Goal: Task Accomplishment & Management: Complete application form

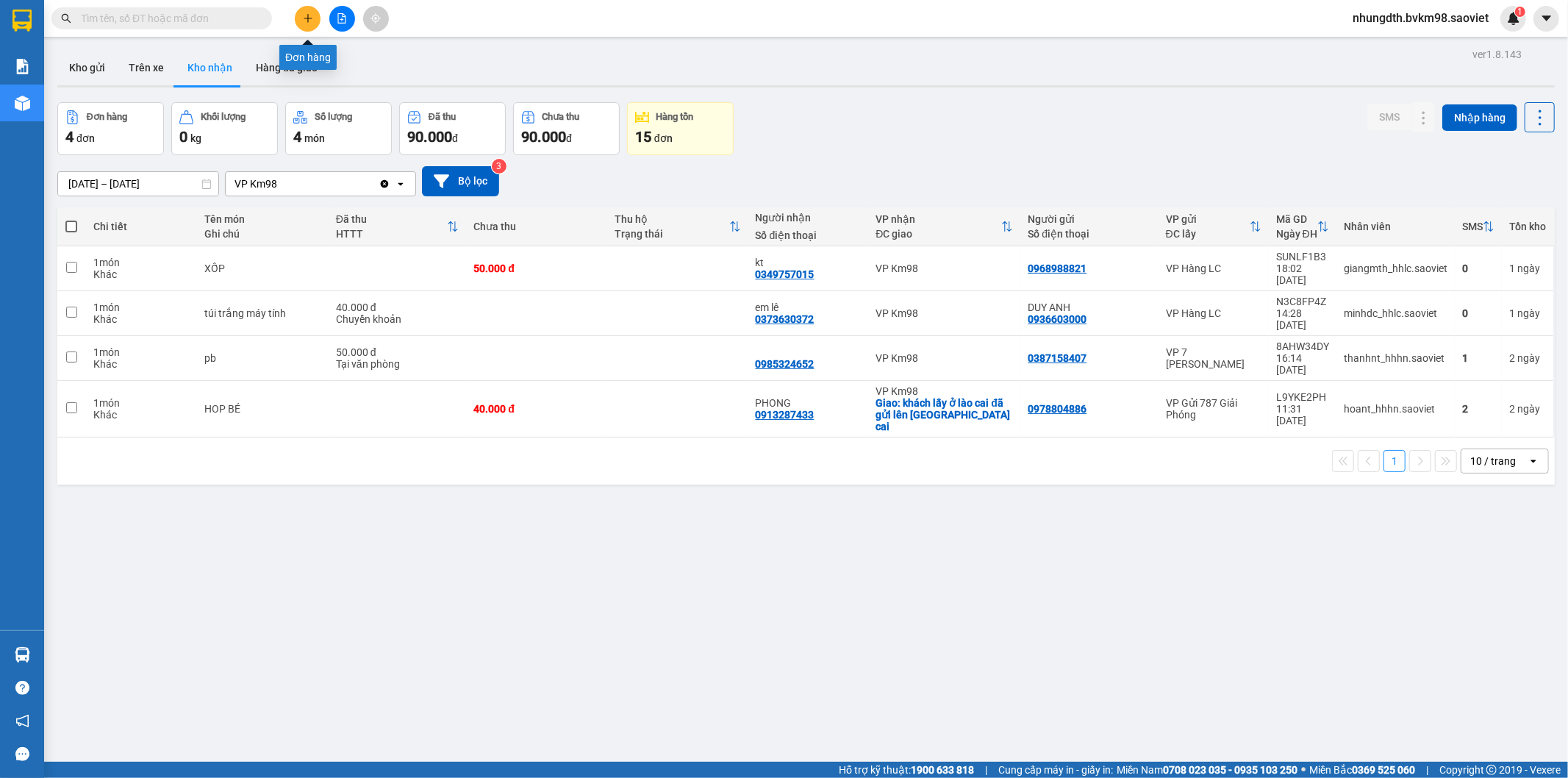
click at [303, 18] on icon "plus" at bounding box center [307, 18] width 10 height 10
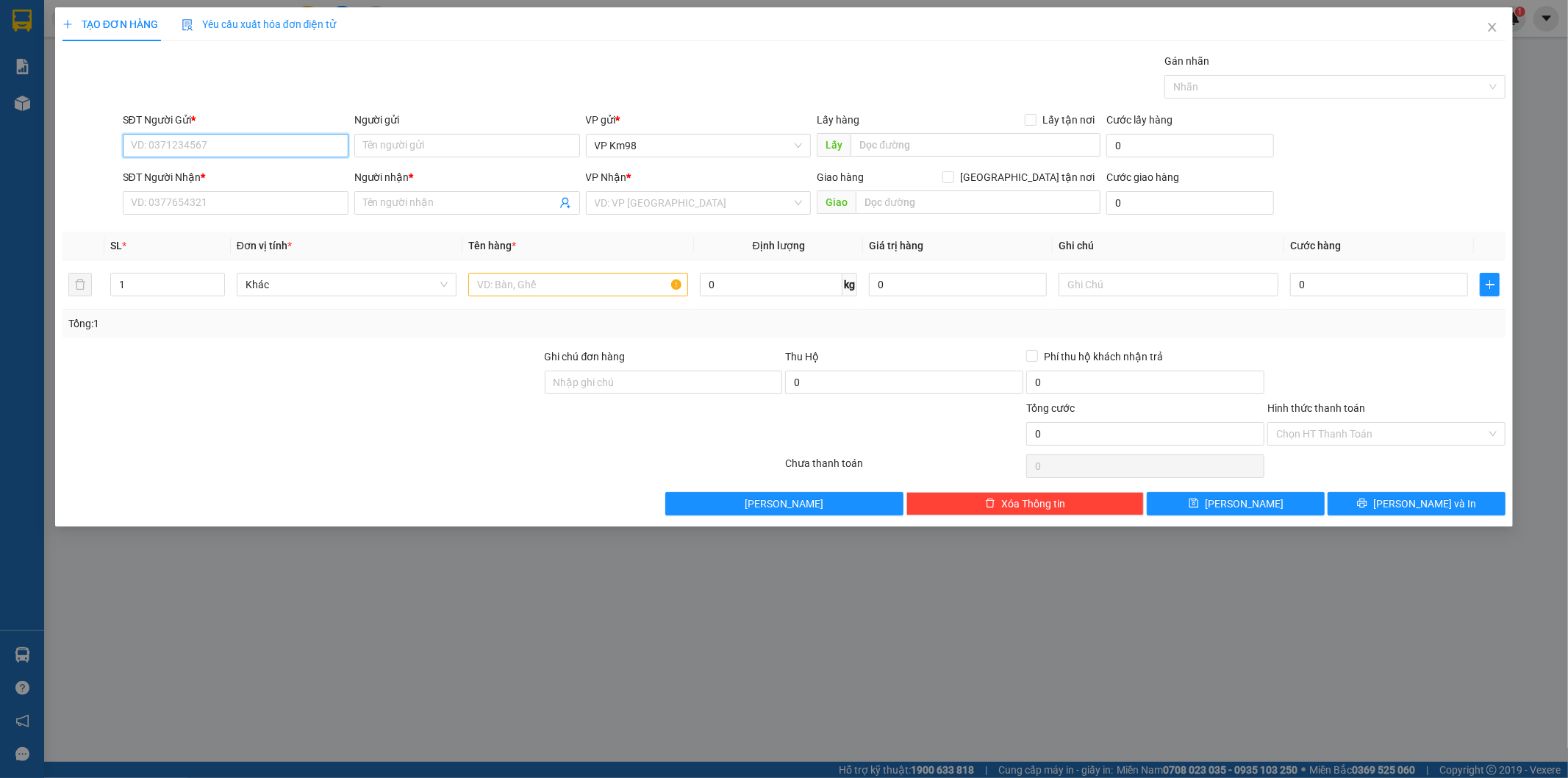
click at [204, 145] on input "SĐT Người Gửi *" at bounding box center [236, 146] width 226 height 24
type input "0363531863"
click at [209, 202] on input "SĐT Người Nhận *" at bounding box center [236, 203] width 226 height 24
click at [380, 143] on input "Người gửi" at bounding box center [467, 146] width 226 height 24
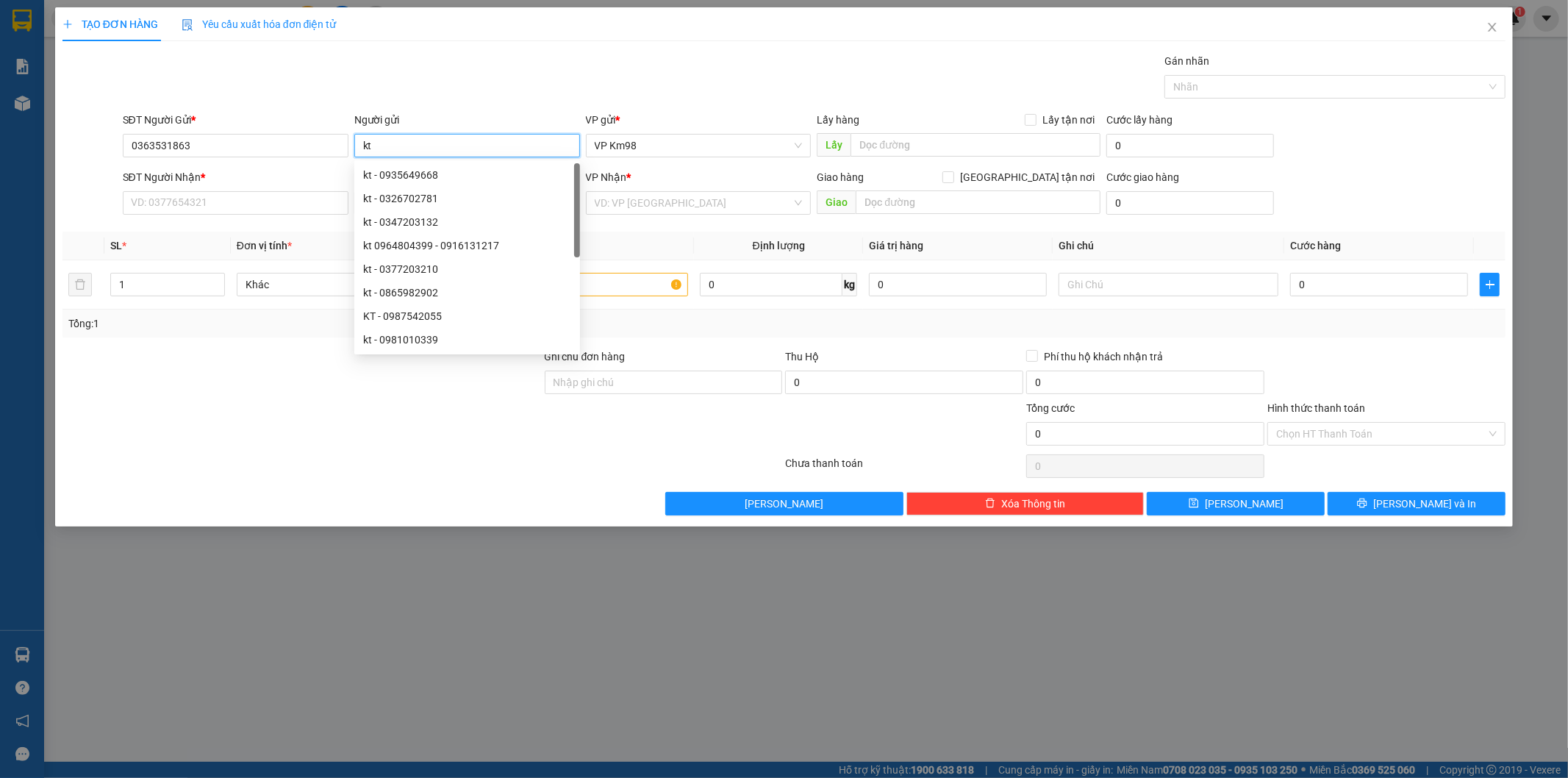
type input "kt"
drag, startPoint x: 171, startPoint y: 364, endPoint x: 325, endPoint y: 245, distance: 194.6
click at [200, 347] on div "Transit Pickup Surcharge Ids Transit Deliver Surcharge Ids Transit Deliver Surc…" at bounding box center [784, 285] width 1443 height 463
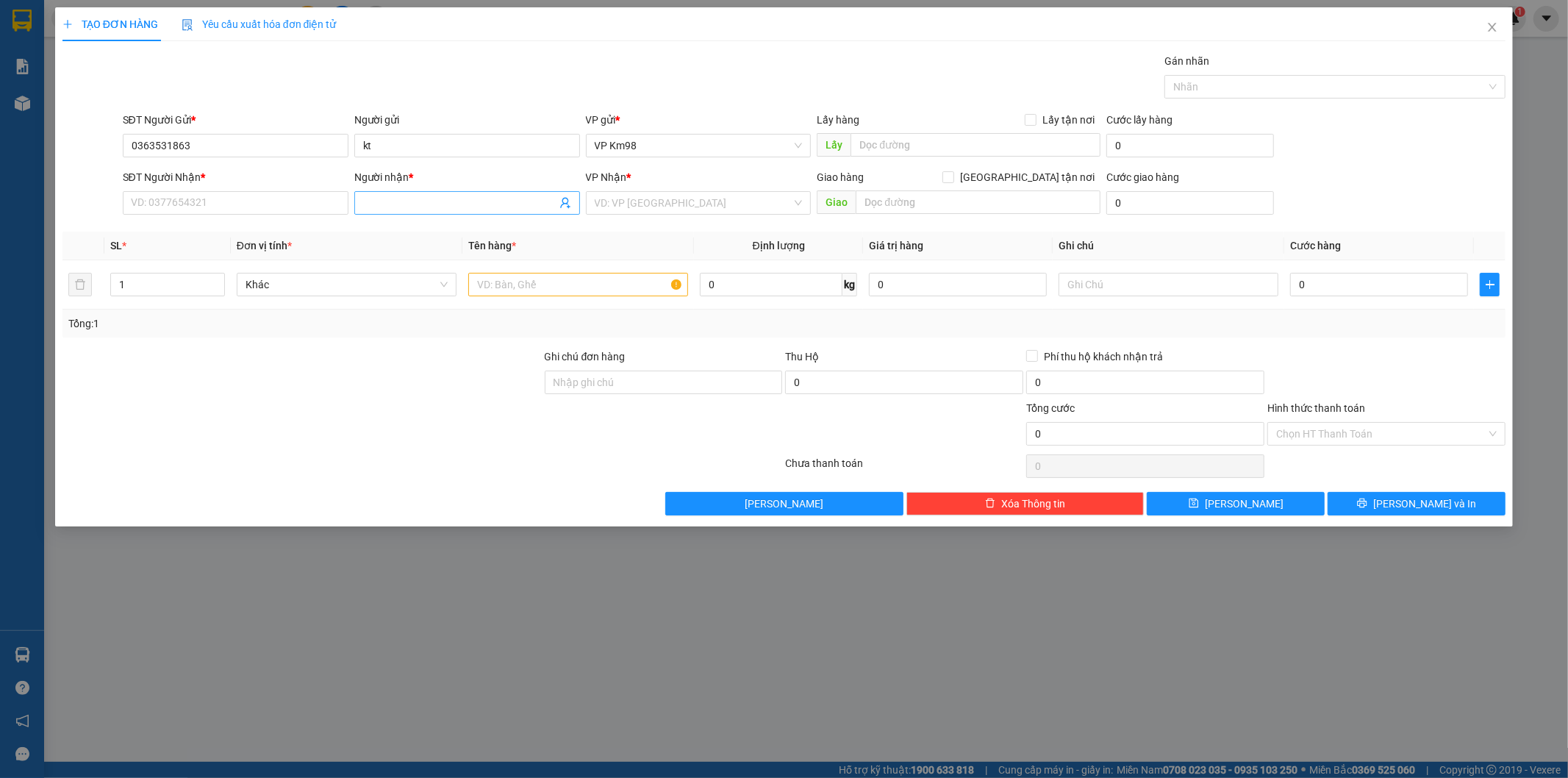
click at [386, 194] on input "Người nhận *" at bounding box center [459, 202] width 194 height 16
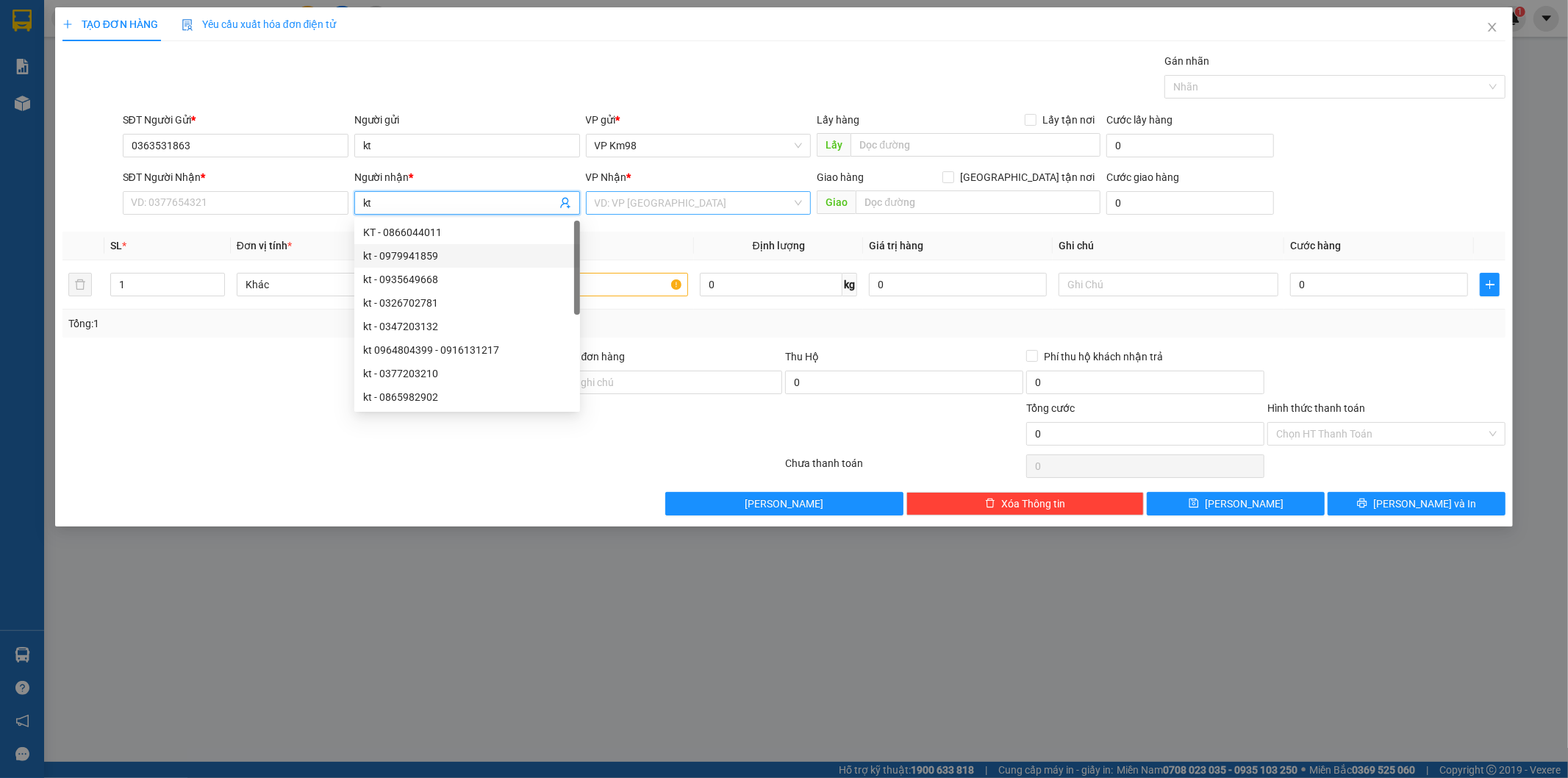
type input "kt"
click at [613, 195] on input "search" at bounding box center [694, 203] width 198 height 22
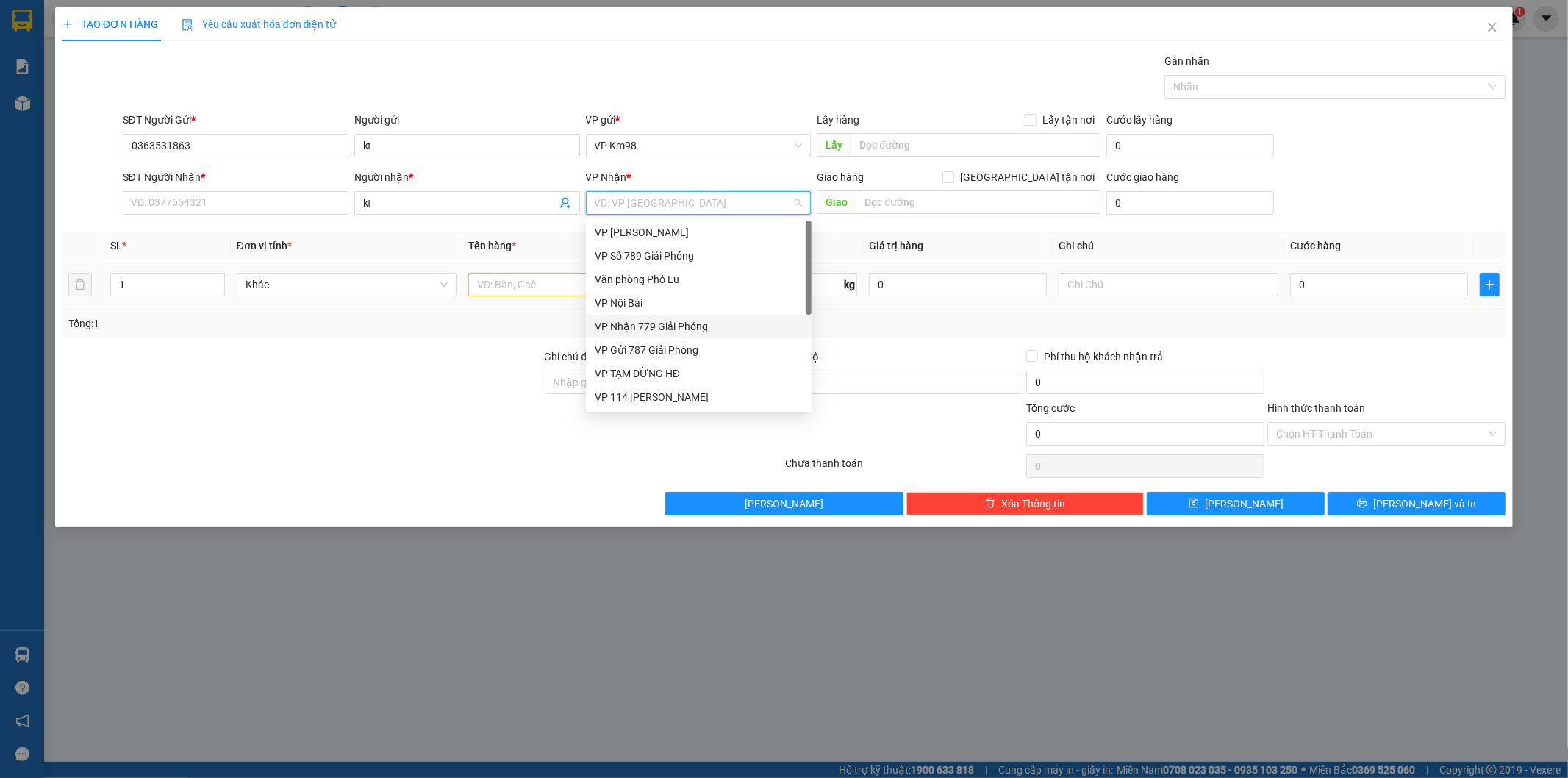
drag, startPoint x: 684, startPoint y: 326, endPoint x: 523, endPoint y: 307, distance: 162.1
click at [679, 326] on div "VP Nhận 779 Giải Phóng" at bounding box center [699, 326] width 208 height 16
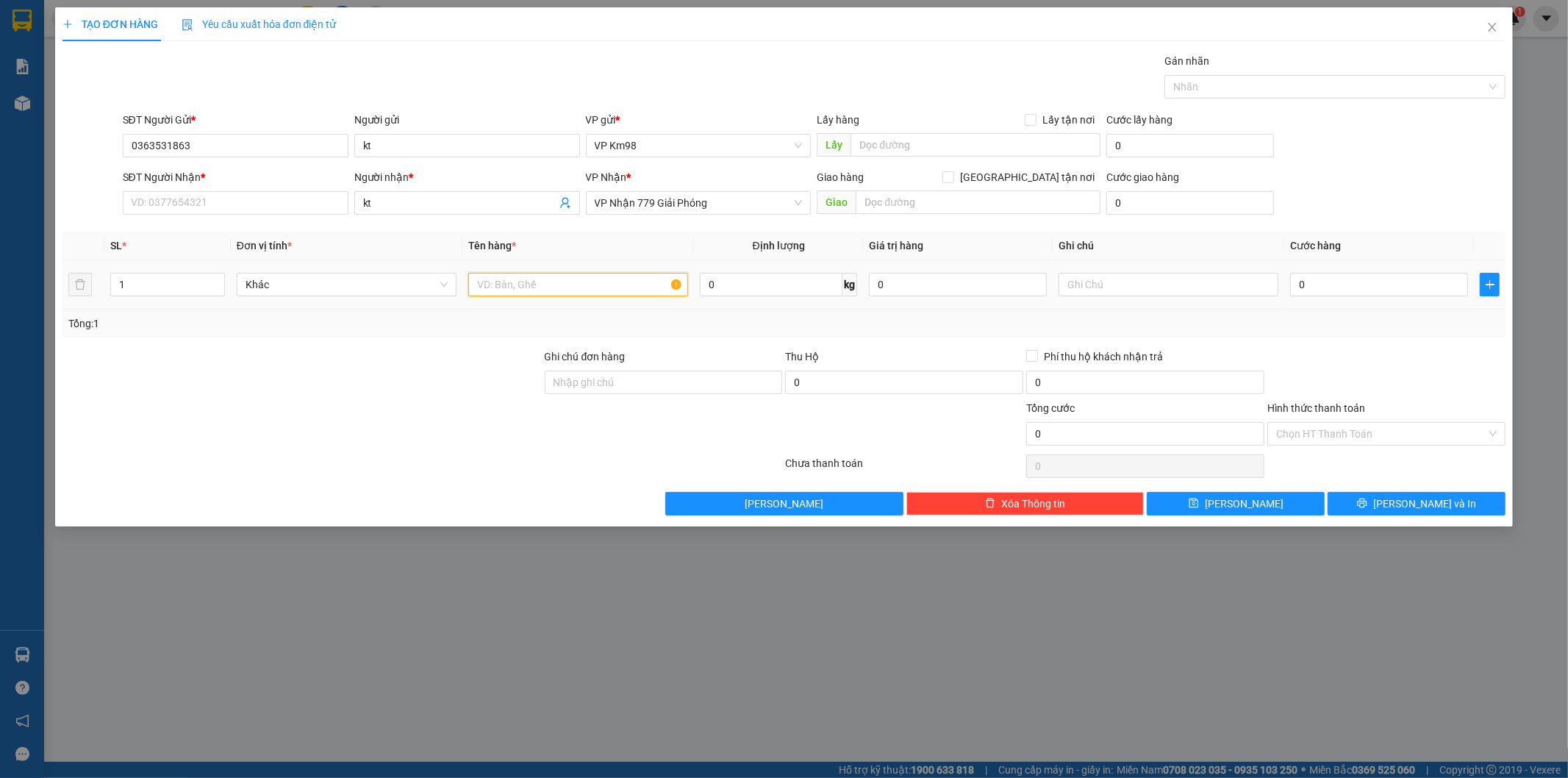
click at [518, 287] on input "text" at bounding box center [578, 285] width 220 height 24
type input "hộp giấy ốc nhồi"
click at [186, 204] on input "SĐT Người Nhận *" at bounding box center [236, 203] width 226 height 24
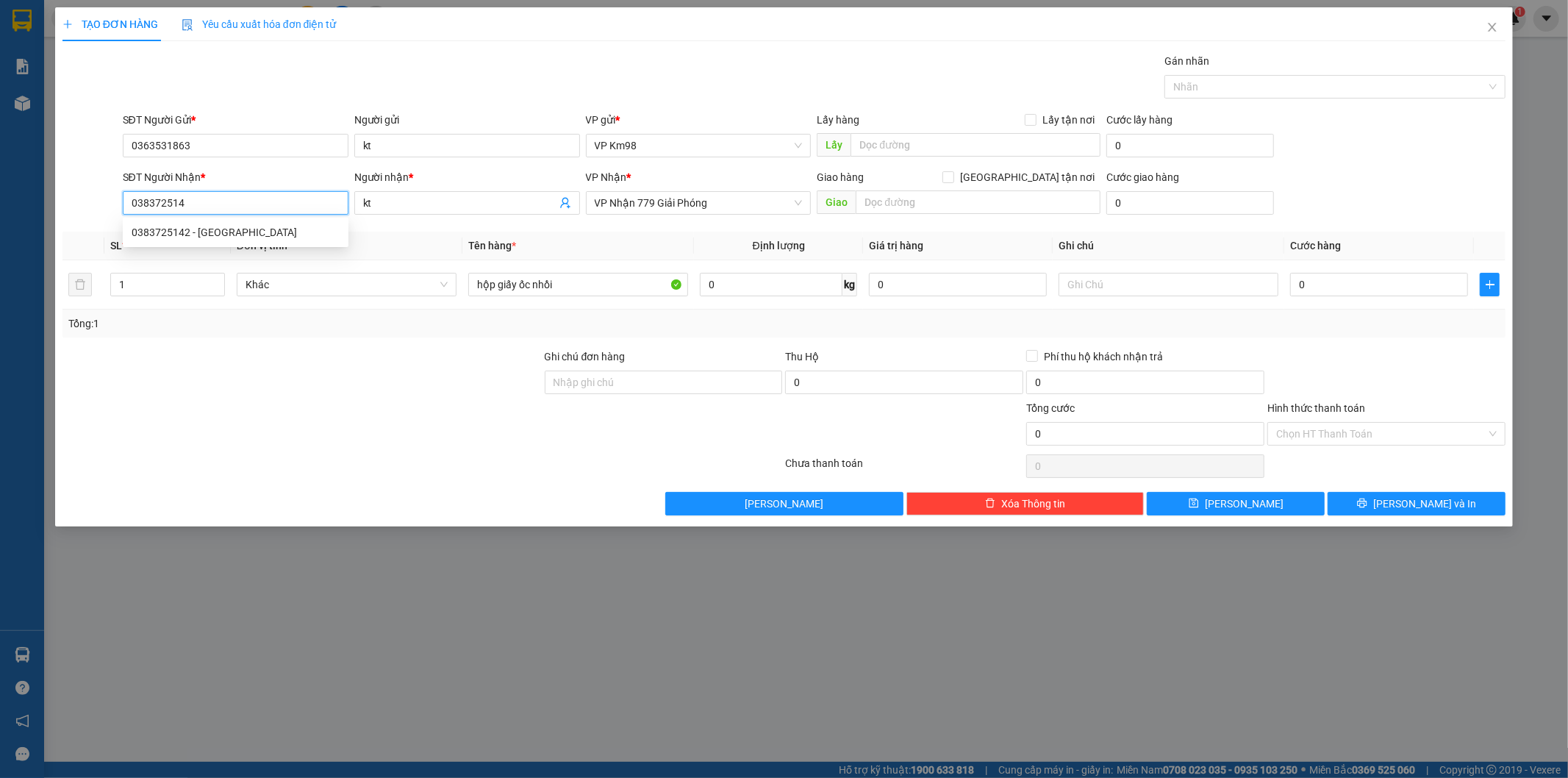
type input "0383725142"
drag, startPoint x: 169, startPoint y: 238, endPoint x: 206, endPoint y: 238, distance: 37.0
click at [166, 239] on div "0383725142 - [GEOGRAPHIC_DATA]" at bounding box center [235, 232] width 208 height 16
type input "đức"
type input "0383725142"
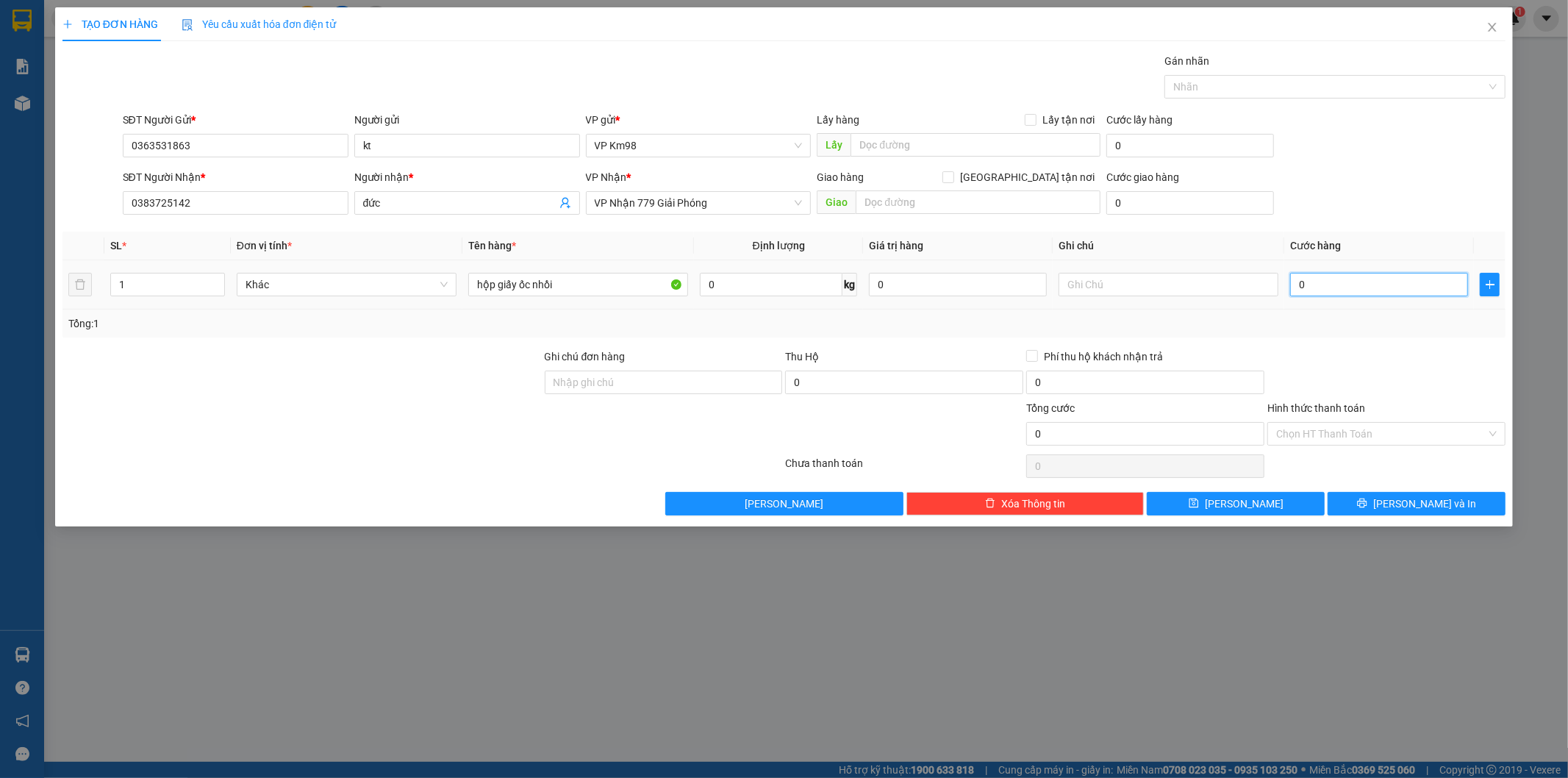
click at [1349, 277] on input "0" at bounding box center [1378, 285] width 178 height 24
type input "5"
type input "50"
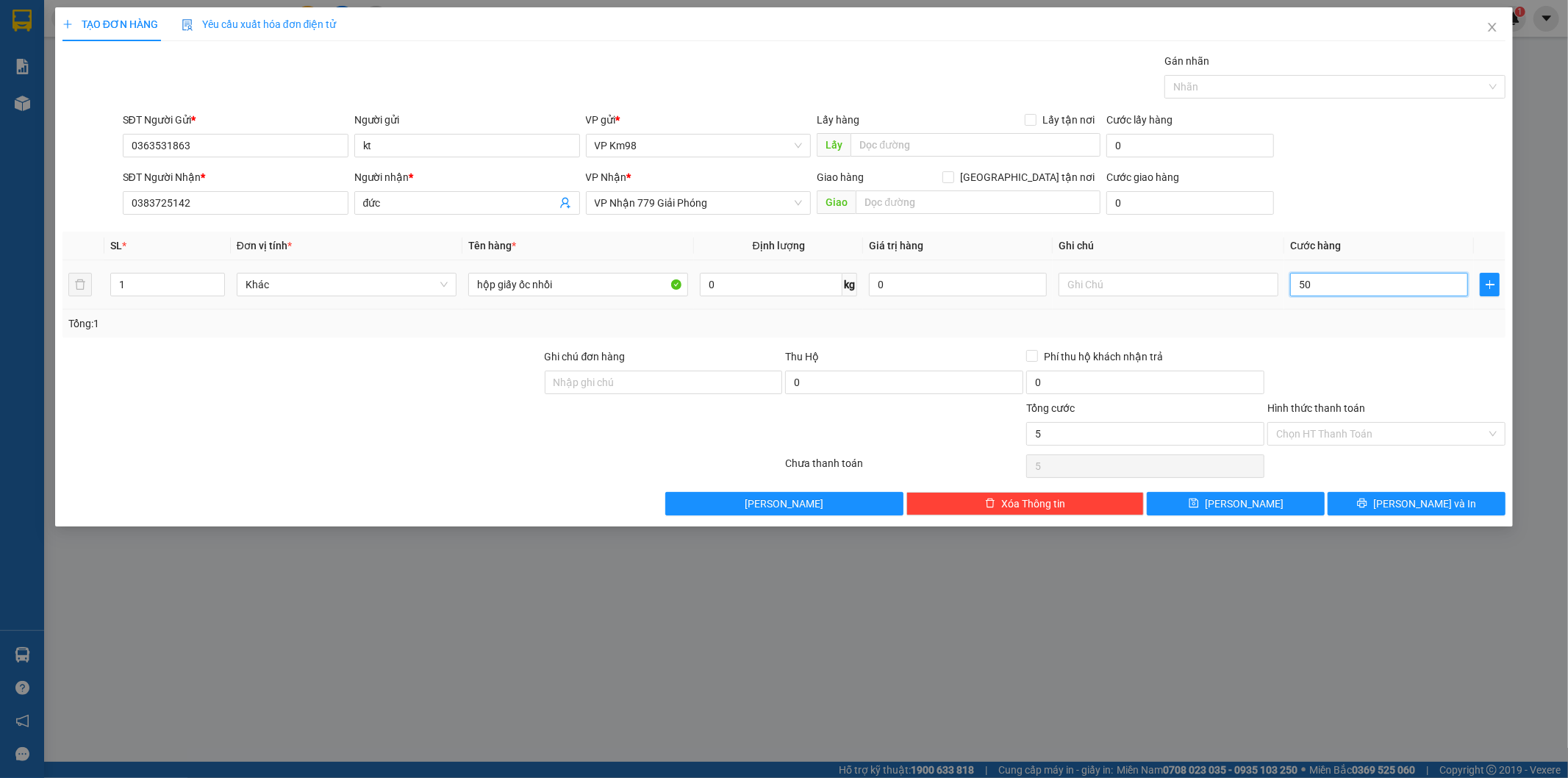
type input "50"
type input "500"
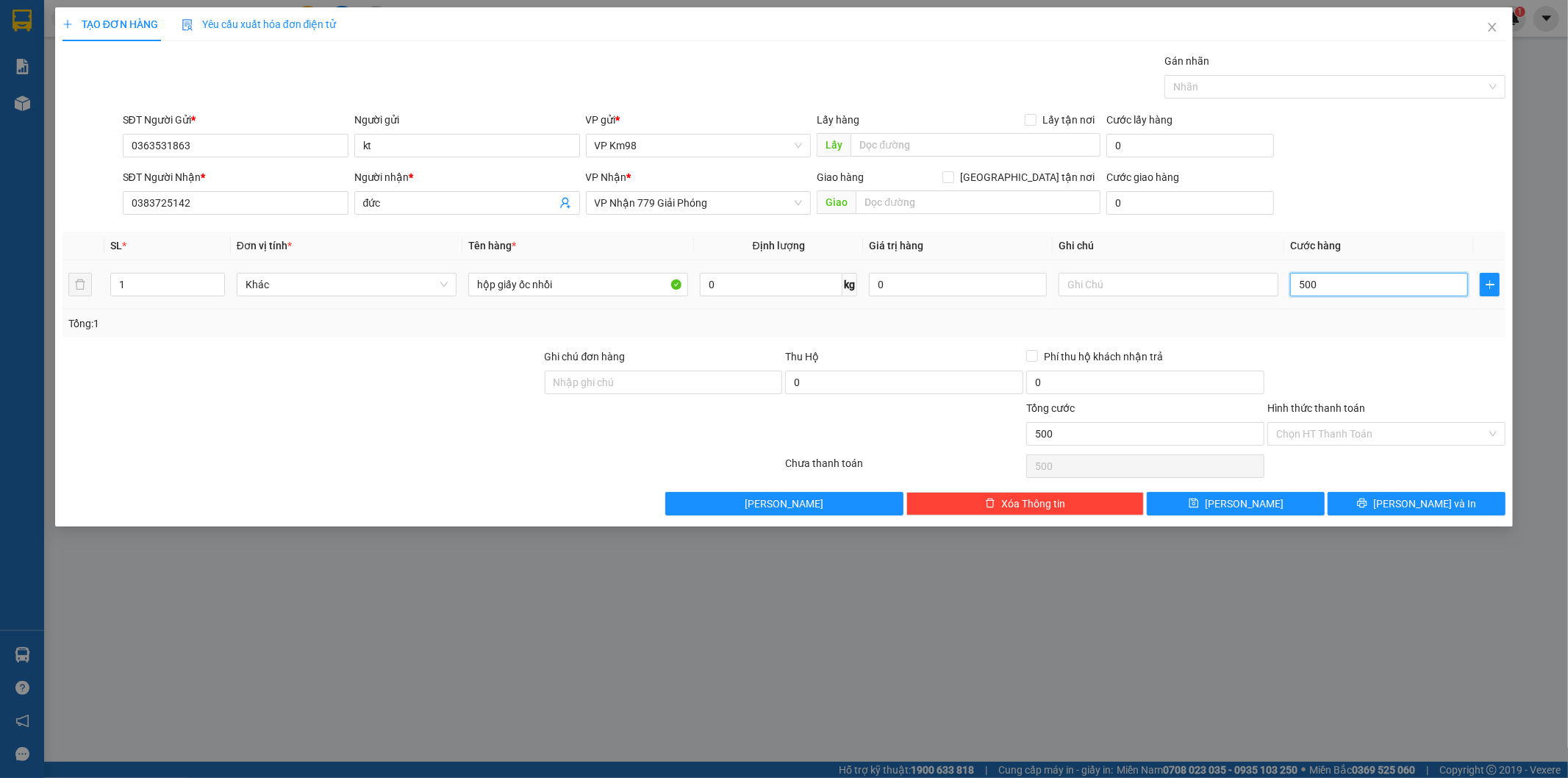
type input "5.000"
type input "50.000"
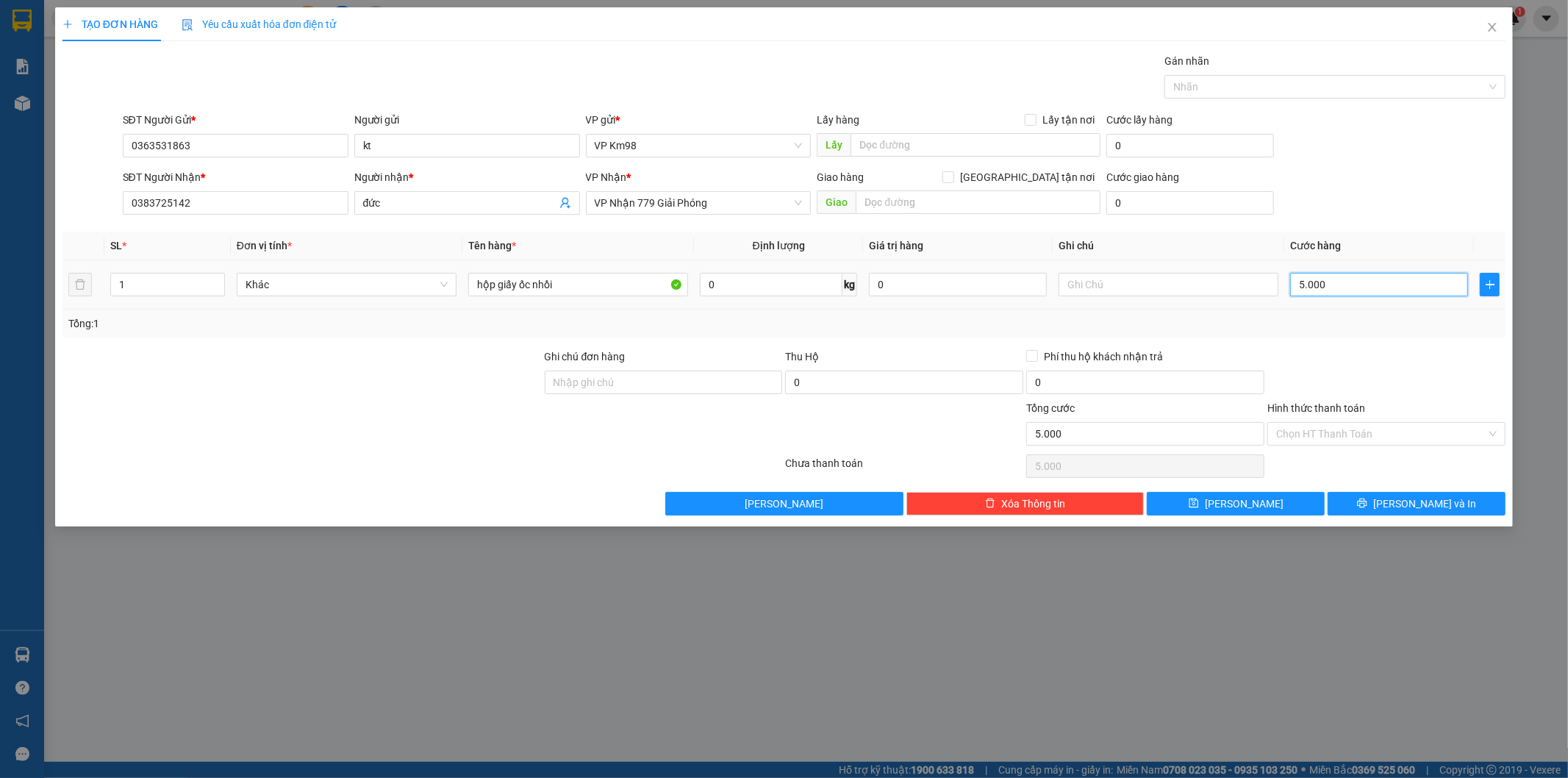
type input "50.000"
click at [1360, 406] on label "Hình thức thanh toán" at bounding box center [1316, 408] width 98 height 12
click at [1360, 423] on input "Hình thức thanh toán" at bounding box center [1381, 434] width 210 height 22
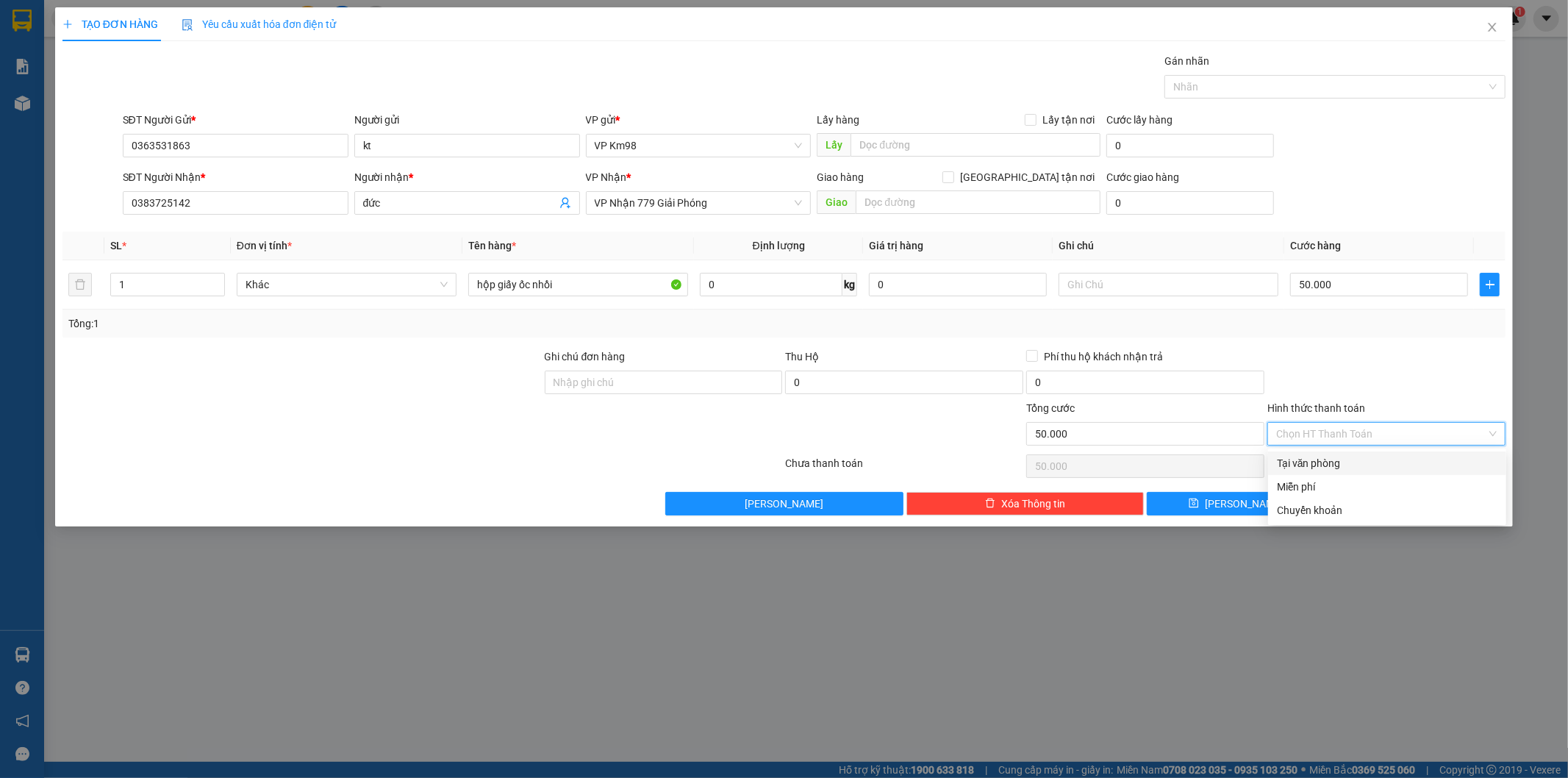
click at [1327, 464] on div "Tại văn phòng" at bounding box center [1387, 463] width 220 height 16
type input "0"
click at [1367, 500] on icon "printer" at bounding box center [1362, 503] width 10 height 10
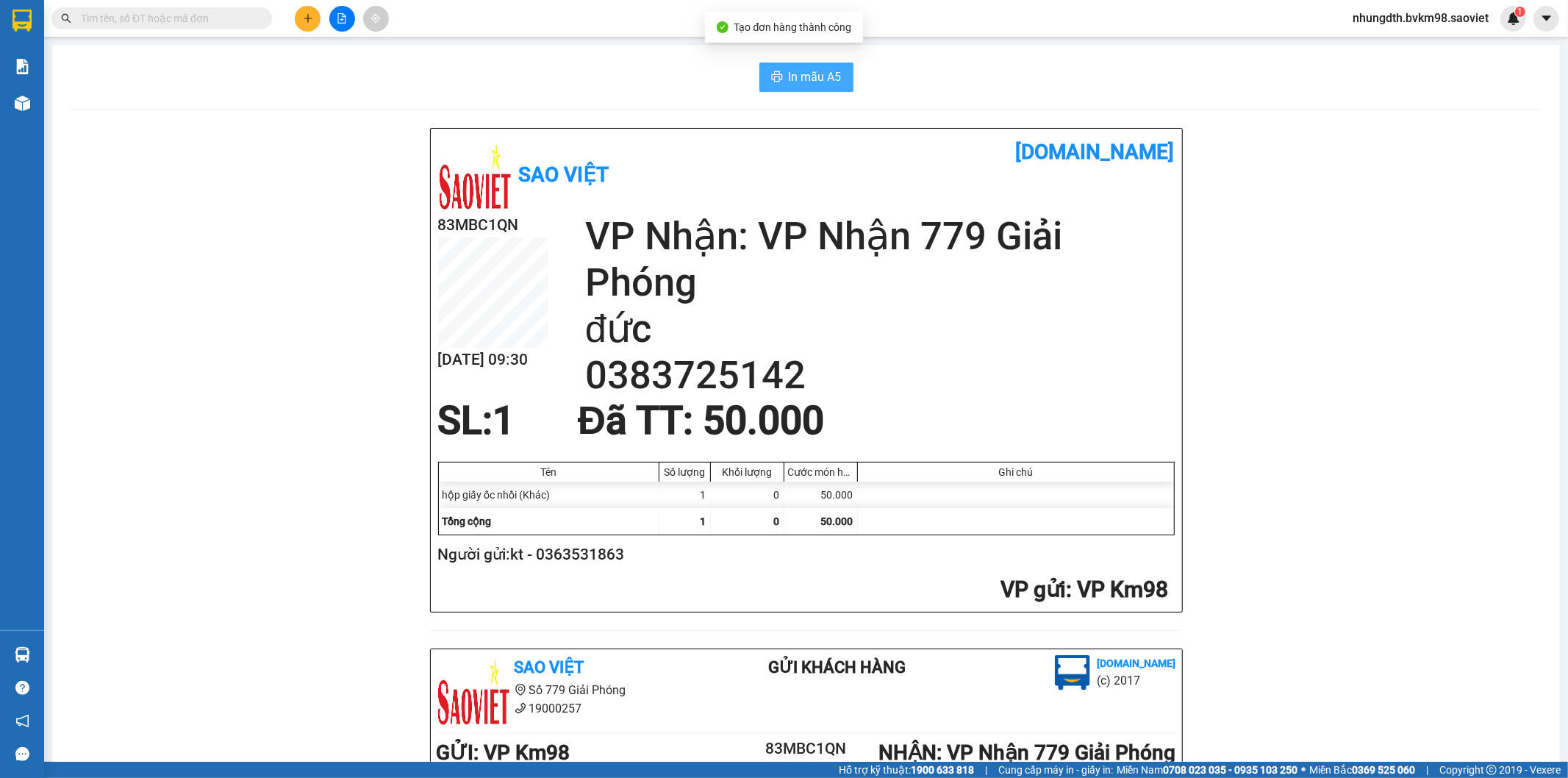
click at [794, 77] on span "In mẫu A5" at bounding box center [815, 76] width 53 height 18
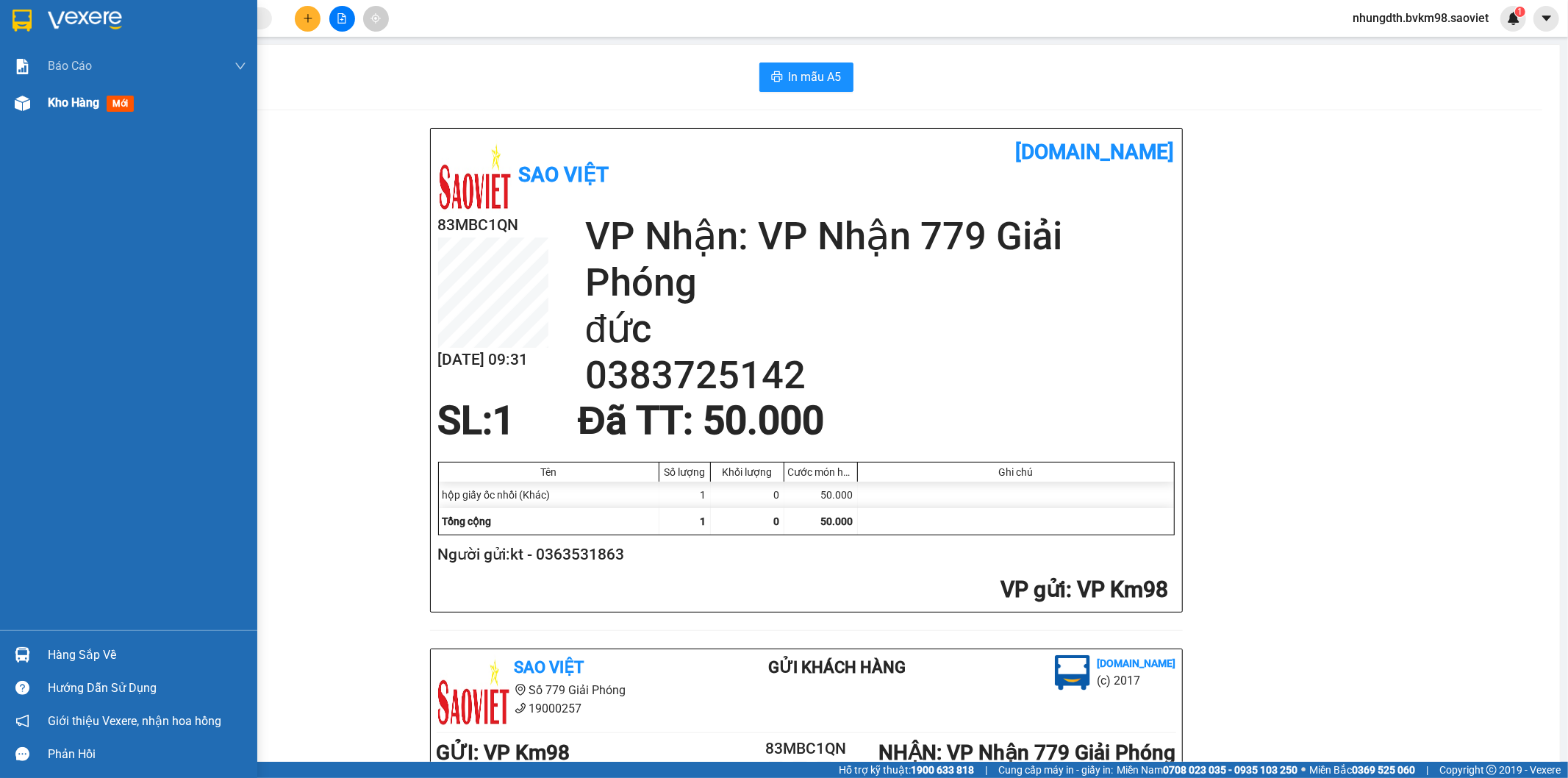
click at [23, 105] on img at bounding box center [23, 104] width 16 height 16
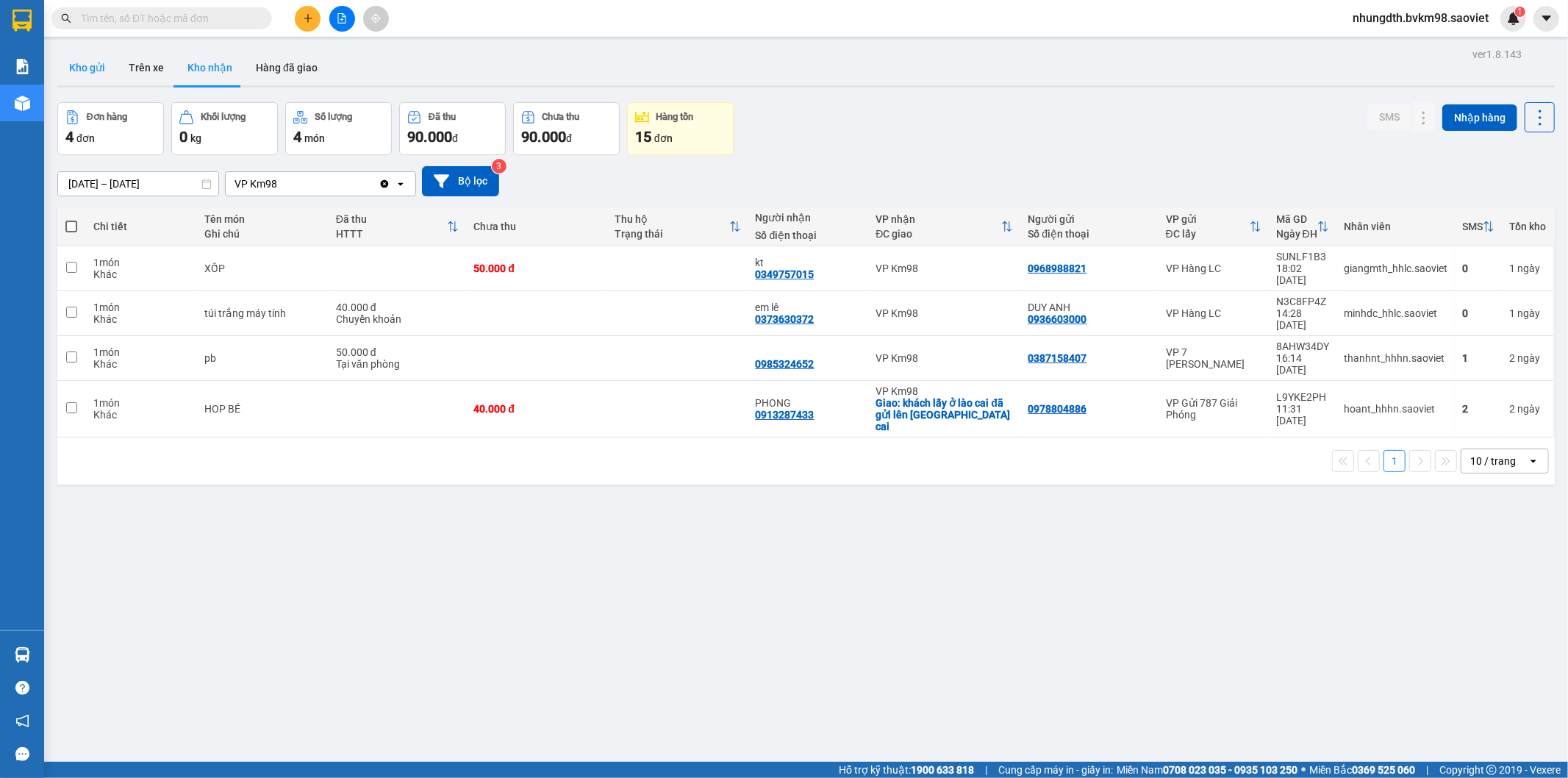
click at [96, 54] on button "Kho gửi" at bounding box center [87, 67] width 60 height 35
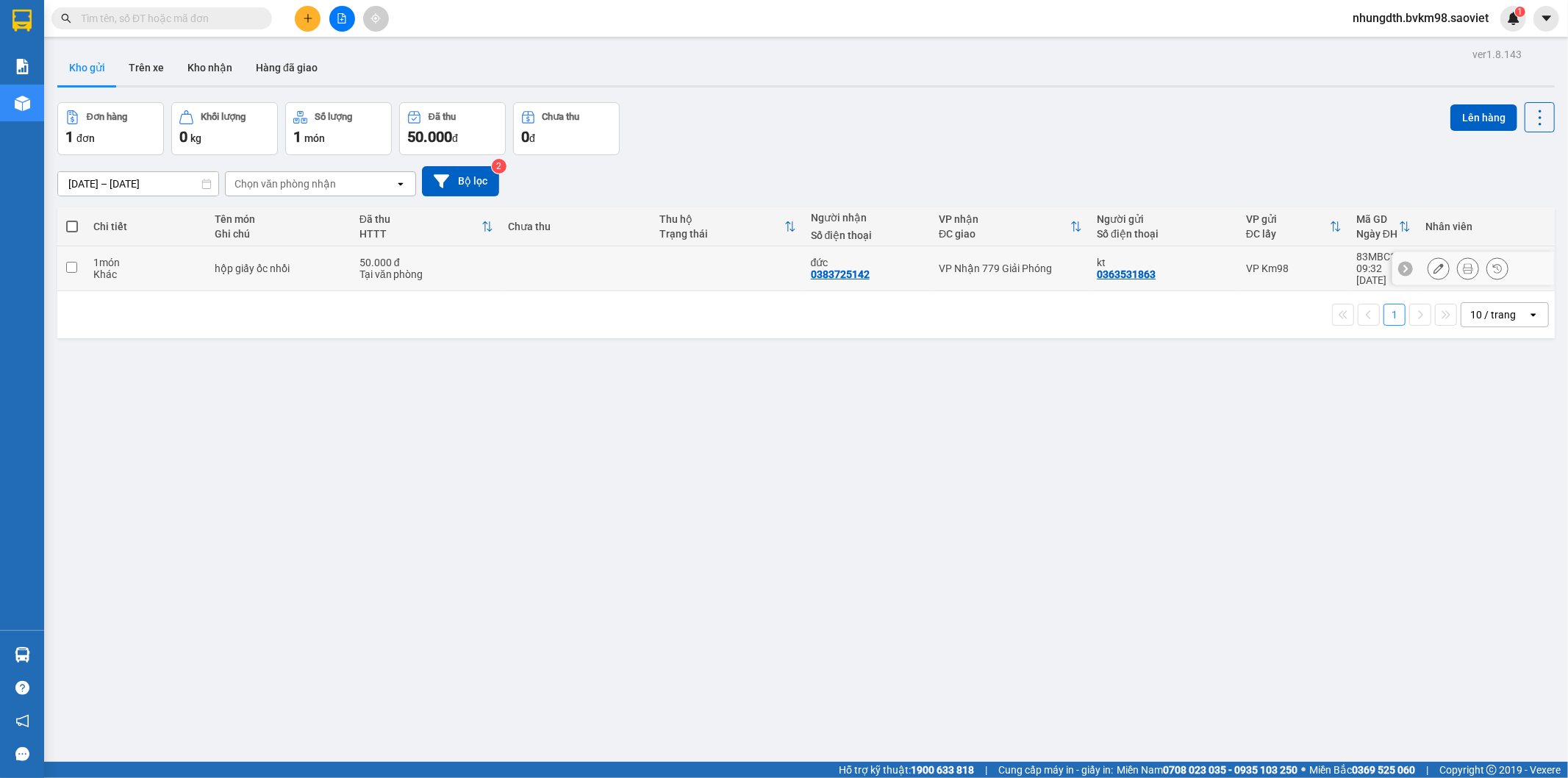
drag, startPoint x: 74, startPoint y: 264, endPoint x: 92, endPoint y: 261, distance: 18.2
click at [74, 263] on input "checkbox" at bounding box center [71, 267] width 11 height 11
checkbox input "true"
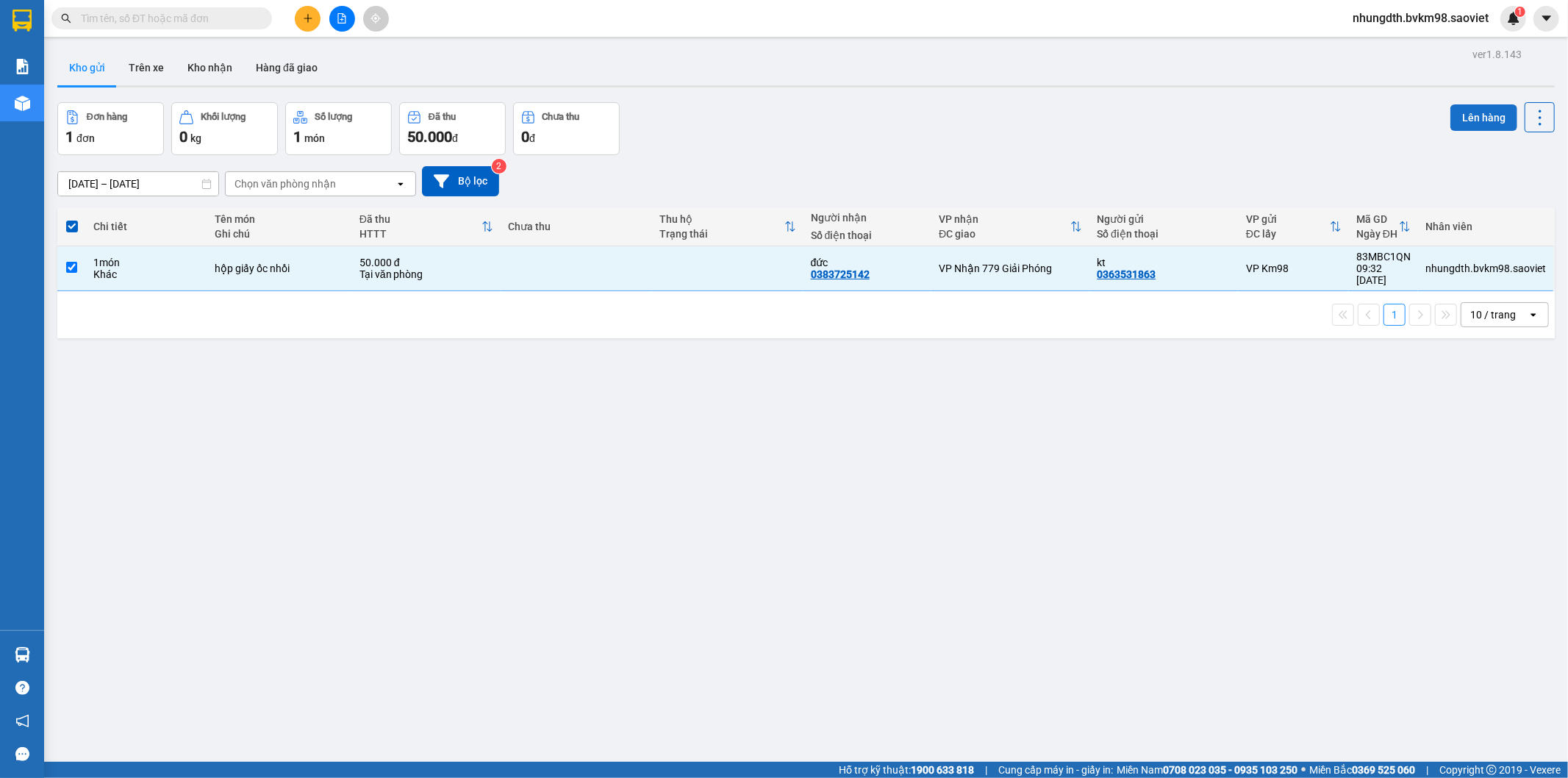
click at [1464, 124] on button "Lên hàng" at bounding box center [1483, 118] width 67 height 27
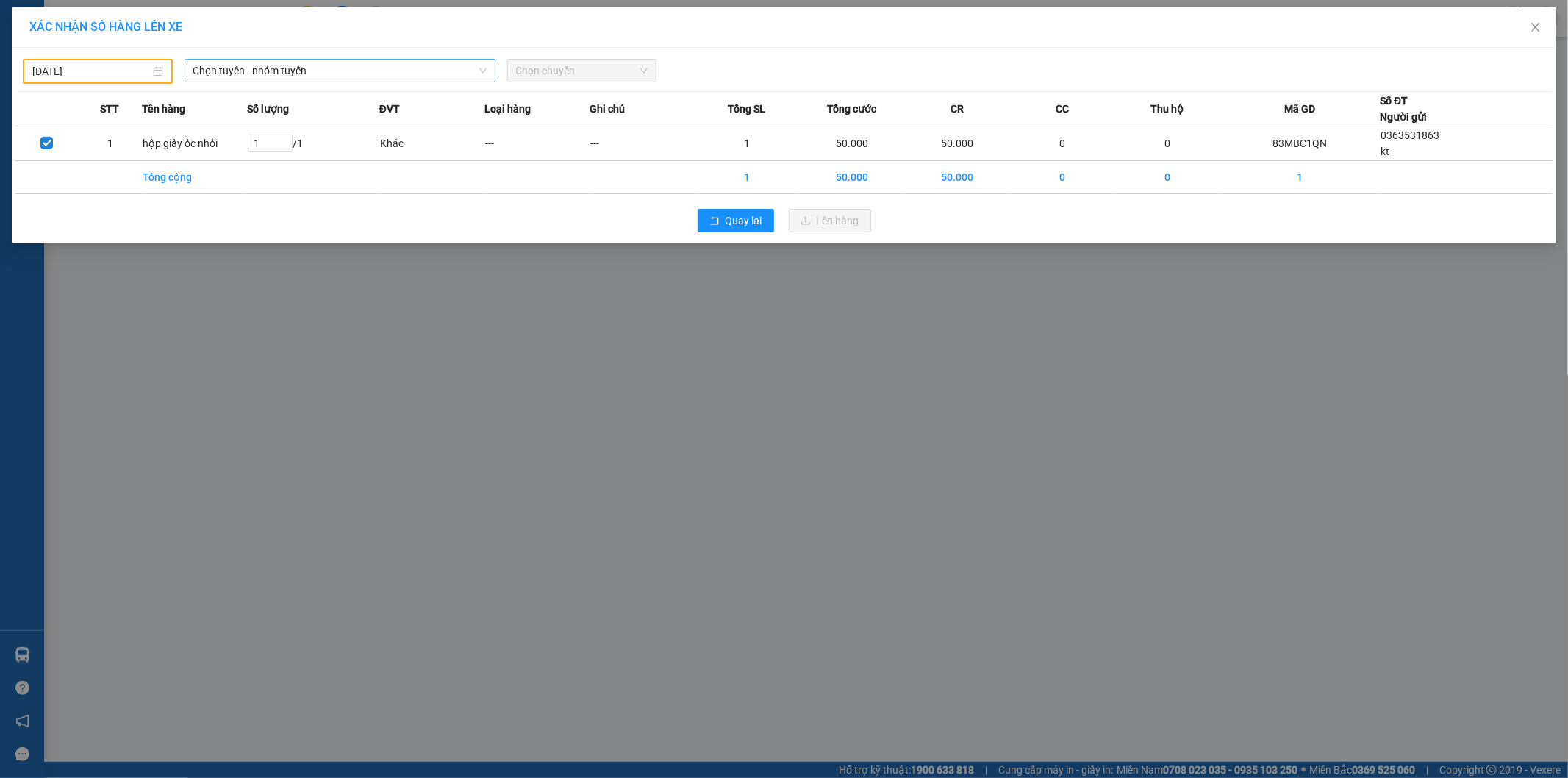
click at [238, 74] on span "Chọn tuyến - nhóm tuyến" at bounding box center [340, 71] width 293 height 22
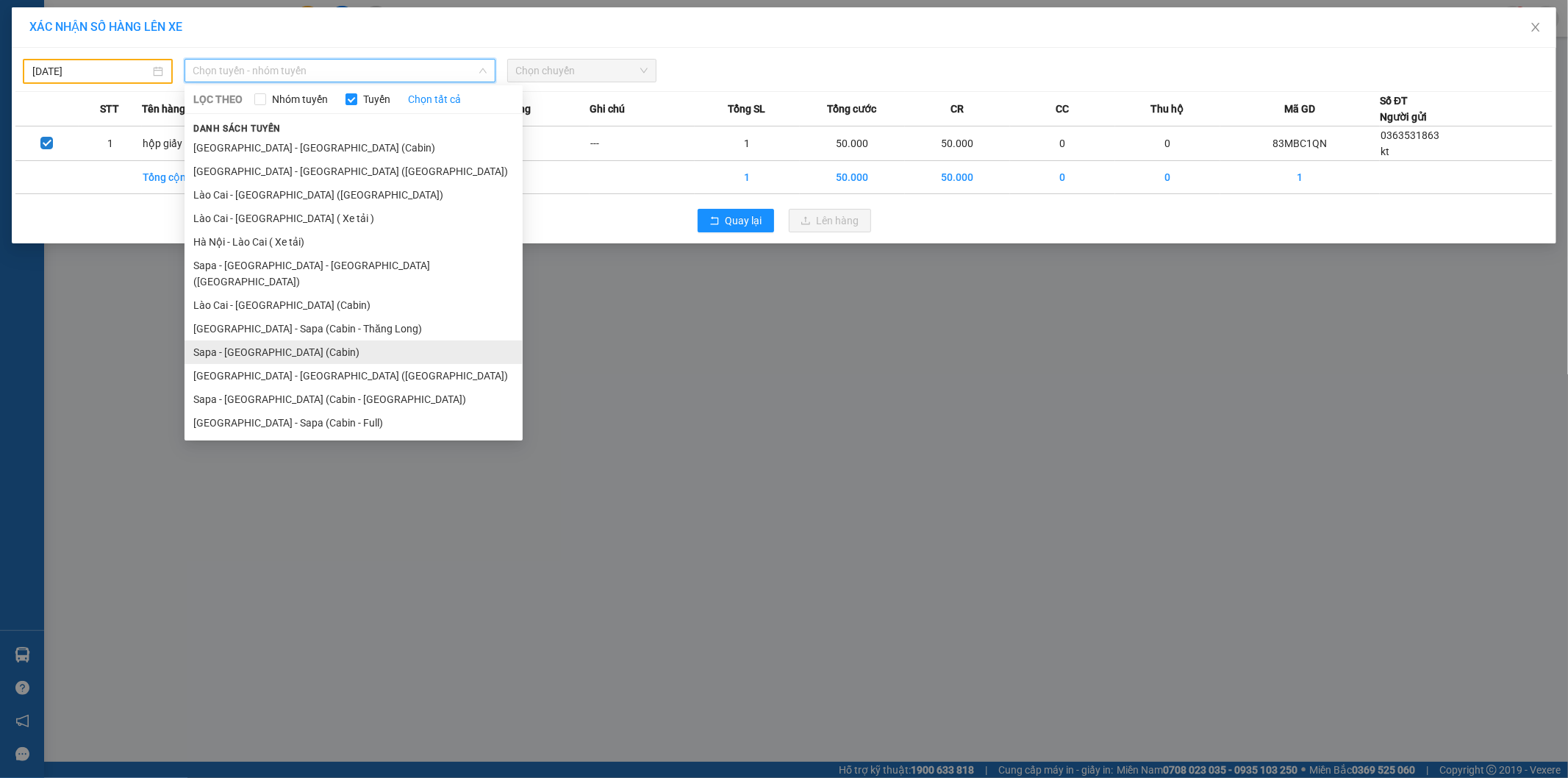
click at [281, 341] on li "Sapa - [GEOGRAPHIC_DATA] (Cabin)" at bounding box center [353, 352] width 338 height 24
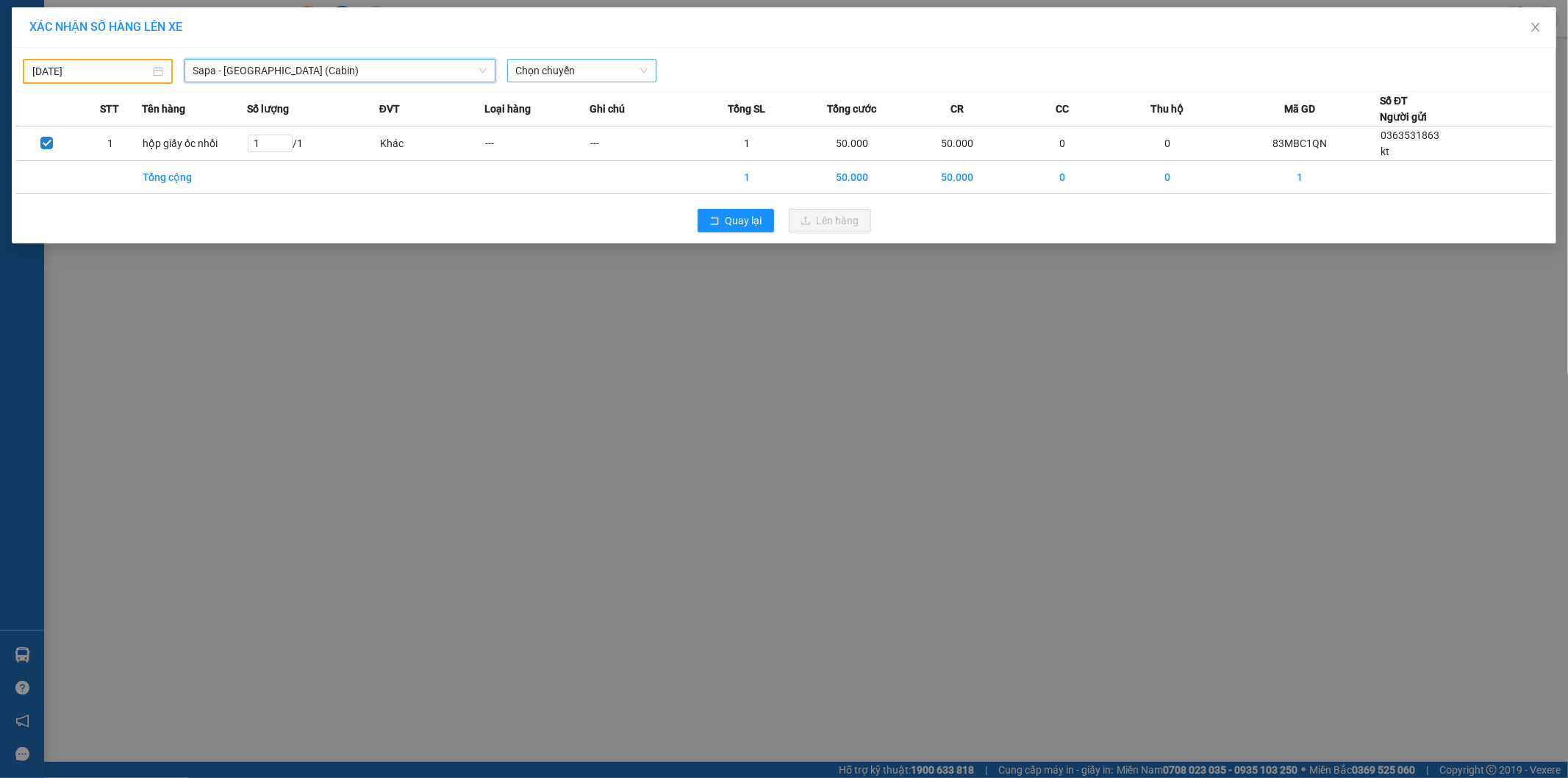
click at [555, 71] on span "Chọn chuyến" at bounding box center [582, 71] width 132 height 22
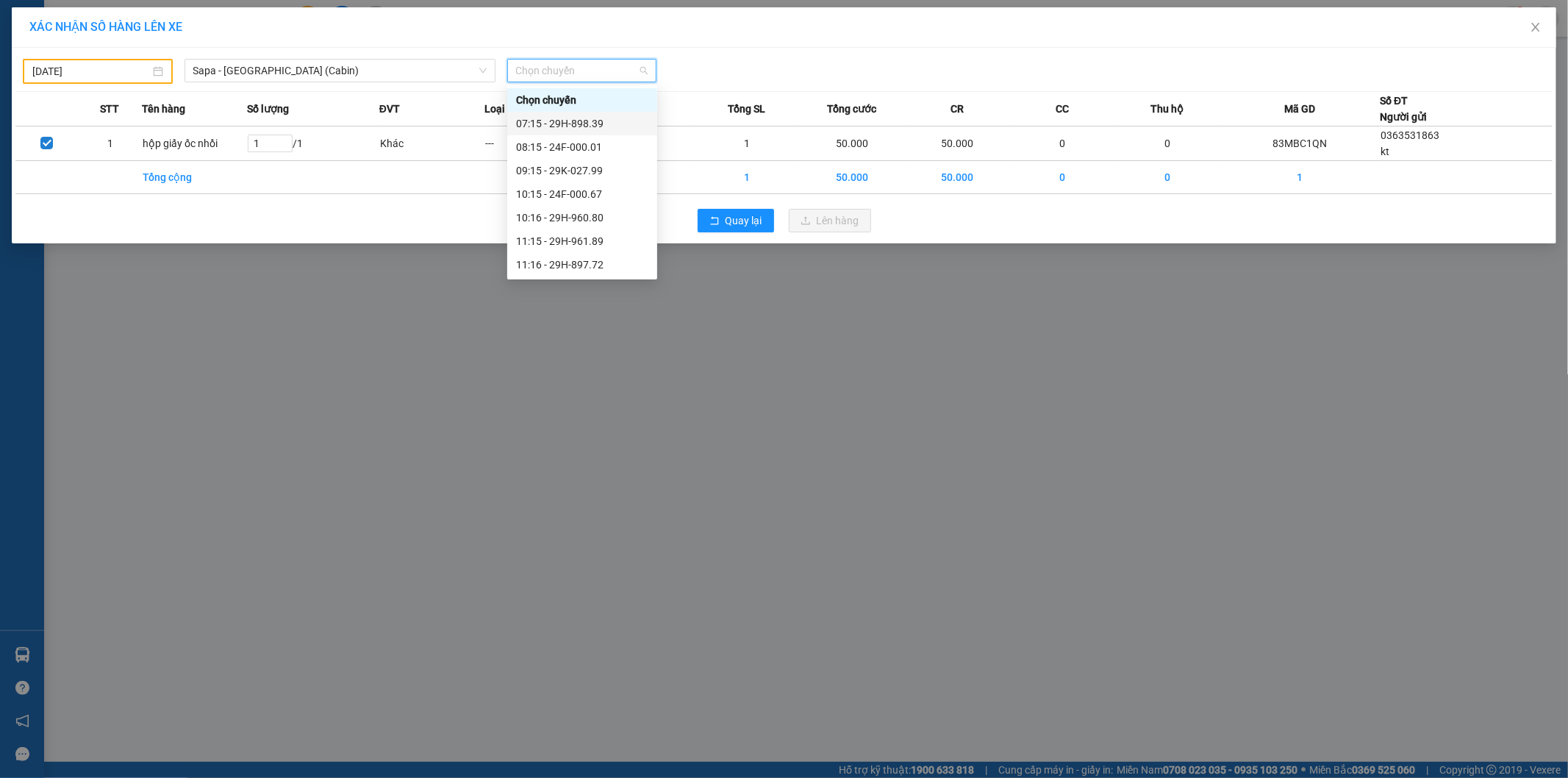
click at [557, 118] on div "07:15 - 29H-898.39" at bounding box center [582, 123] width 132 height 16
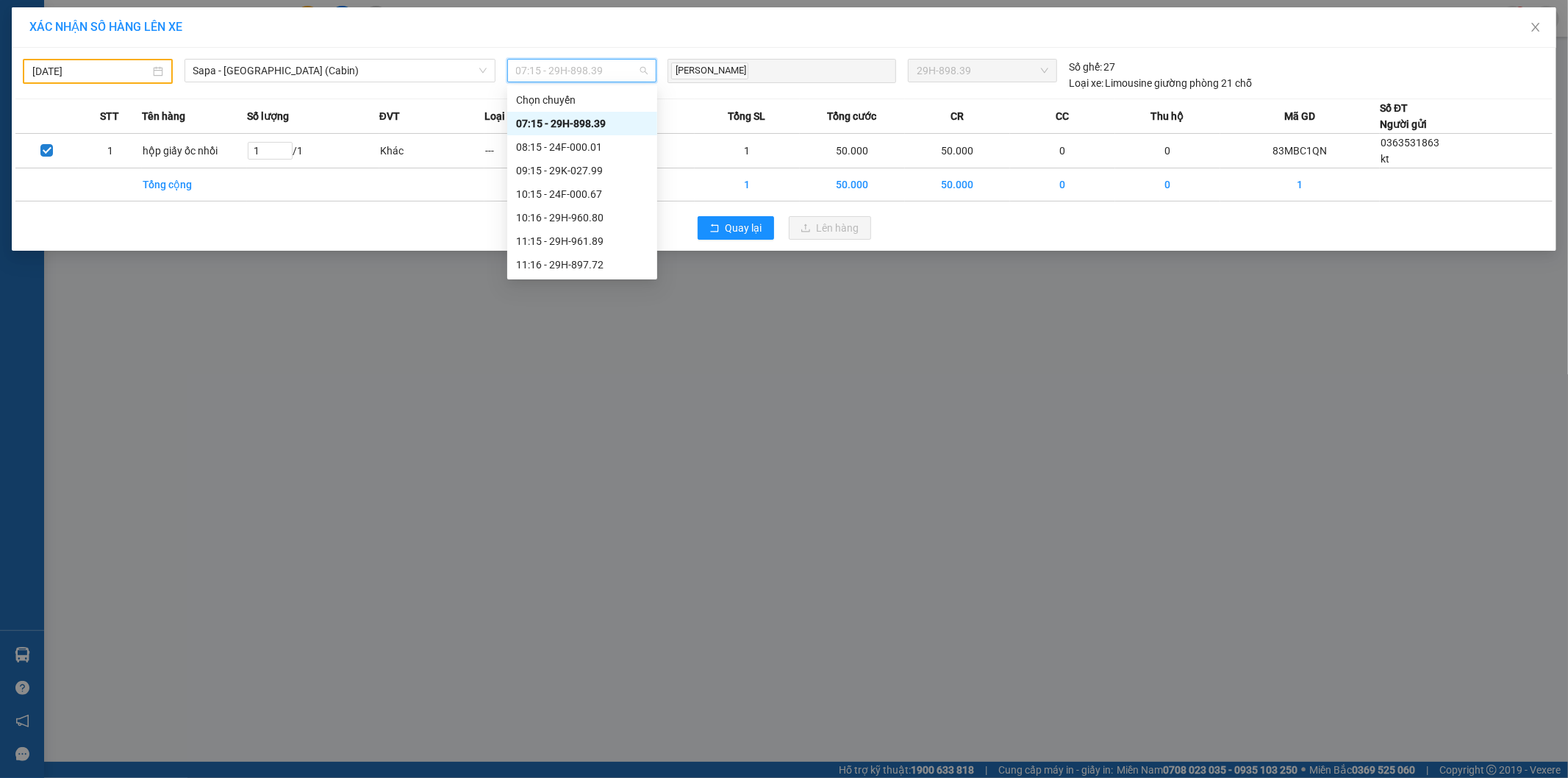
click at [588, 71] on span "07:15 - 29H-898.39" at bounding box center [582, 71] width 132 height 22
click at [574, 149] on div "08:15 - 24F-000.01" at bounding box center [582, 147] width 132 height 16
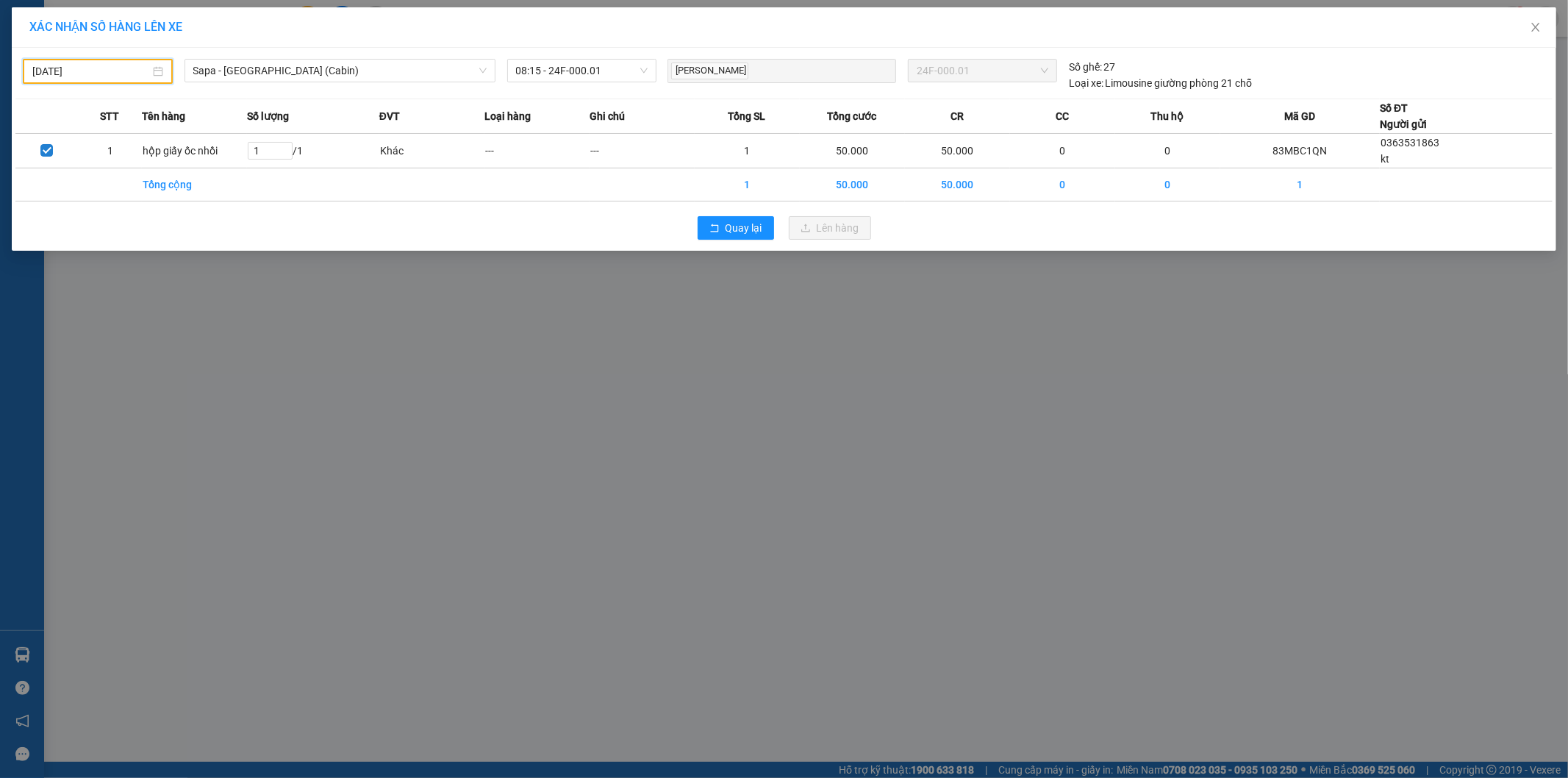
click at [74, 69] on input "[DATE]" at bounding box center [91, 71] width 118 height 16
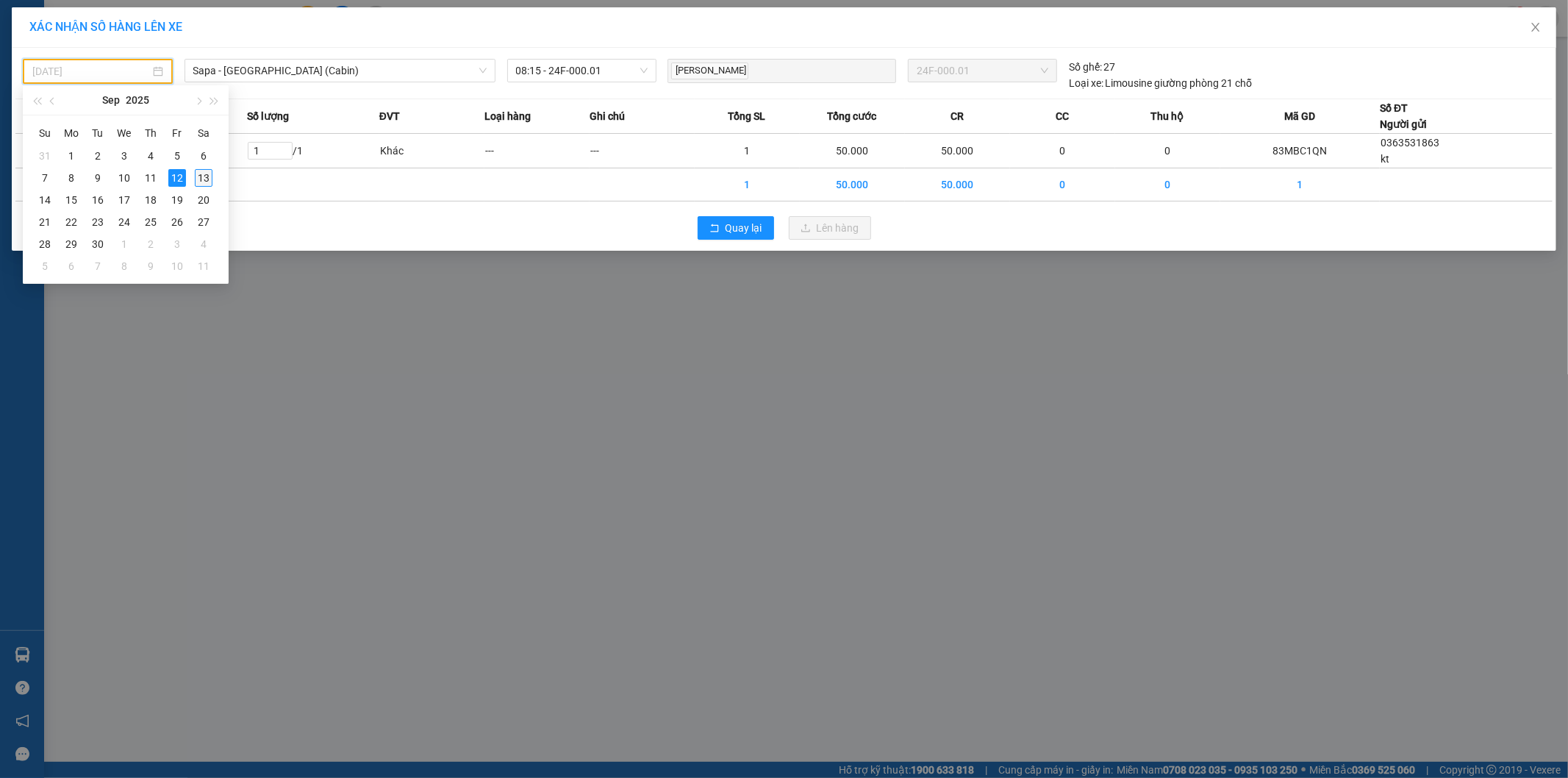
click at [196, 174] on div "13" at bounding box center [203, 178] width 18 height 18
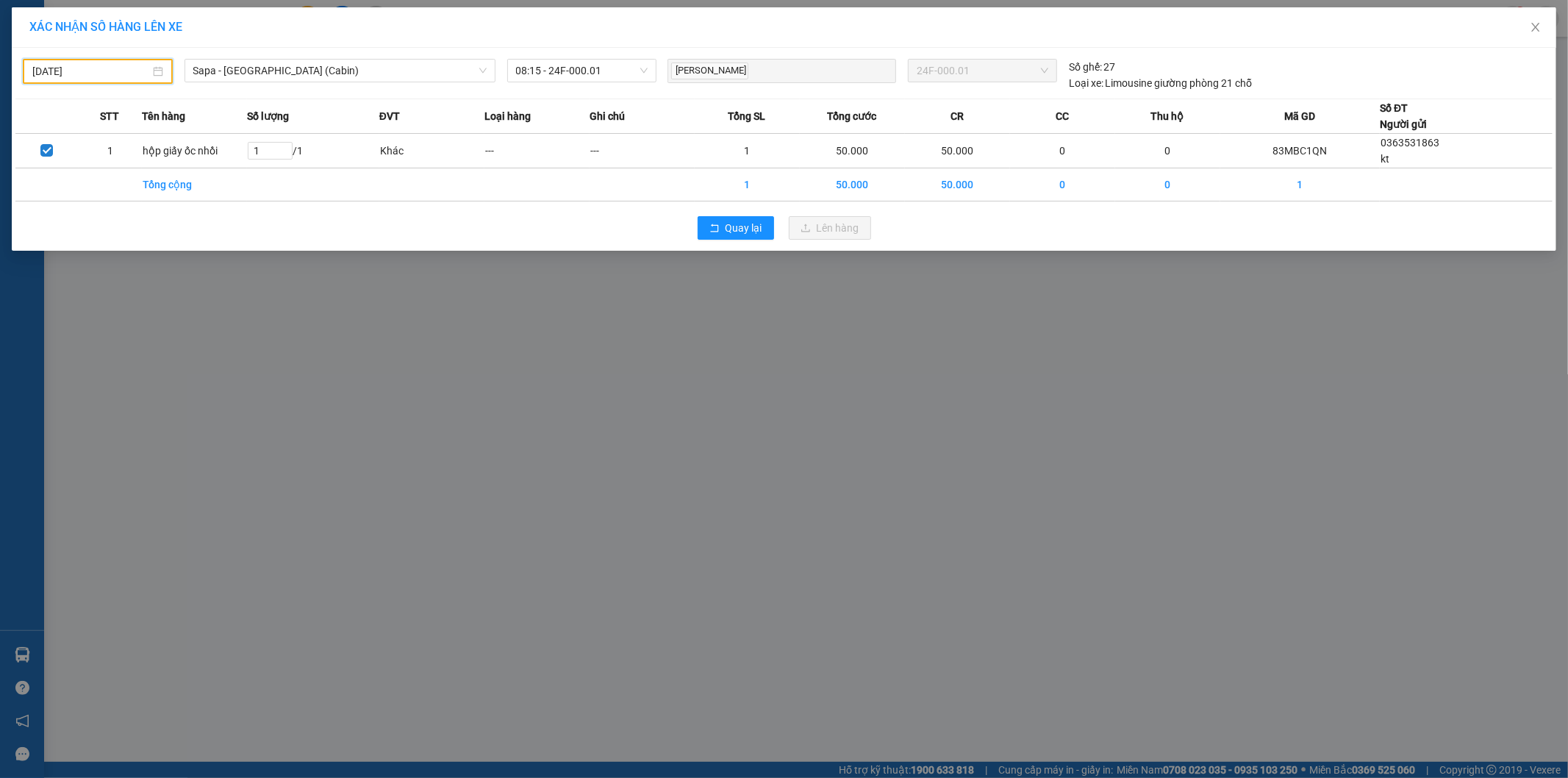
type input "[DATE]"
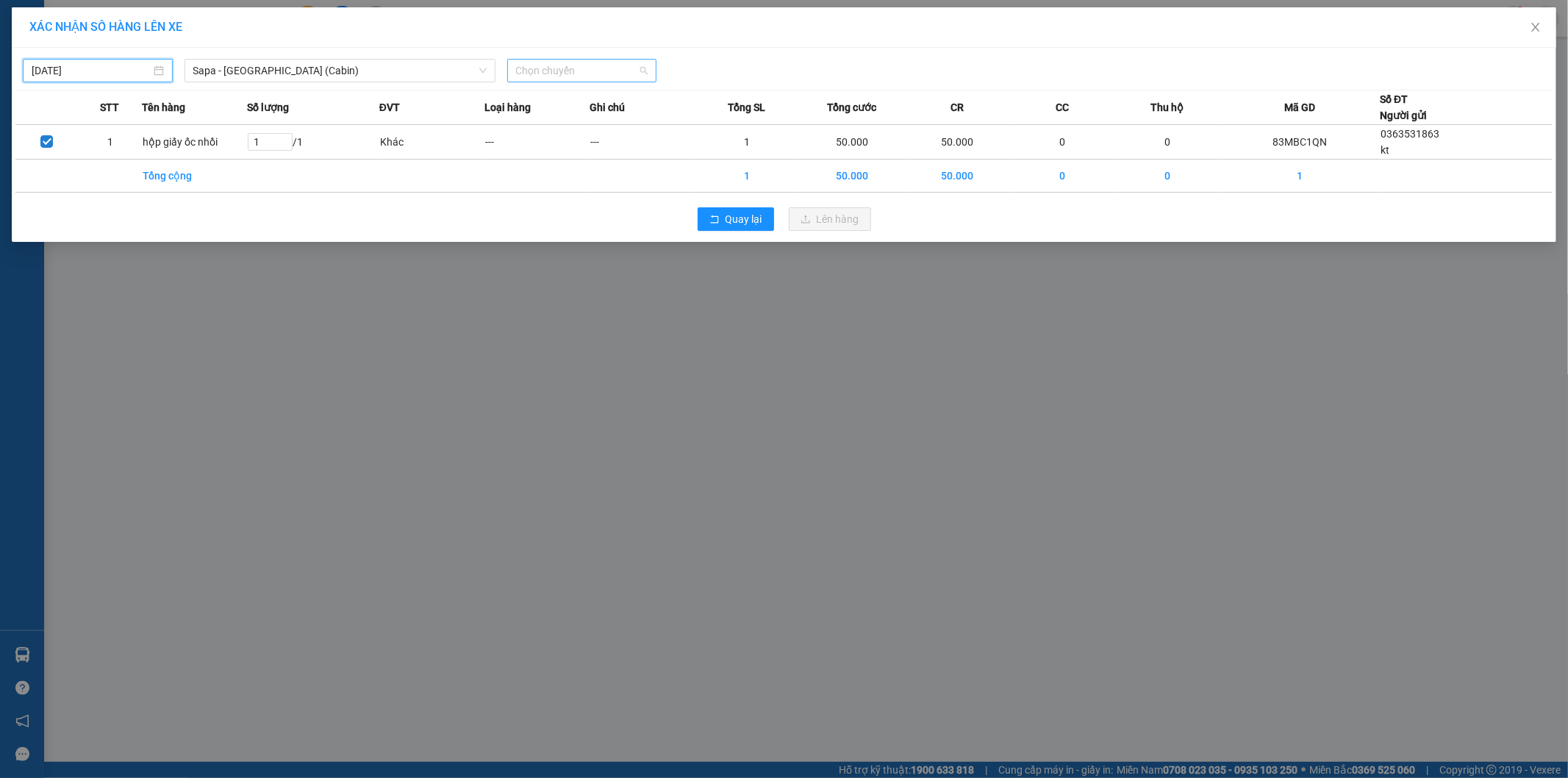
click at [572, 70] on span "Chọn chuyến" at bounding box center [582, 71] width 132 height 22
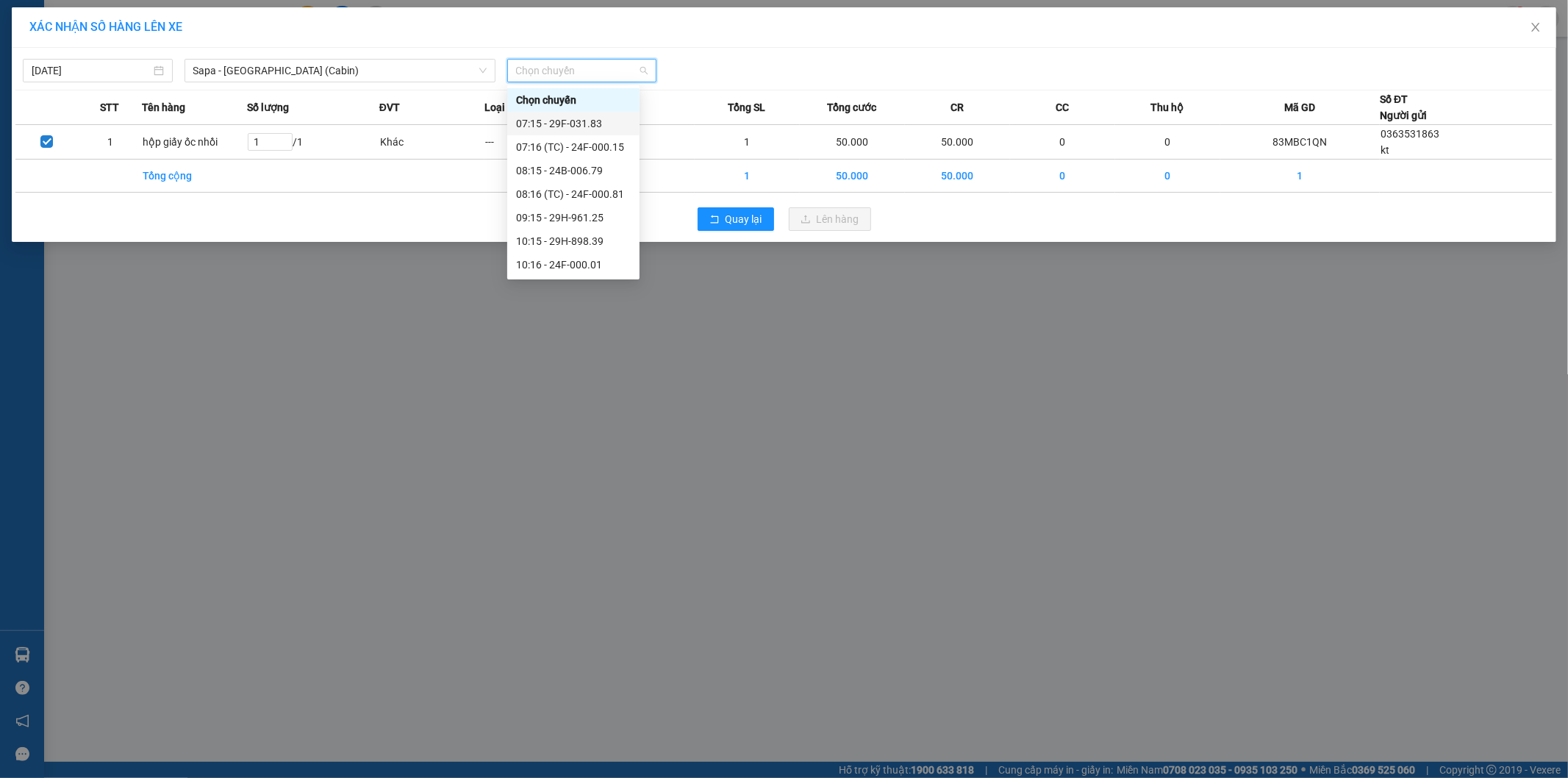
click at [569, 126] on div "07:15 - 29F-031.83" at bounding box center [573, 123] width 114 height 16
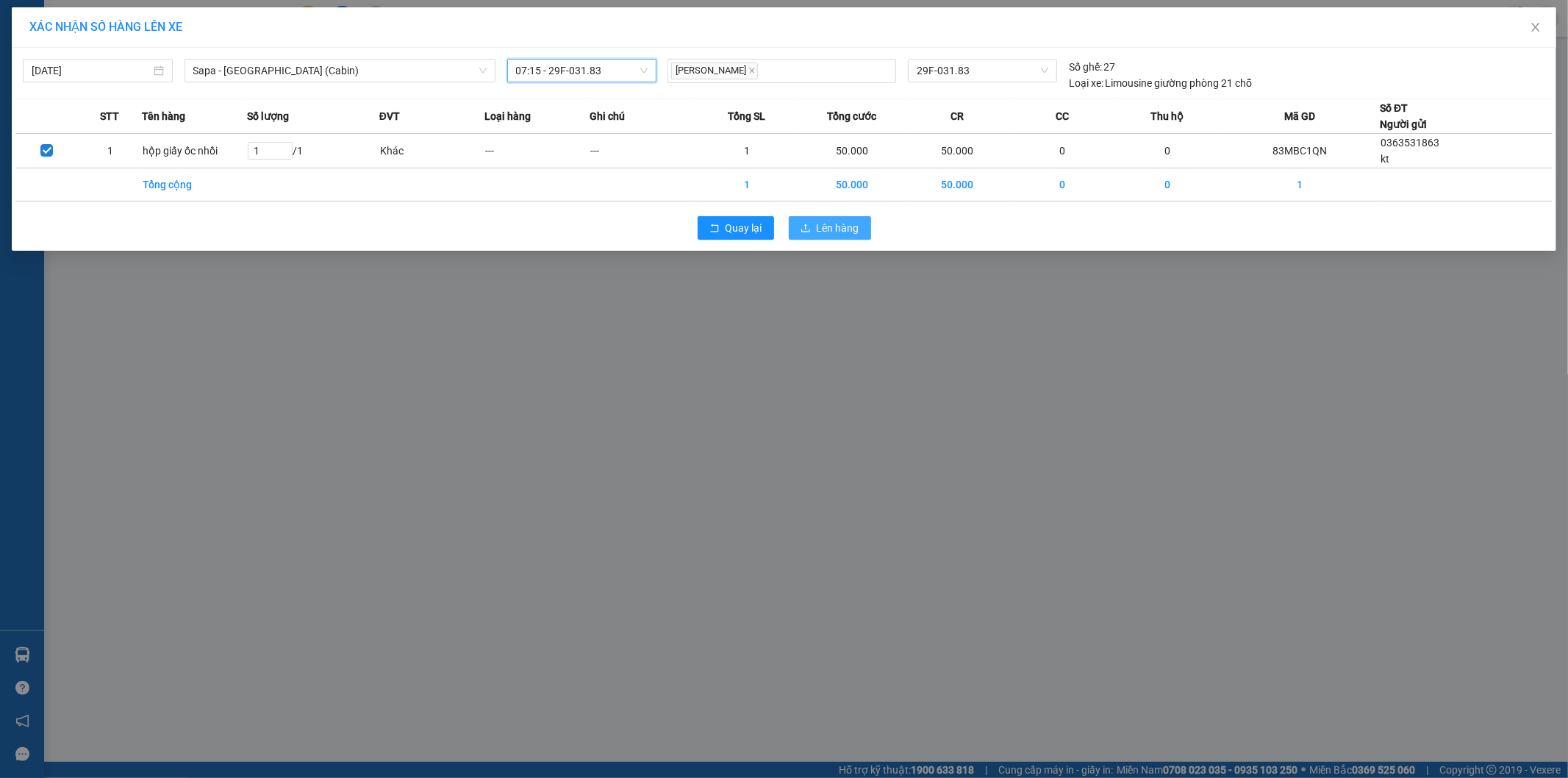
click at [816, 230] on button "Lên hàng" at bounding box center [829, 228] width 82 height 24
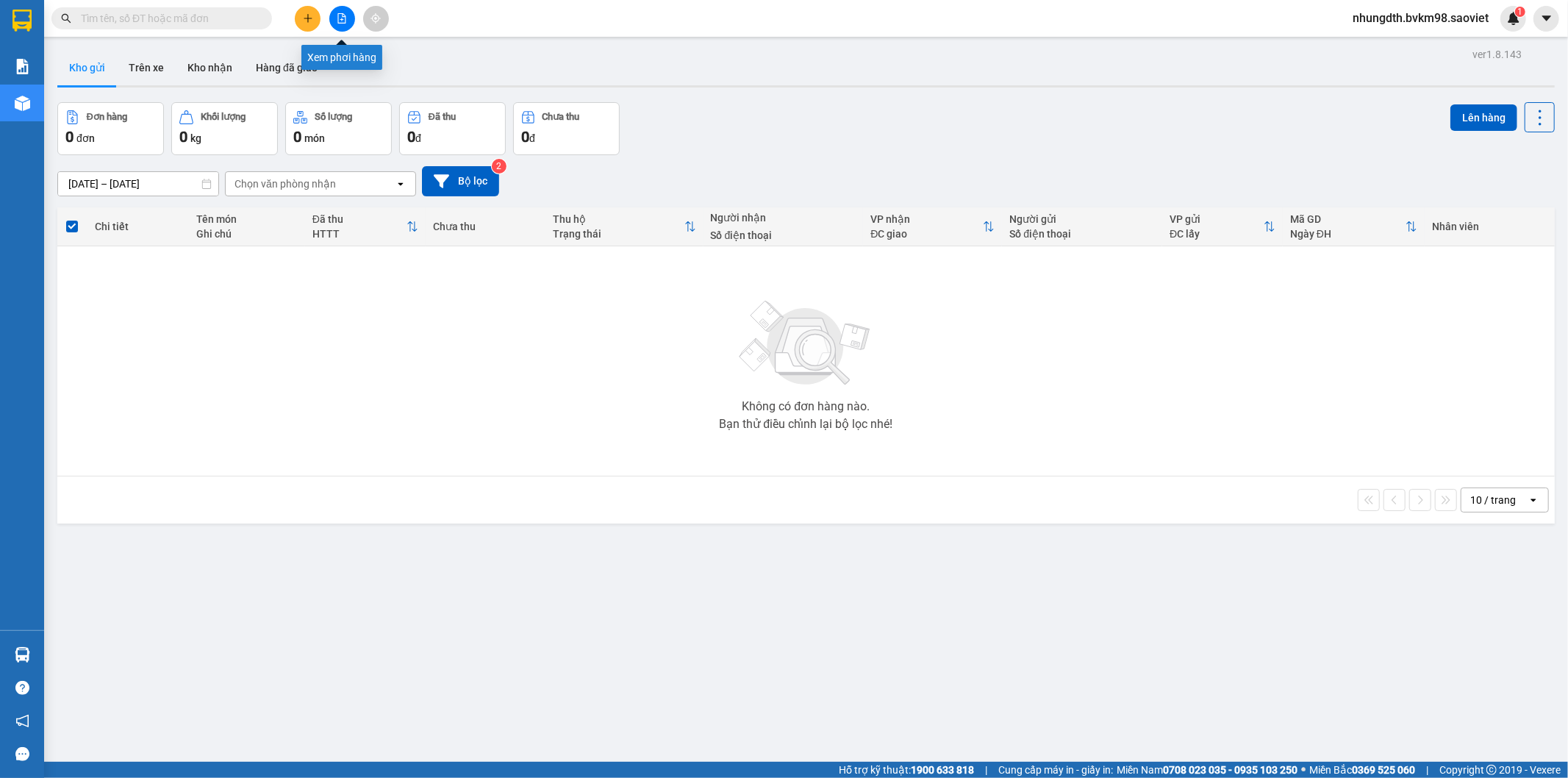
click at [343, 19] on icon "file-add" at bounding box center [342, 18] width 8 height 10
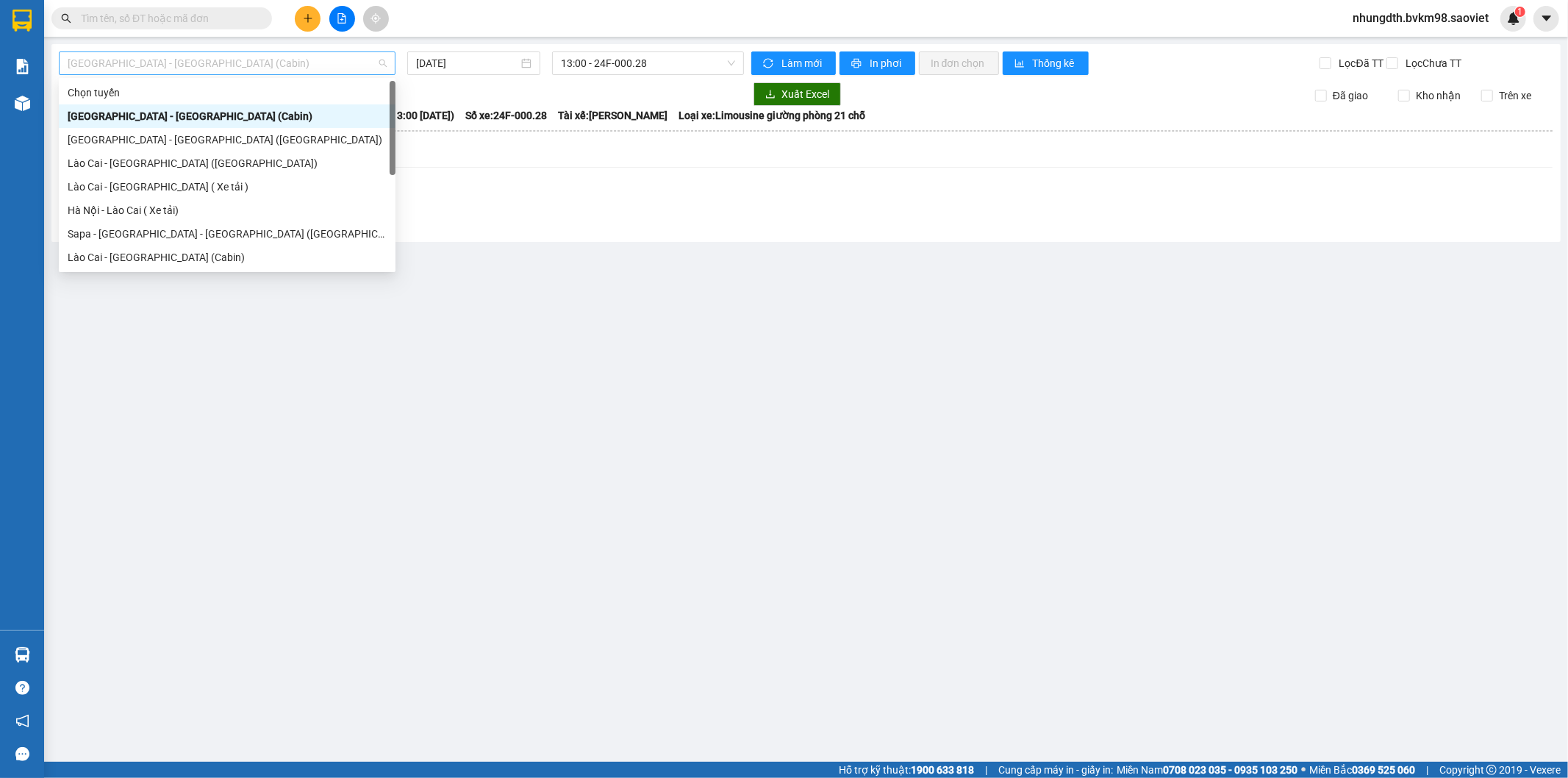
click at [217, 67] on span "[GEOGRAPHIC_DATA] - [GEOGRAPHIC_DATA] (Cabin)" at bounding box center [227, 64] width 319 height 22
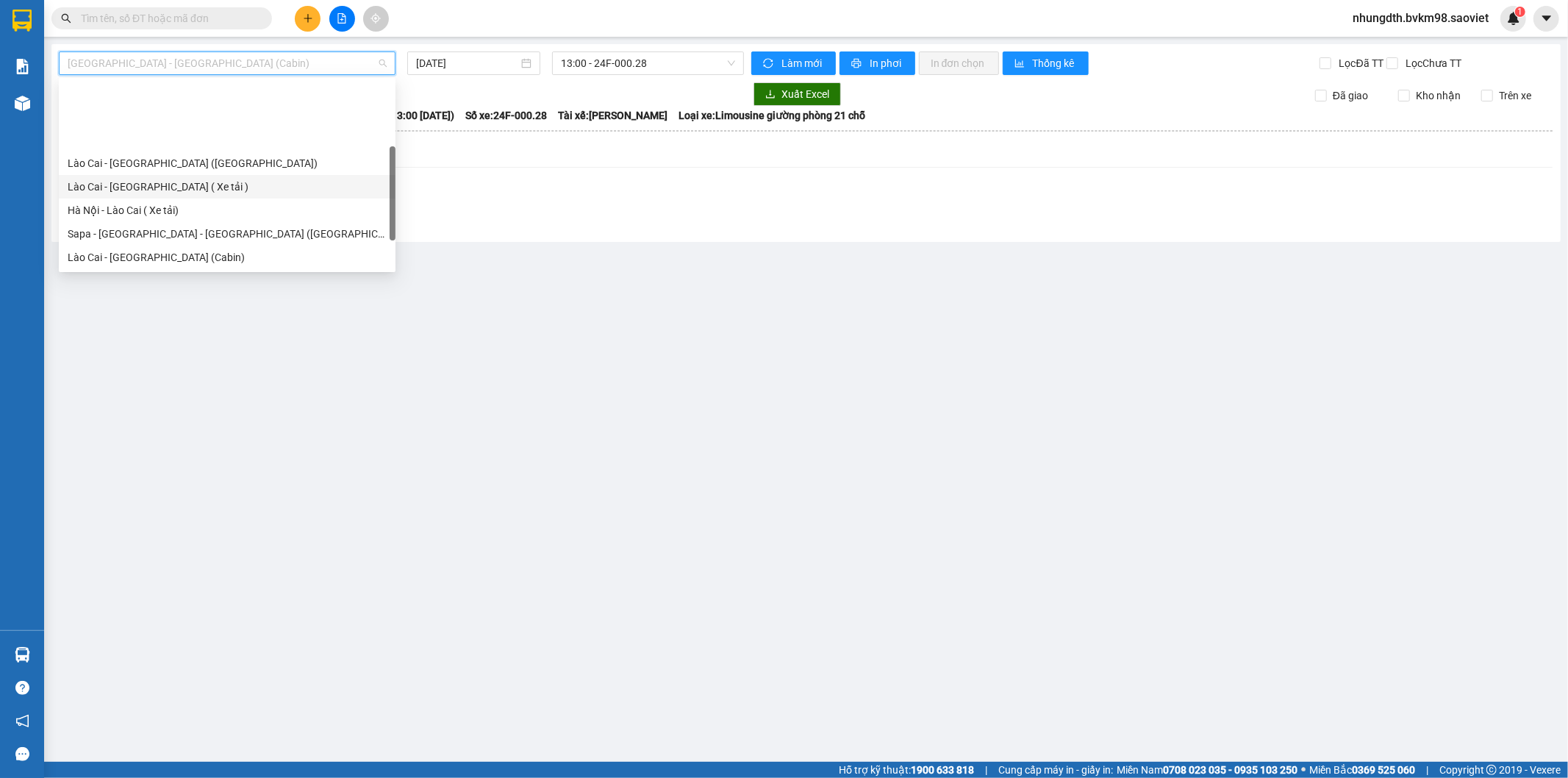
scroll to position [82, 0]
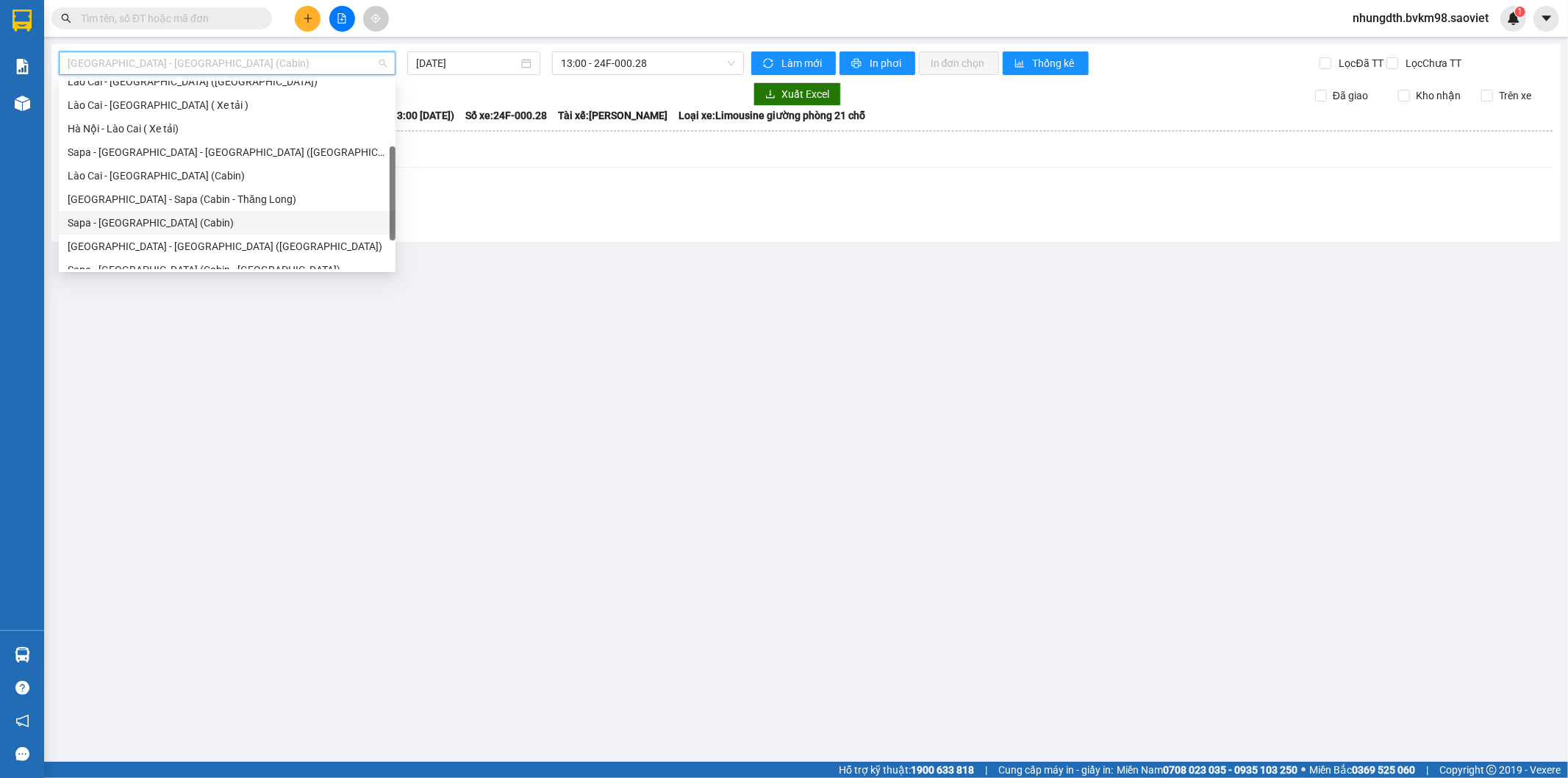
click at [155, 225] on div "Sapa - [GEOGRAPHIC_DATA] (Cabin)" at bounding box center [227, 223] width 319 height 16
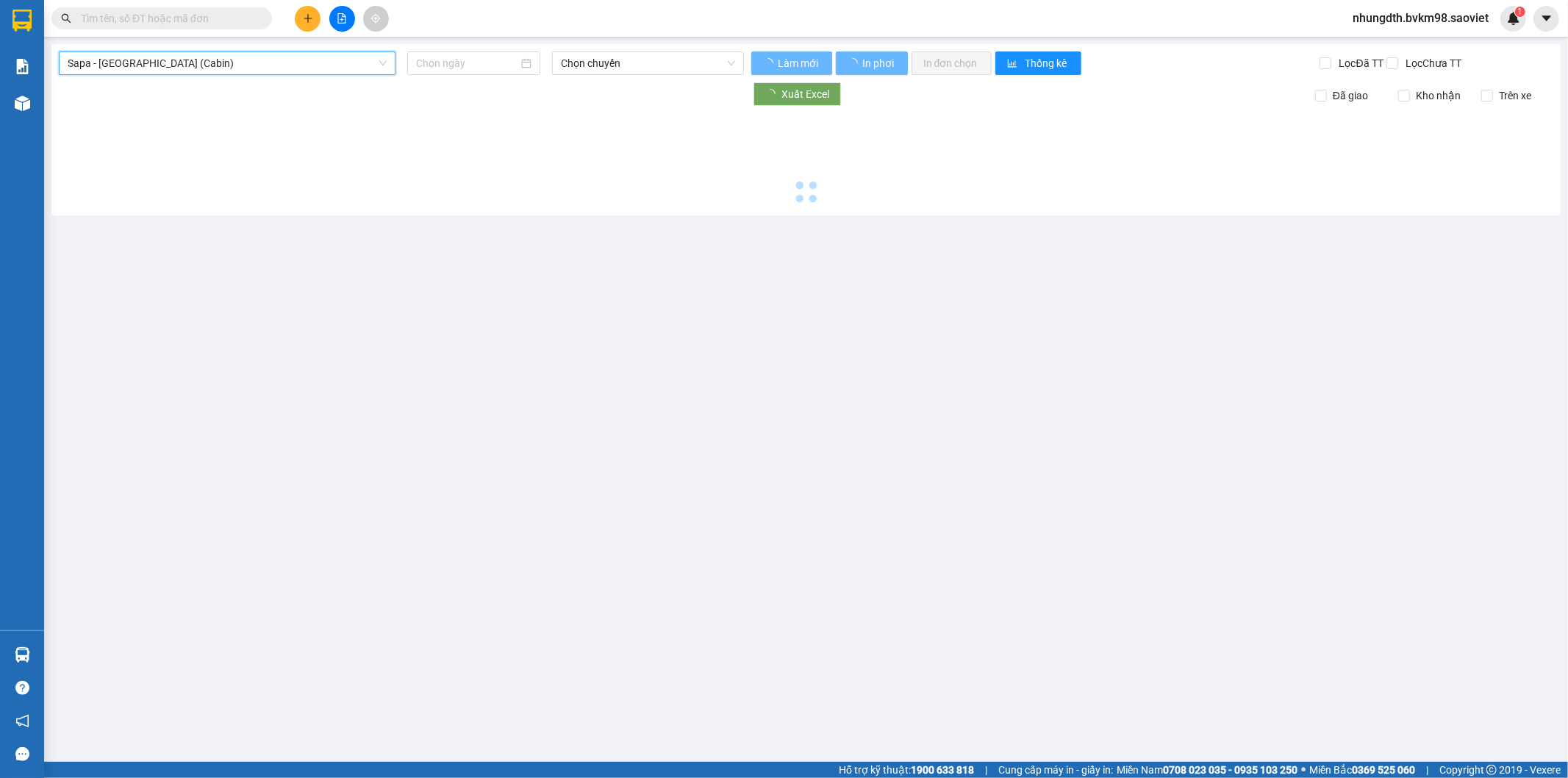
type input "[DATE]"
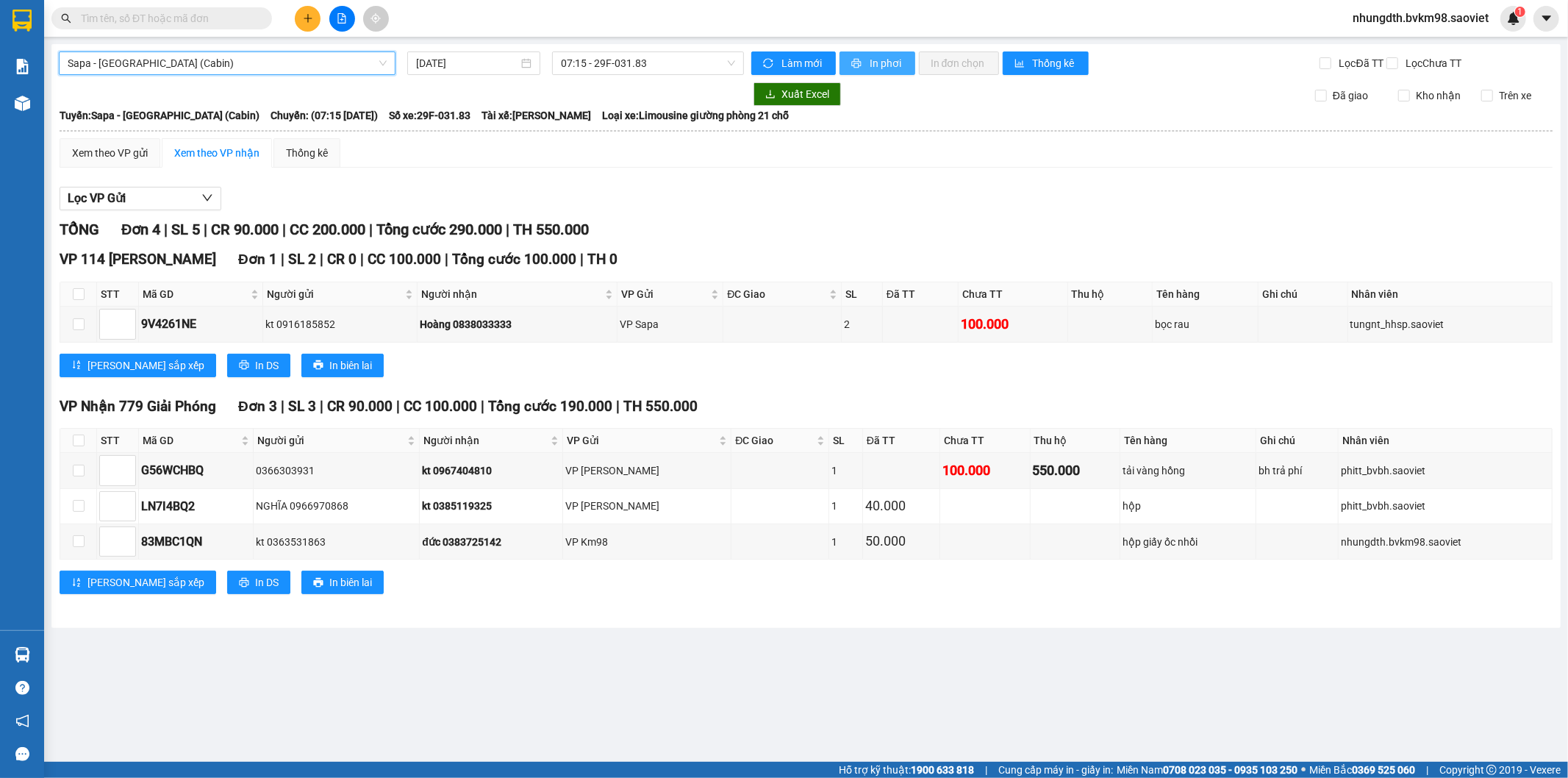
click at [877, 57] on span "In phơi" at bounding box center [886, 63] width 34 height 16
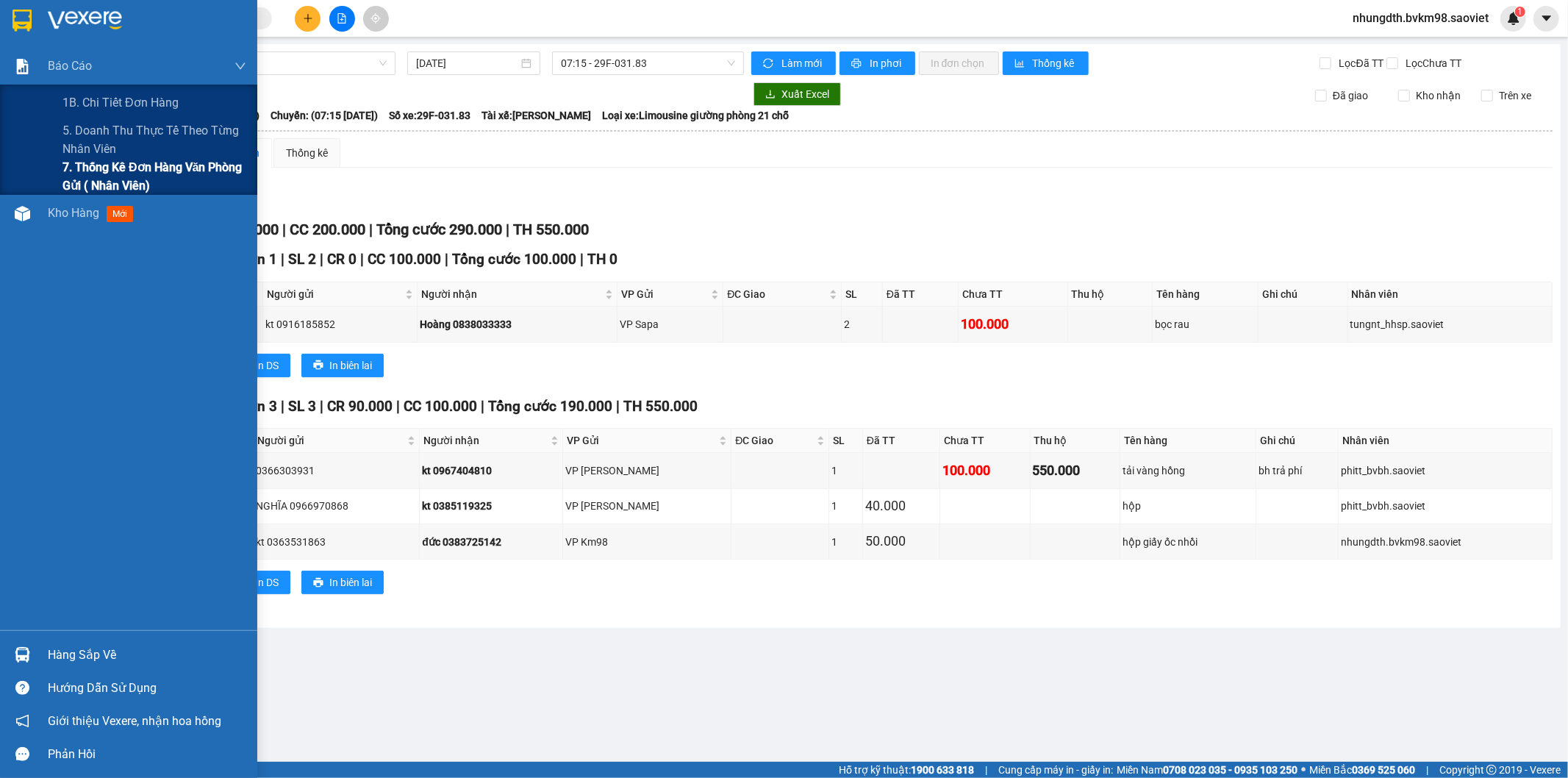
click at [89, 163] on span "7. Thống kê đơn hàng văn phòng gửi ( Nhân viên)" at bounding box center [154, 176] width 183 height 37
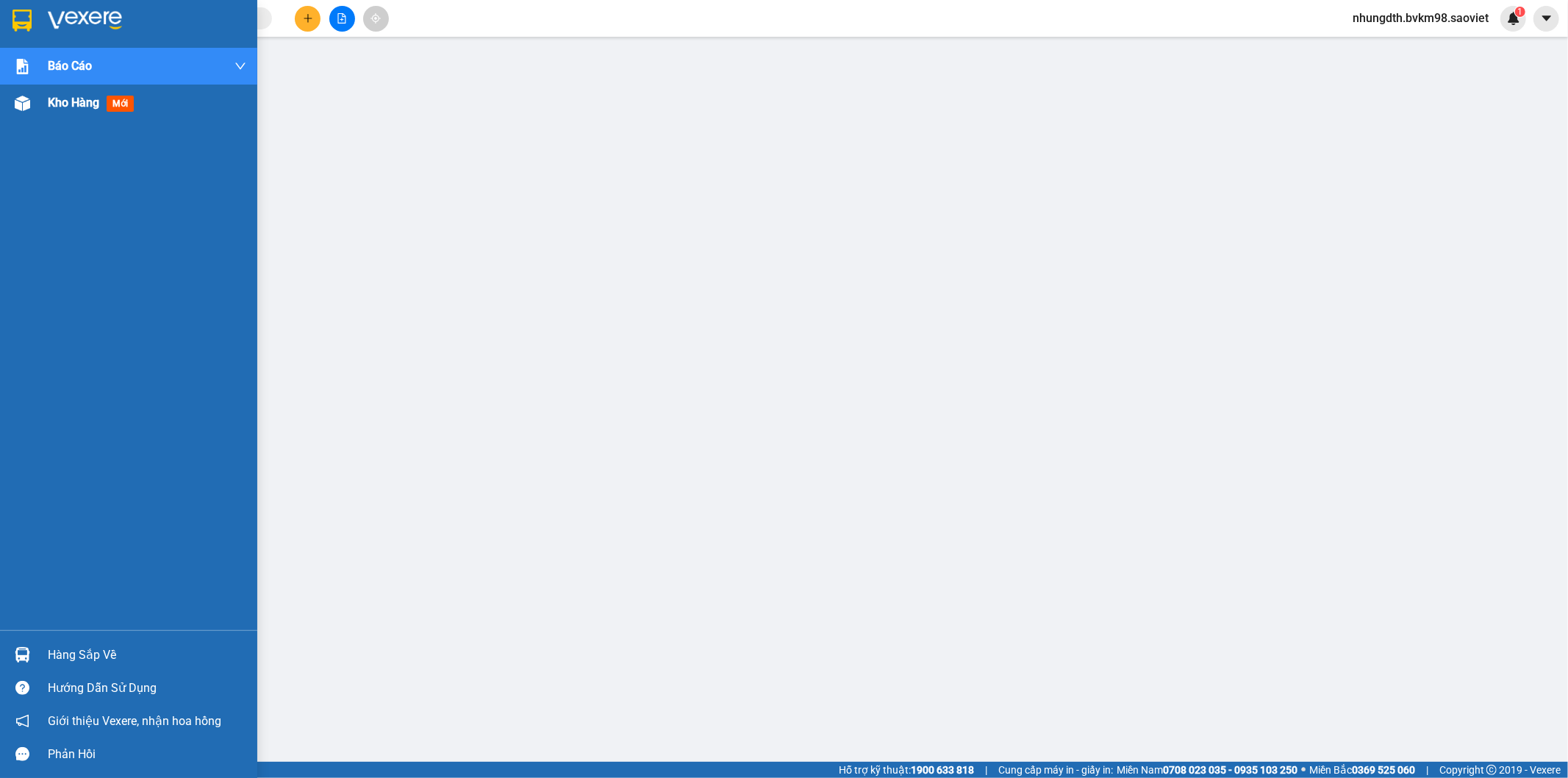
click at [15, 99] on img at bounding box center [23, 104] width 16 height 16
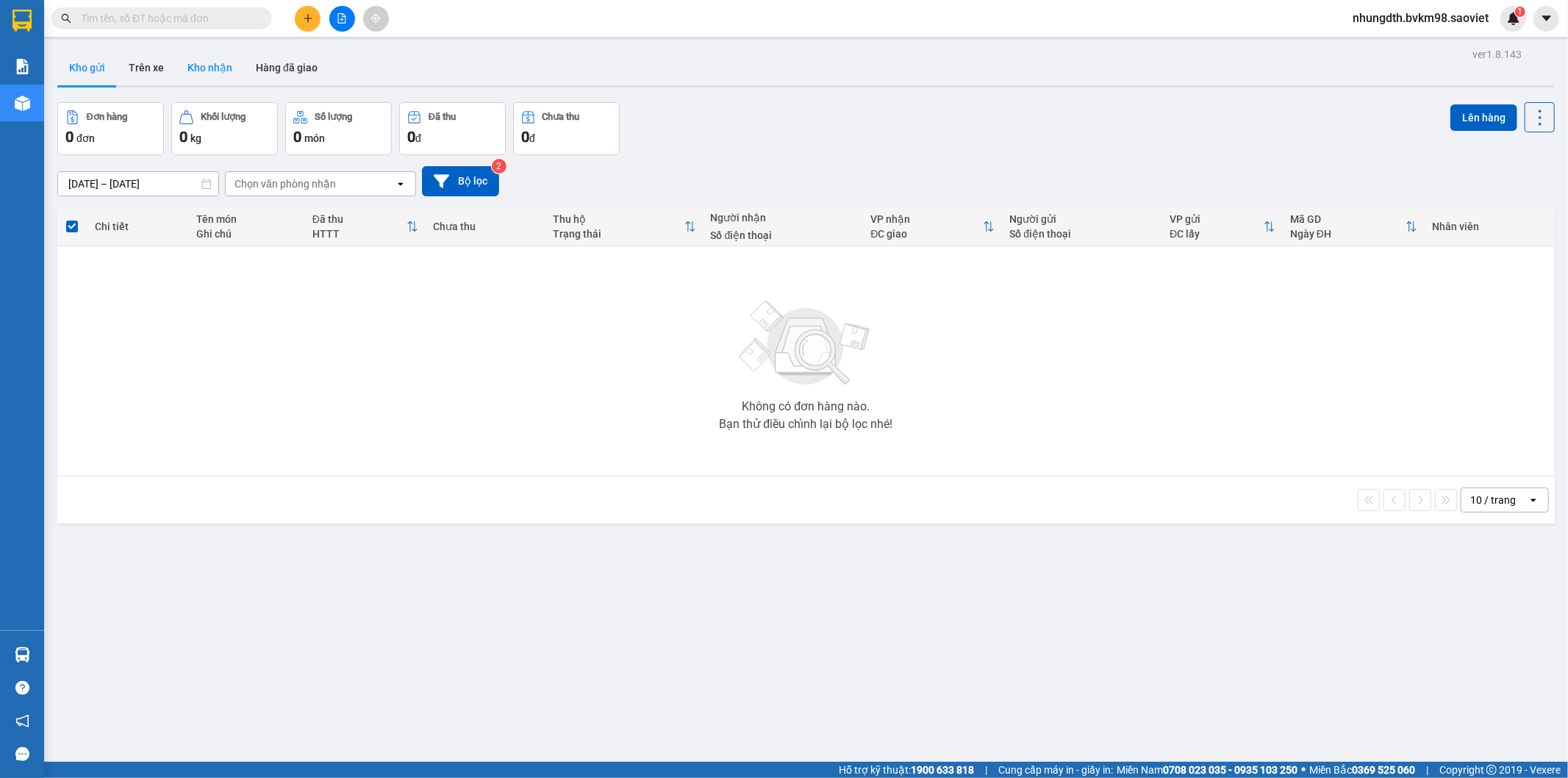
click at [217, 59] on button "Kho nhận" at bounding box center [209, 67] width 68 height 35
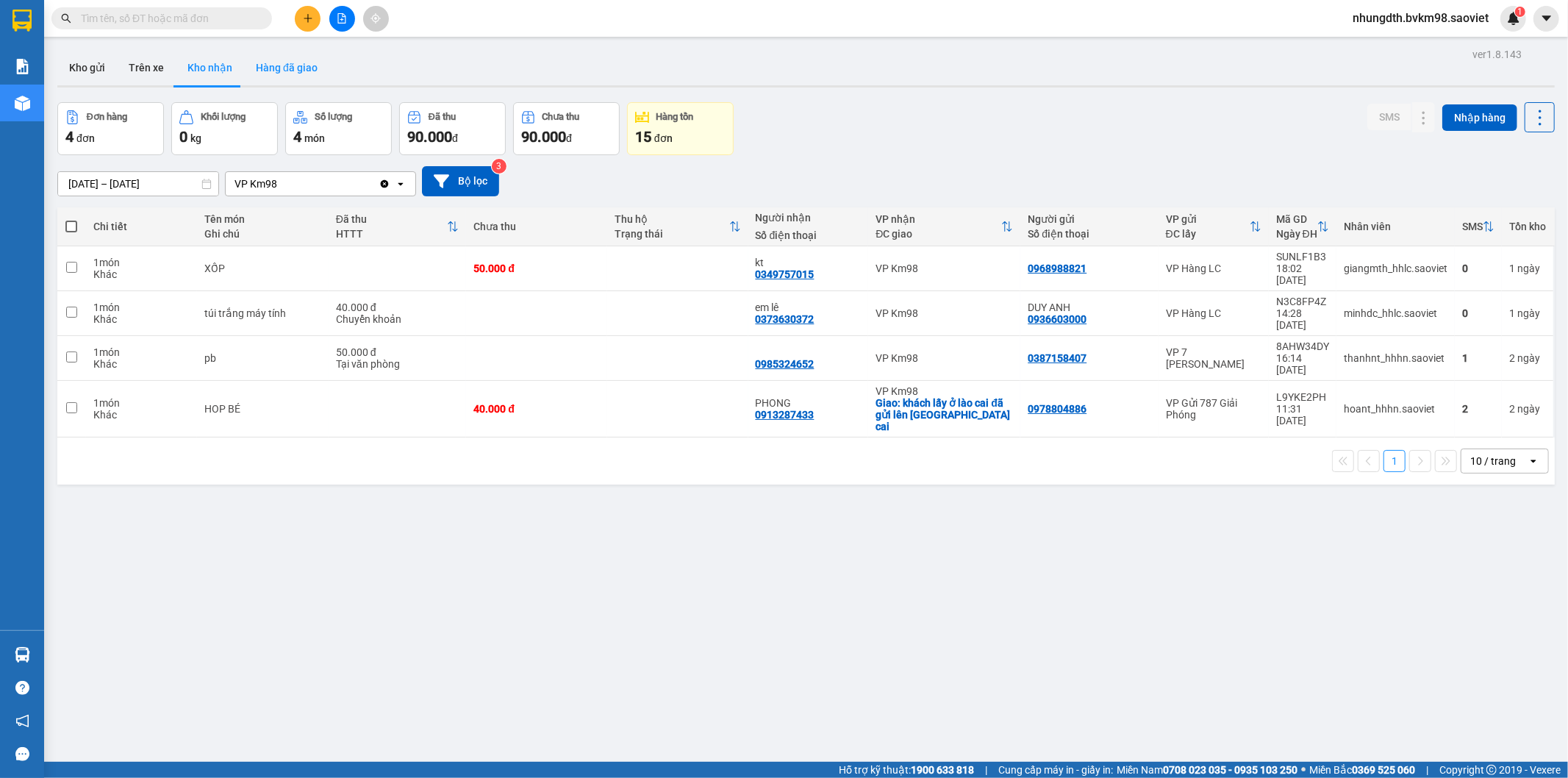
click at [281, 67] on button "Hàng đã giao" at bounding box center [286, 67] width 85 height 35
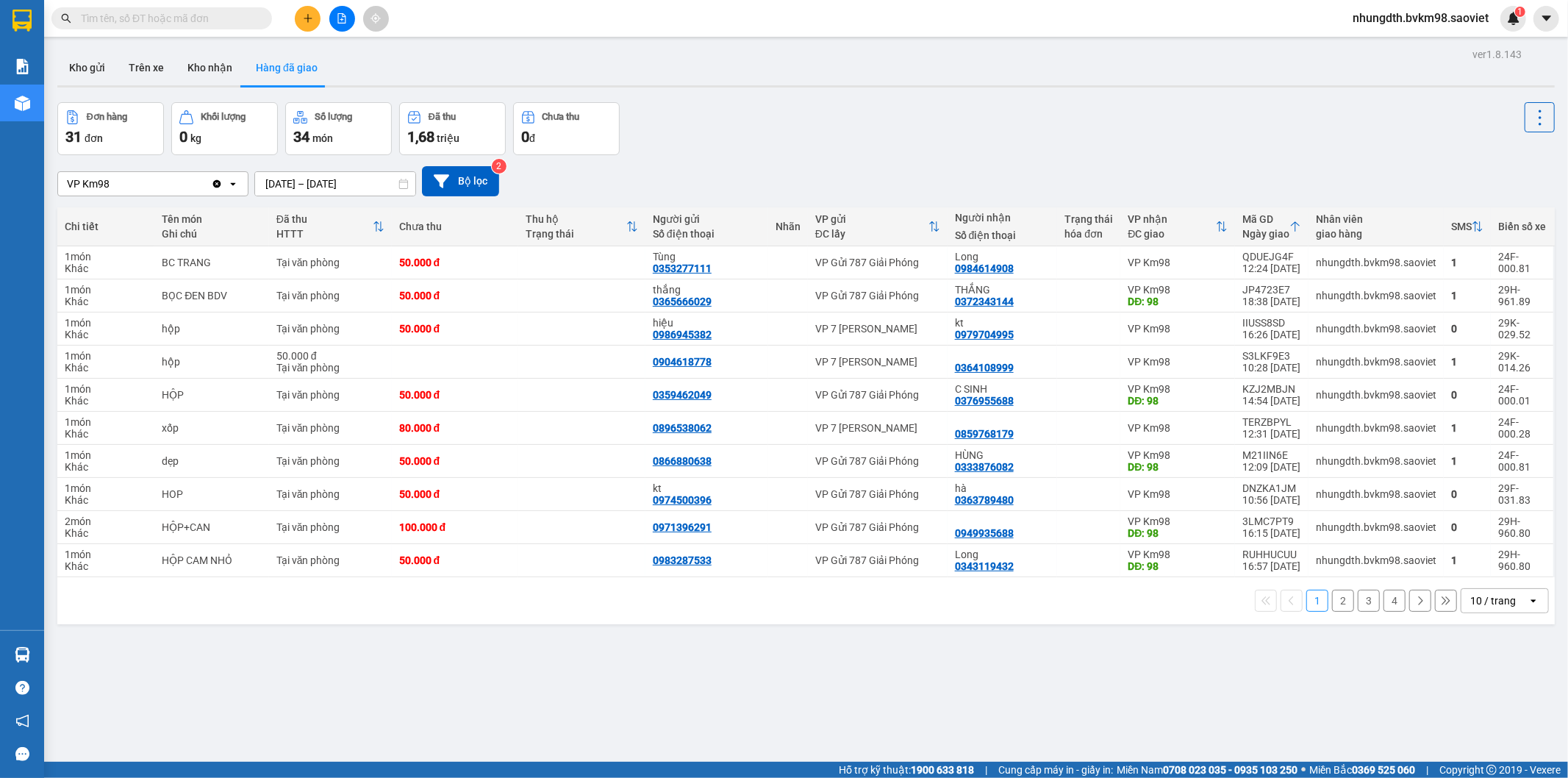
click at [335, 185] on input "[DATE] – [DATE]" at bounding box center [335, 184] width 160 height 24
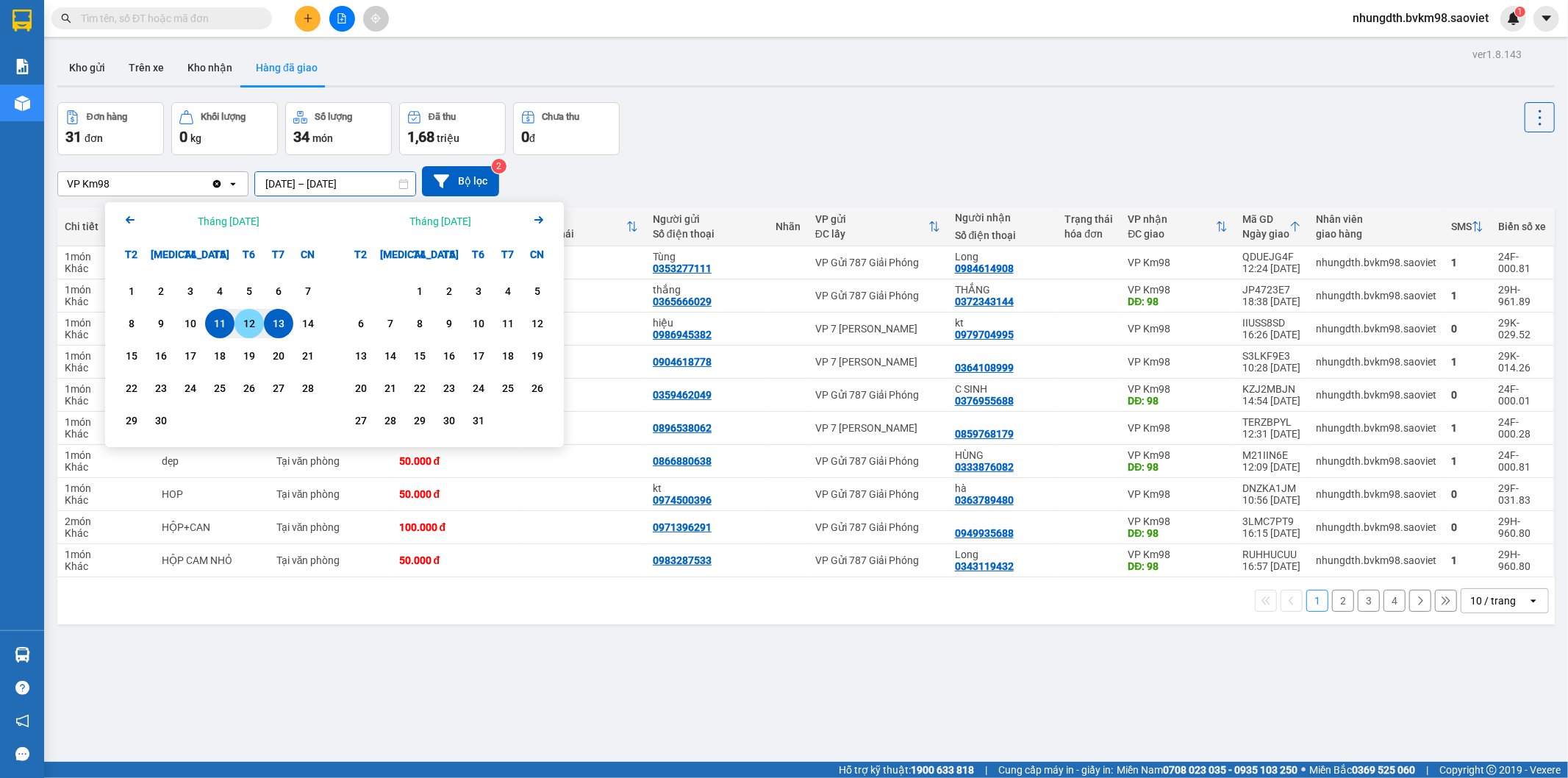
click at [256, 322] on div "12" at bounding box center [249, 323] width 20 height 18
type input "[DATE] – [DATE]"
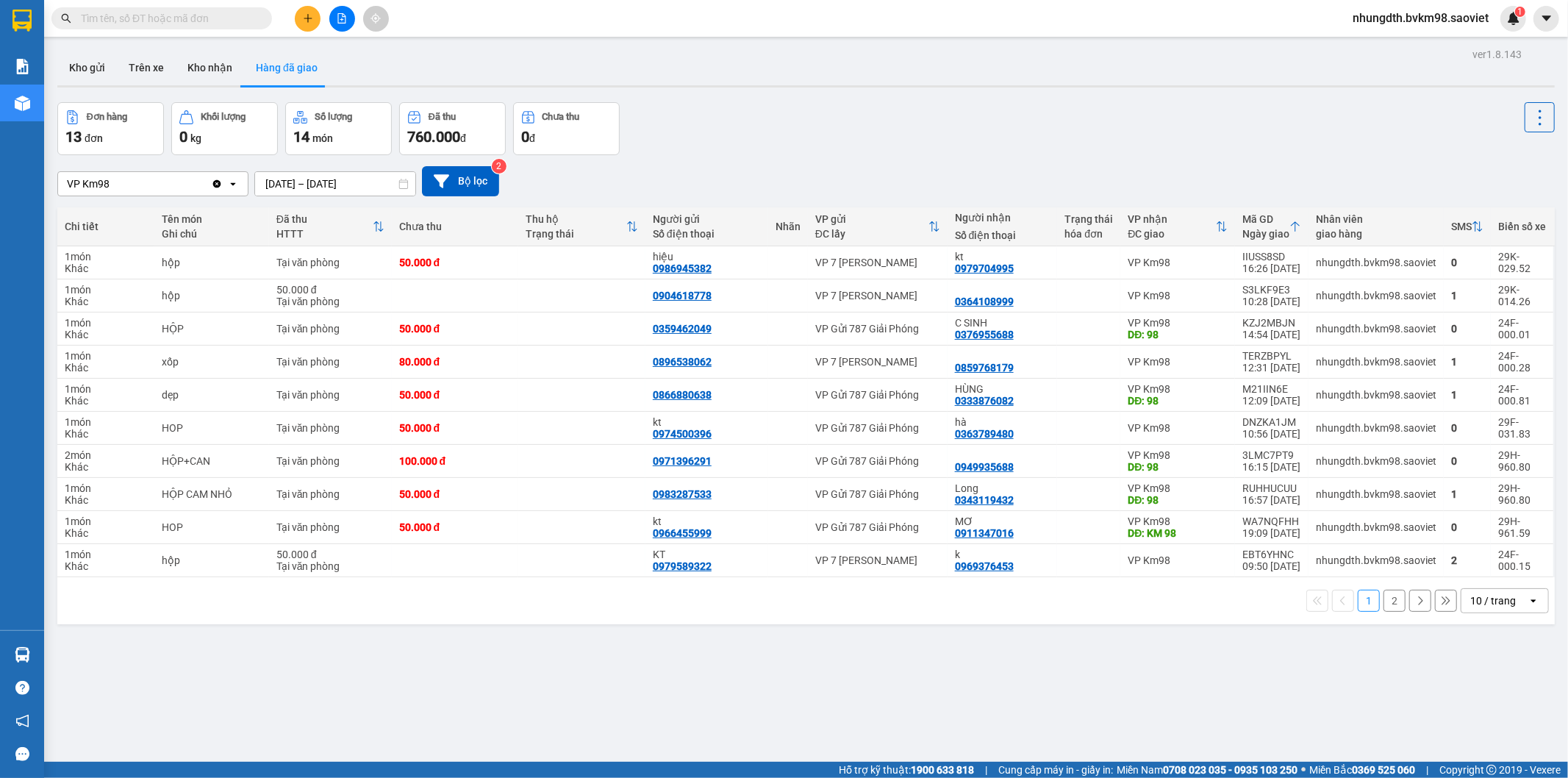
click at [1384, 603] on button "2" at bounding box center [1395, 601] width 22 height 22
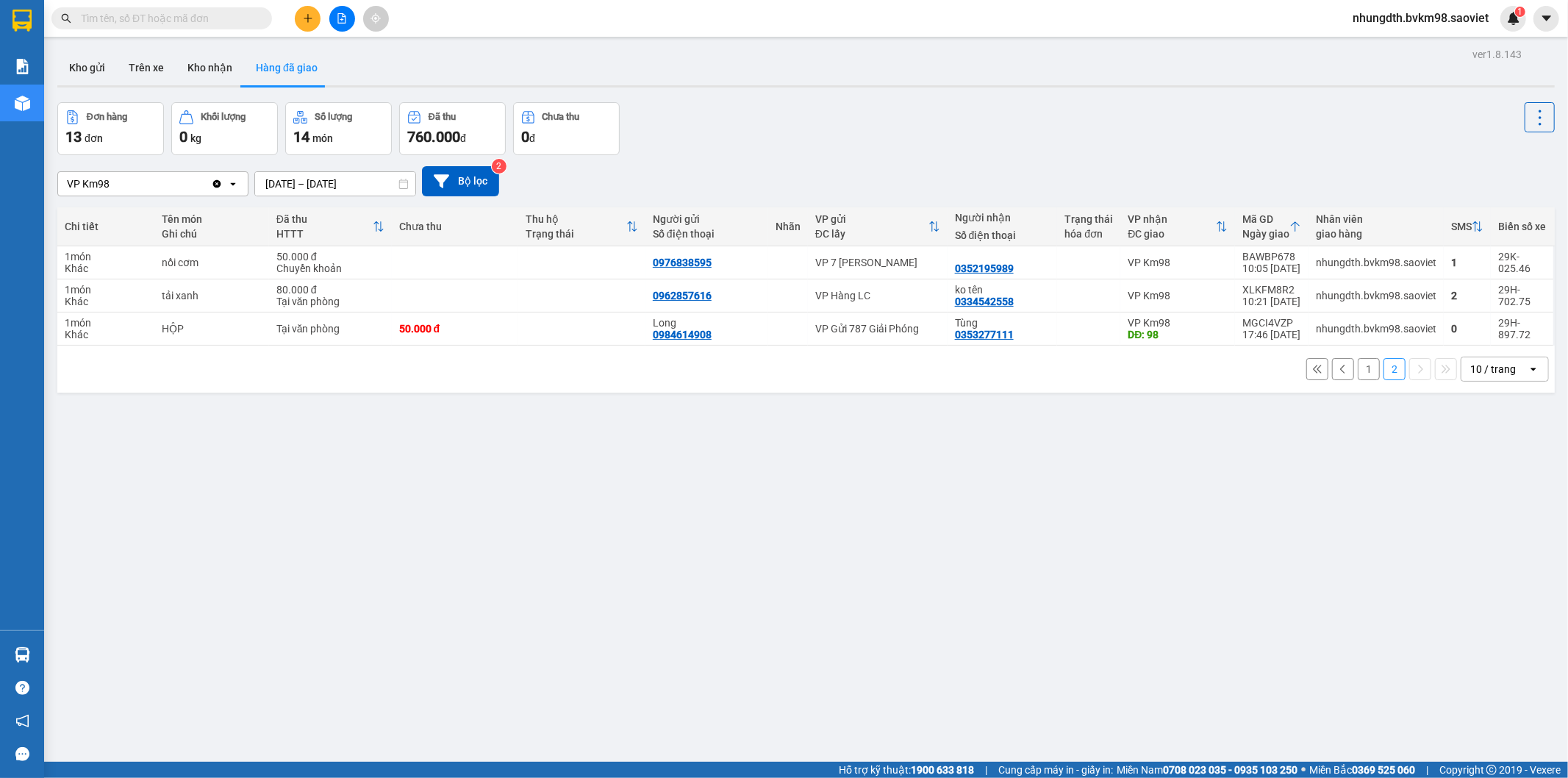
click at [1358, 370] on button "1" at bounding box center [1369, 369] width 22 height 22
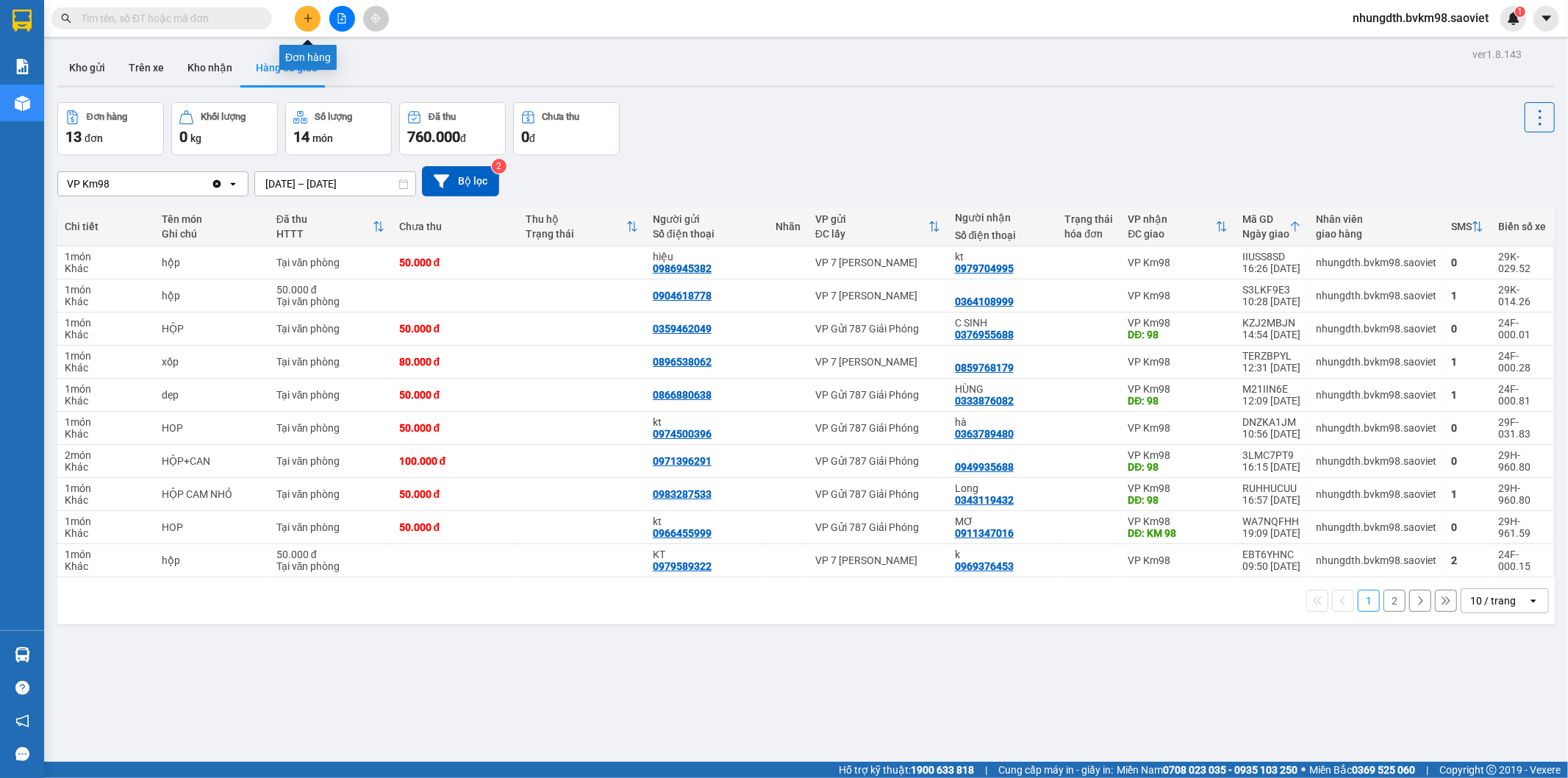
click at [311, 24] on button at bounding box center [307, 19] width 26 height 26
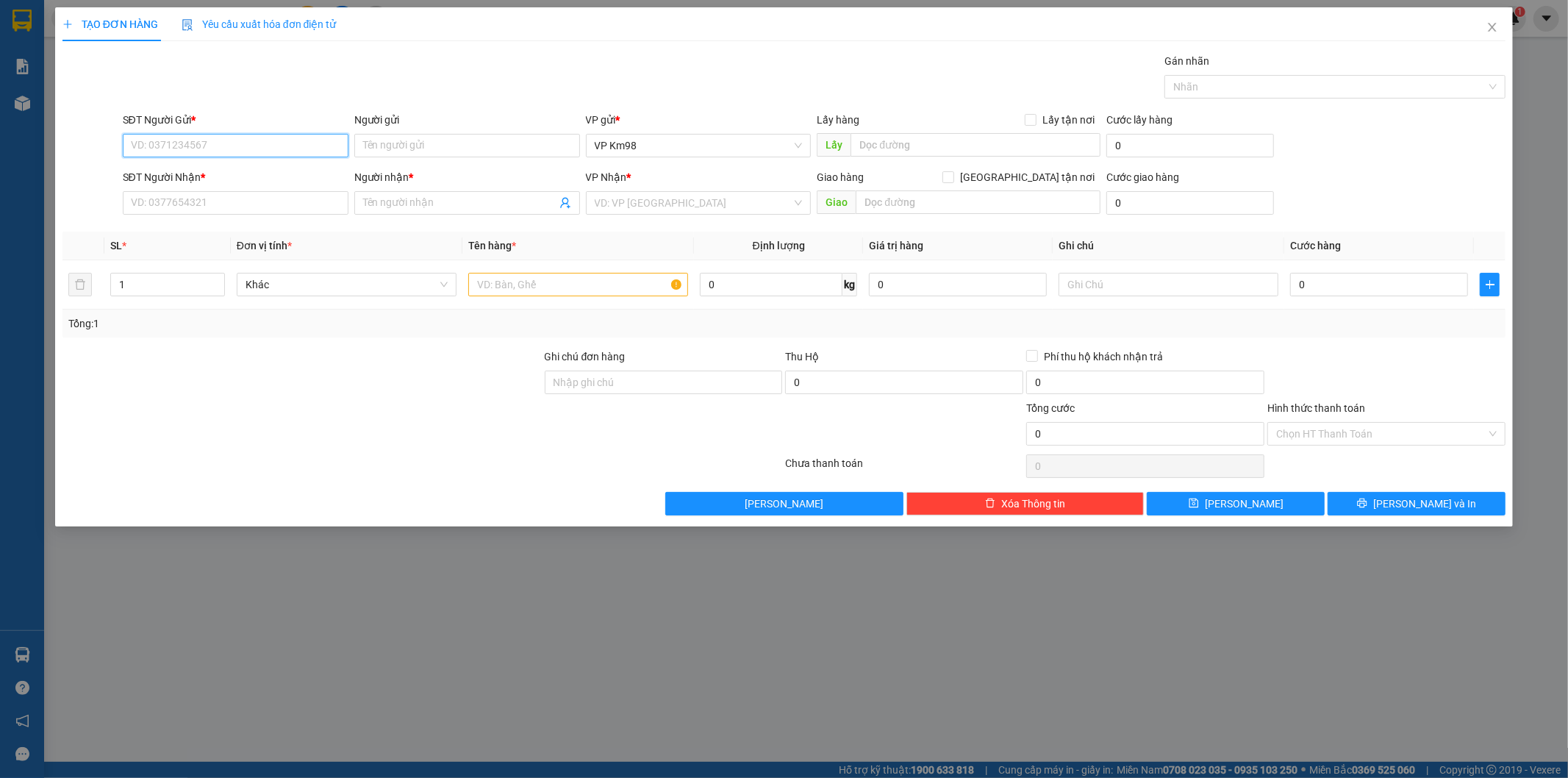
click at [234, 149] on input "SĐT Người Gửi *" at bounding box center [236, 146] width 226 height 24
type input "0985688205"
click at [192, 176] on div "0985688205 - KT" at bounding box center [235, 175] width 208 height 16
type input "KT"
type input "0969192628"
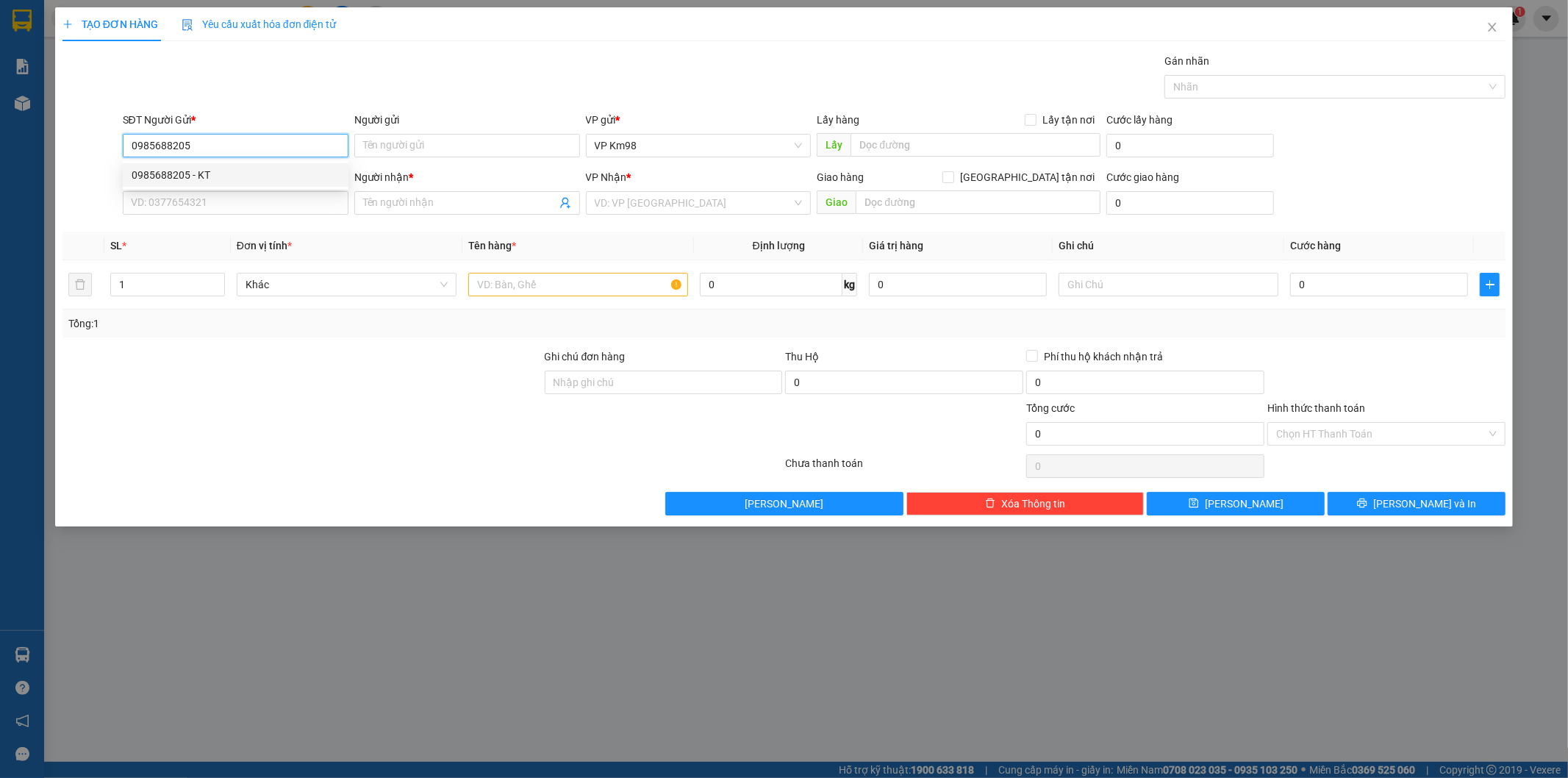
type input "kt"
type input "0985688205"
click at [516, 280] on input "text" at bounding box center [578, 285] width 220 height 24
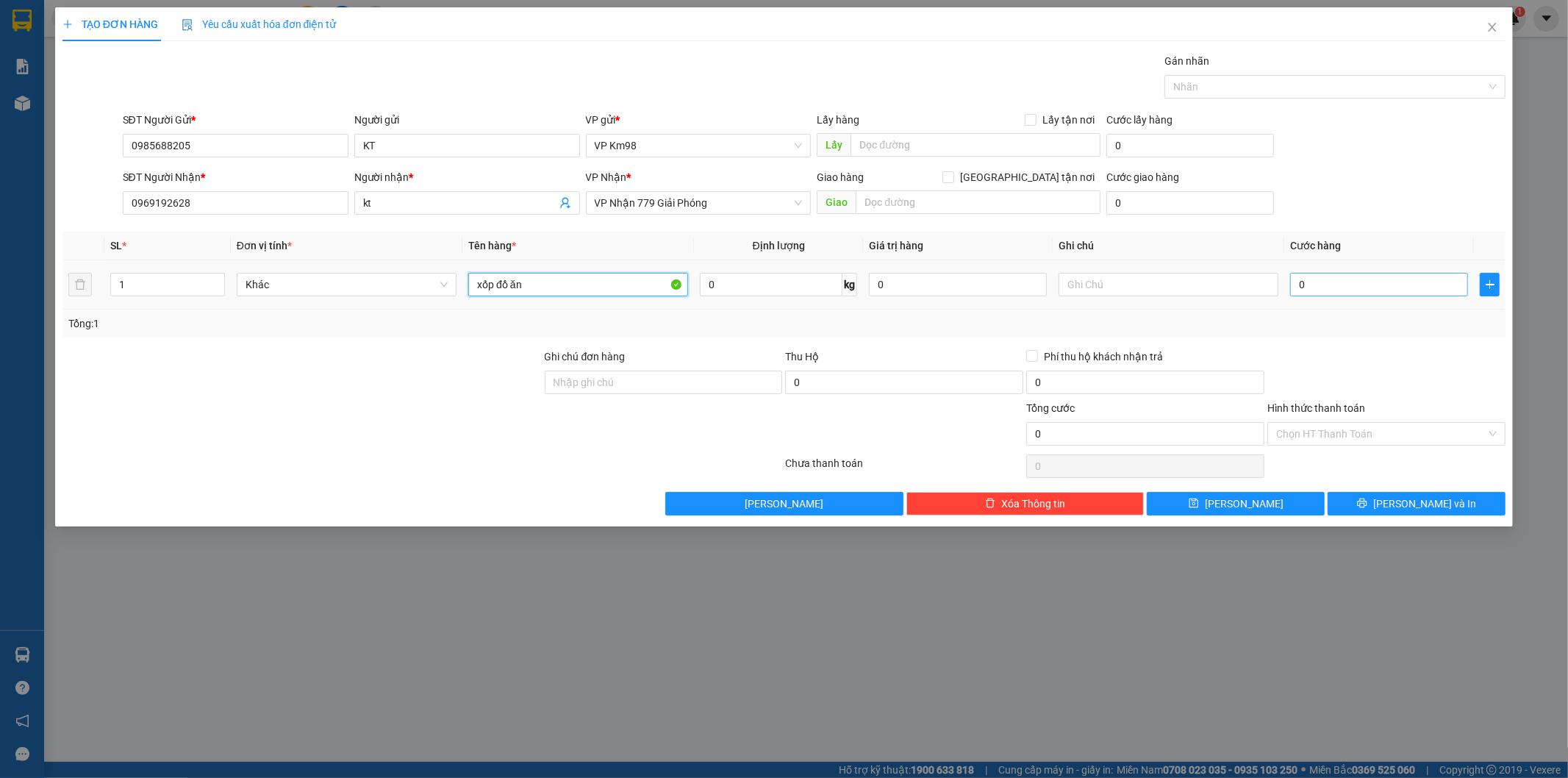
type input "xốp đồ ăn"
click at [1335, 279] on input "0" at bounding box center [1378, 285] width 178 height 24
type input "5"
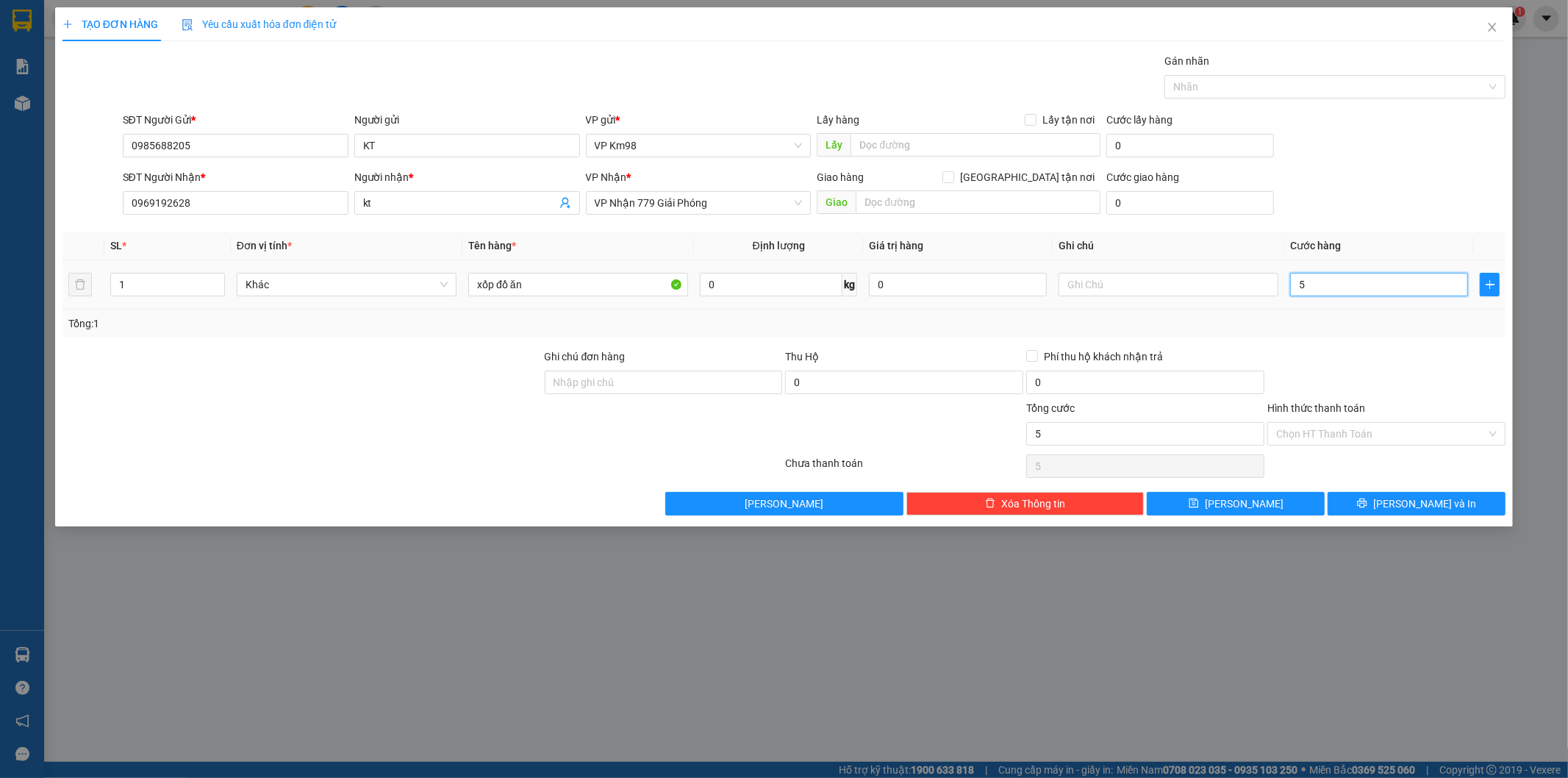
type input "50"
type input "500"
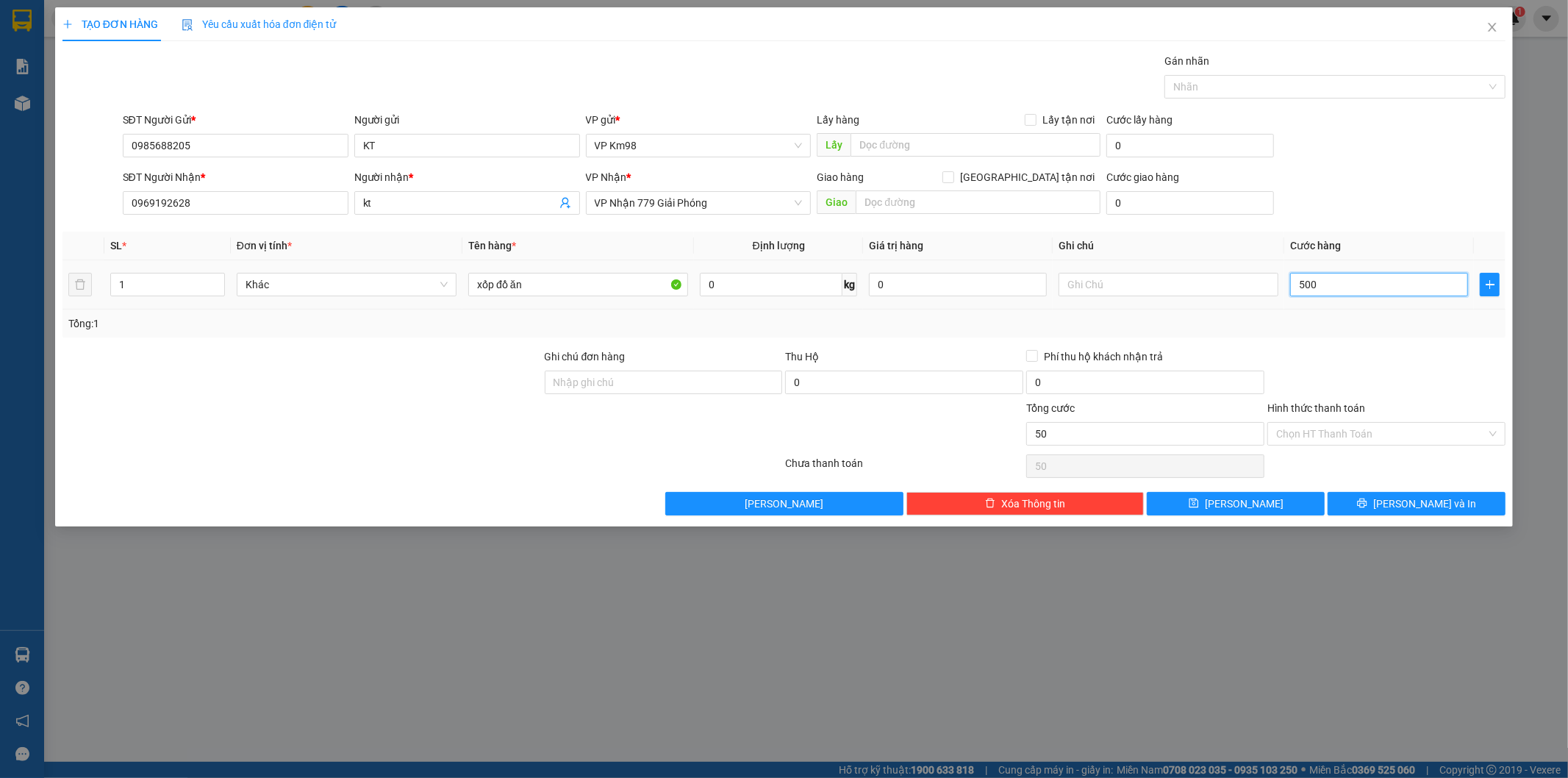
type input "500"
type input "5.000"
type input "50.000"
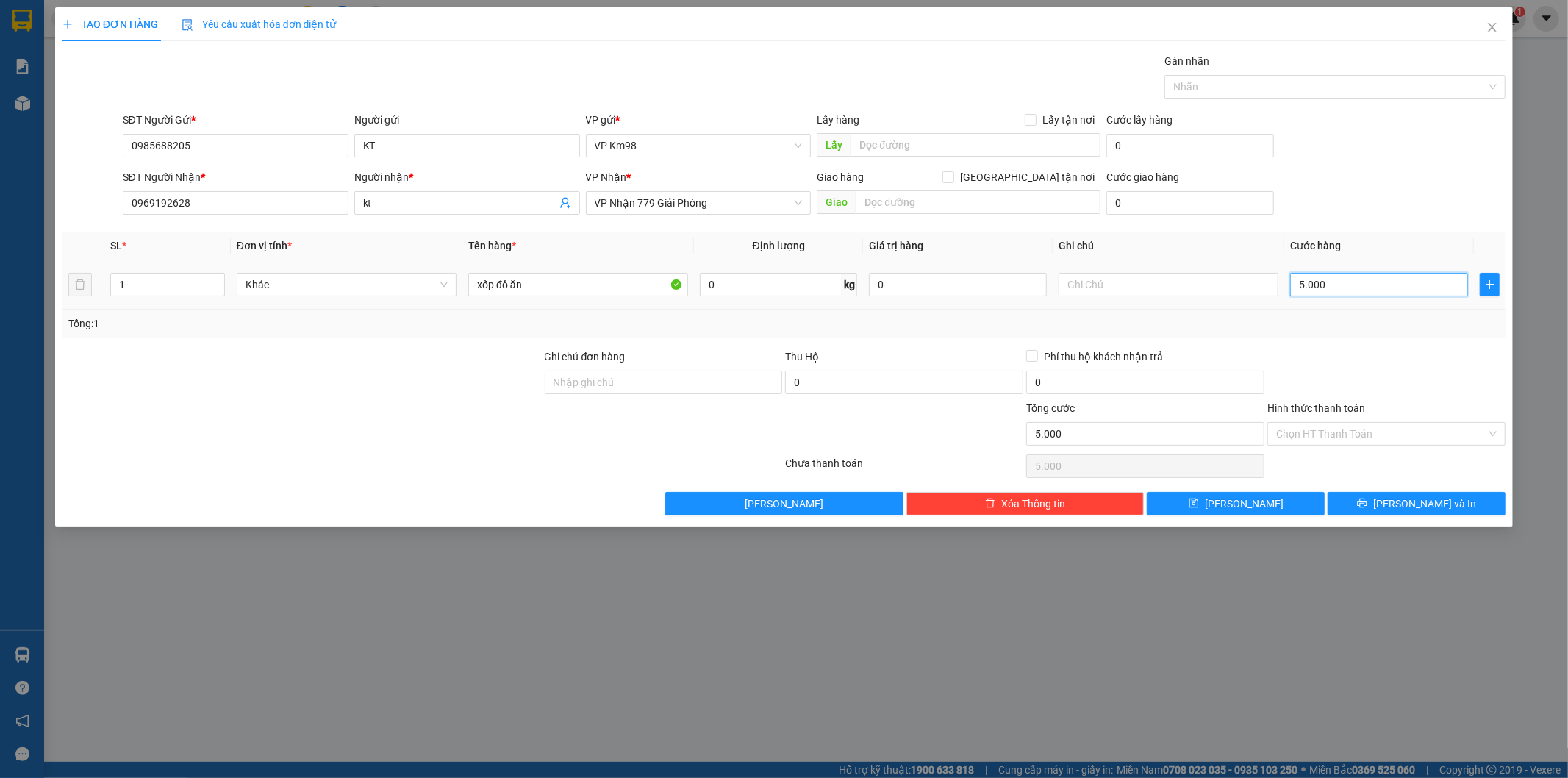
type input "50.000"
click at [1343, 408] on label "Hình thức thanh toán" at bounding box center [1316, 408] width 98 height 12
click at [1343, 423] on input "Hình thức thanh toán" at bounding box center [1381, 434] width 210 height 22
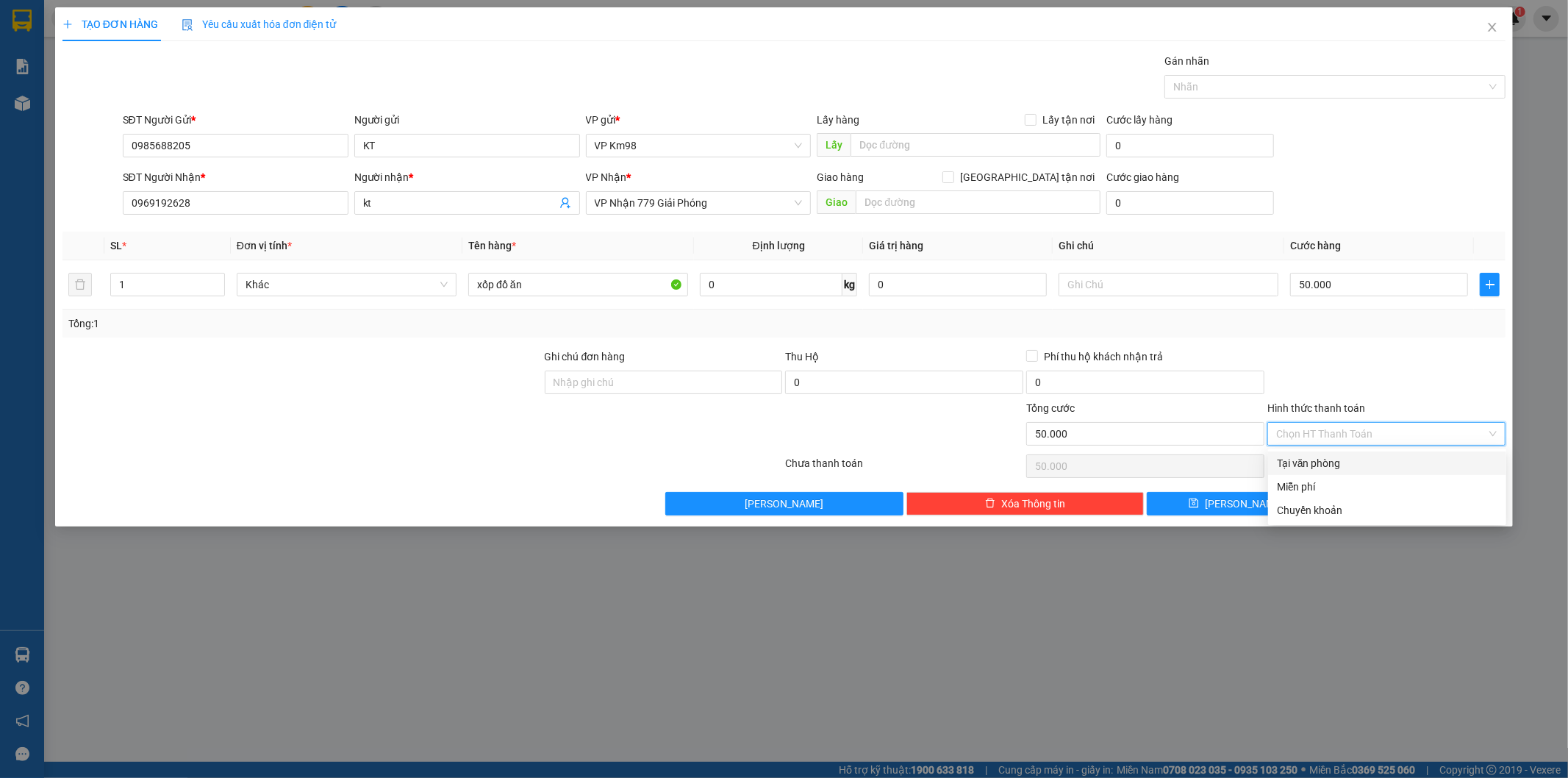
click at [1326, 461] on div "Tại văn phòng" at bounding box center [1387, 463] width 220 height 16
type input "0"
click at [1354, 502] on button "[PERSON_NAME] và In" at bounding box center [1416, 504] width 178 height 24
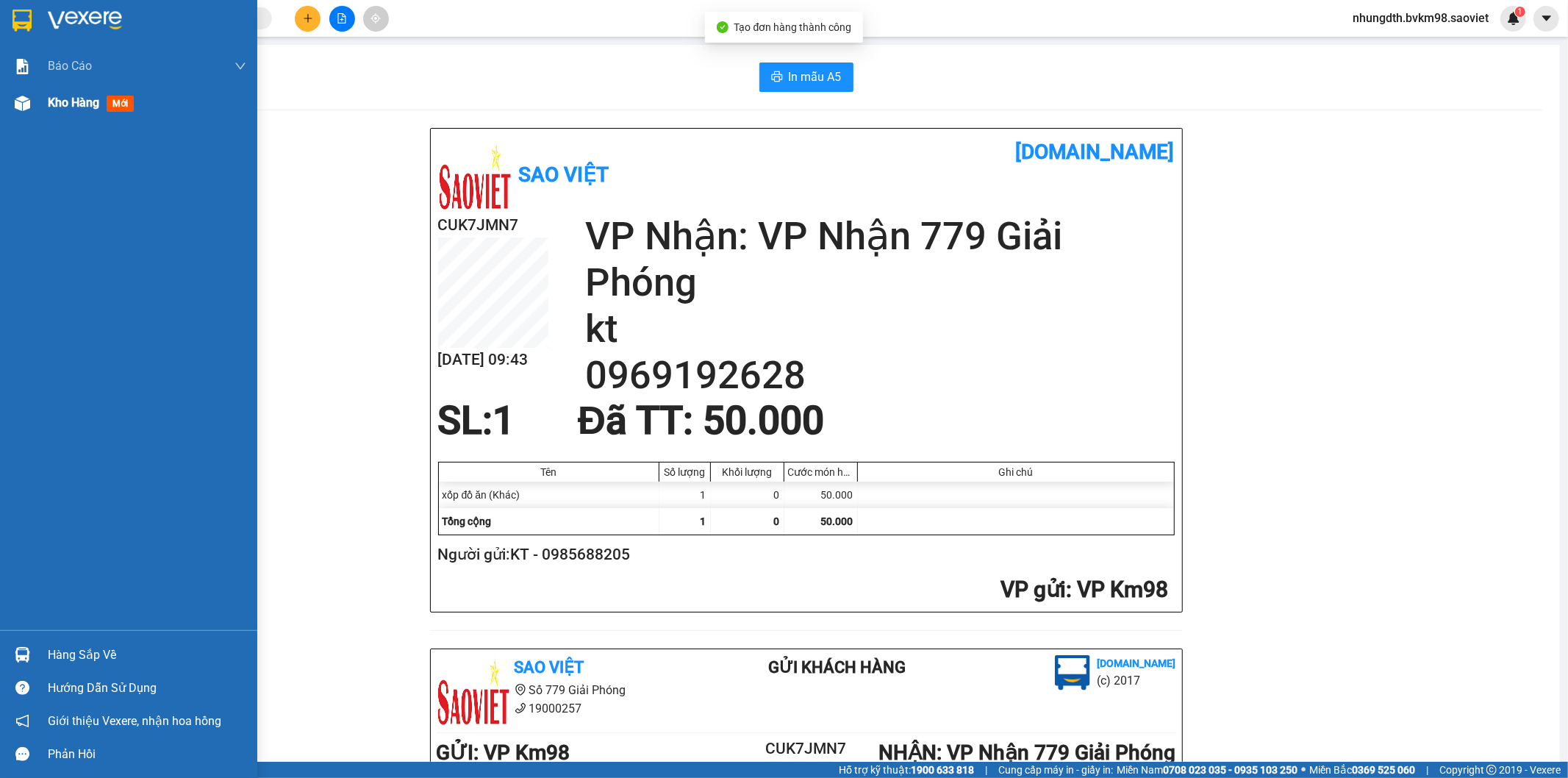
click at [18, 111] on img at bounding box center [23, 104] width 16 height 16
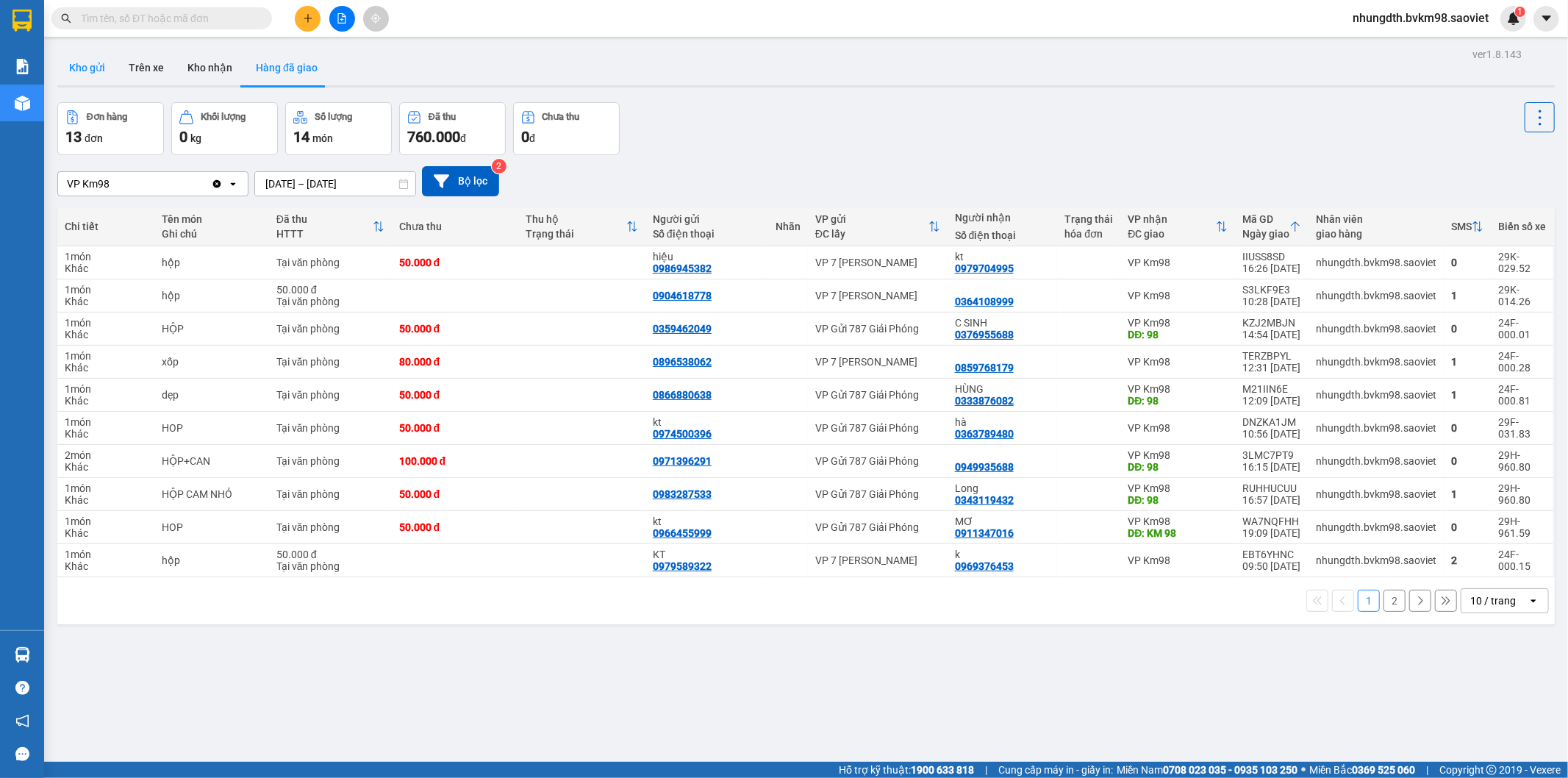
click at [91, 71] on button "Kho gửi" at bounding box center [87, 67] width 60 height 35
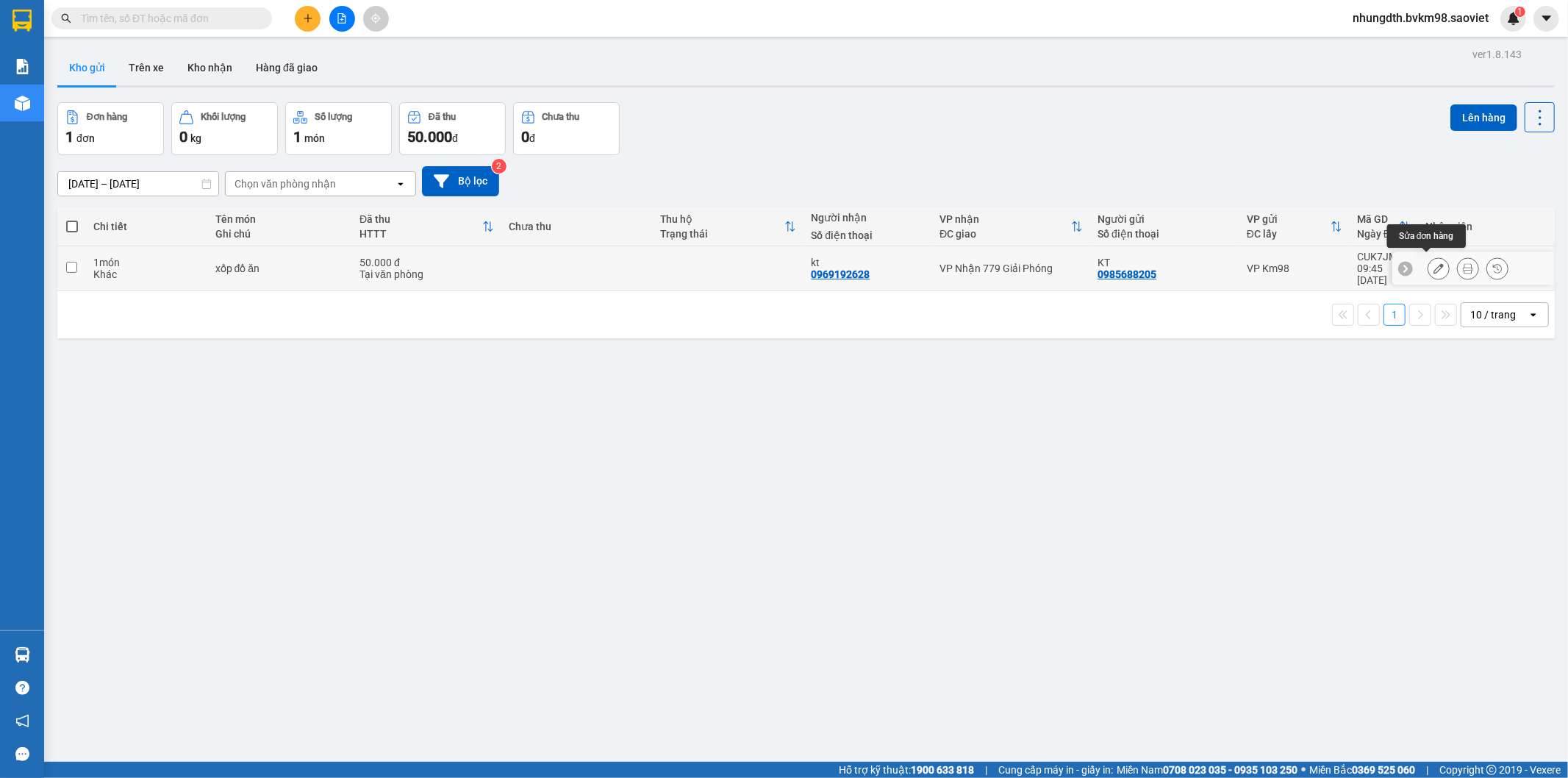
click at [1428, 265] on button at bounding box center [1439, 268] width 20 height 26
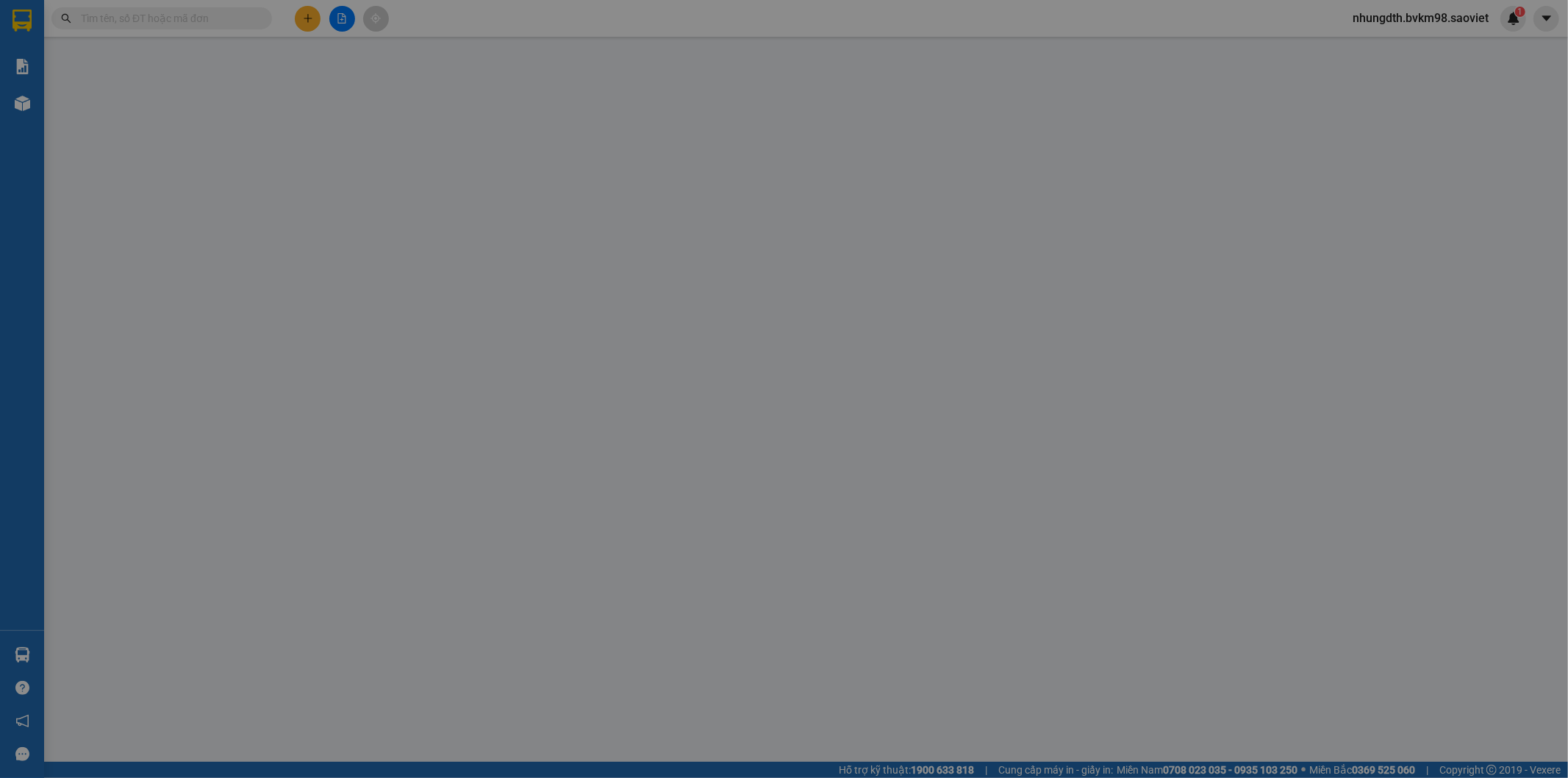
type input "0985688205"
type input "KT"
type input "0969192628"
type input "kt"
type input "50.000"
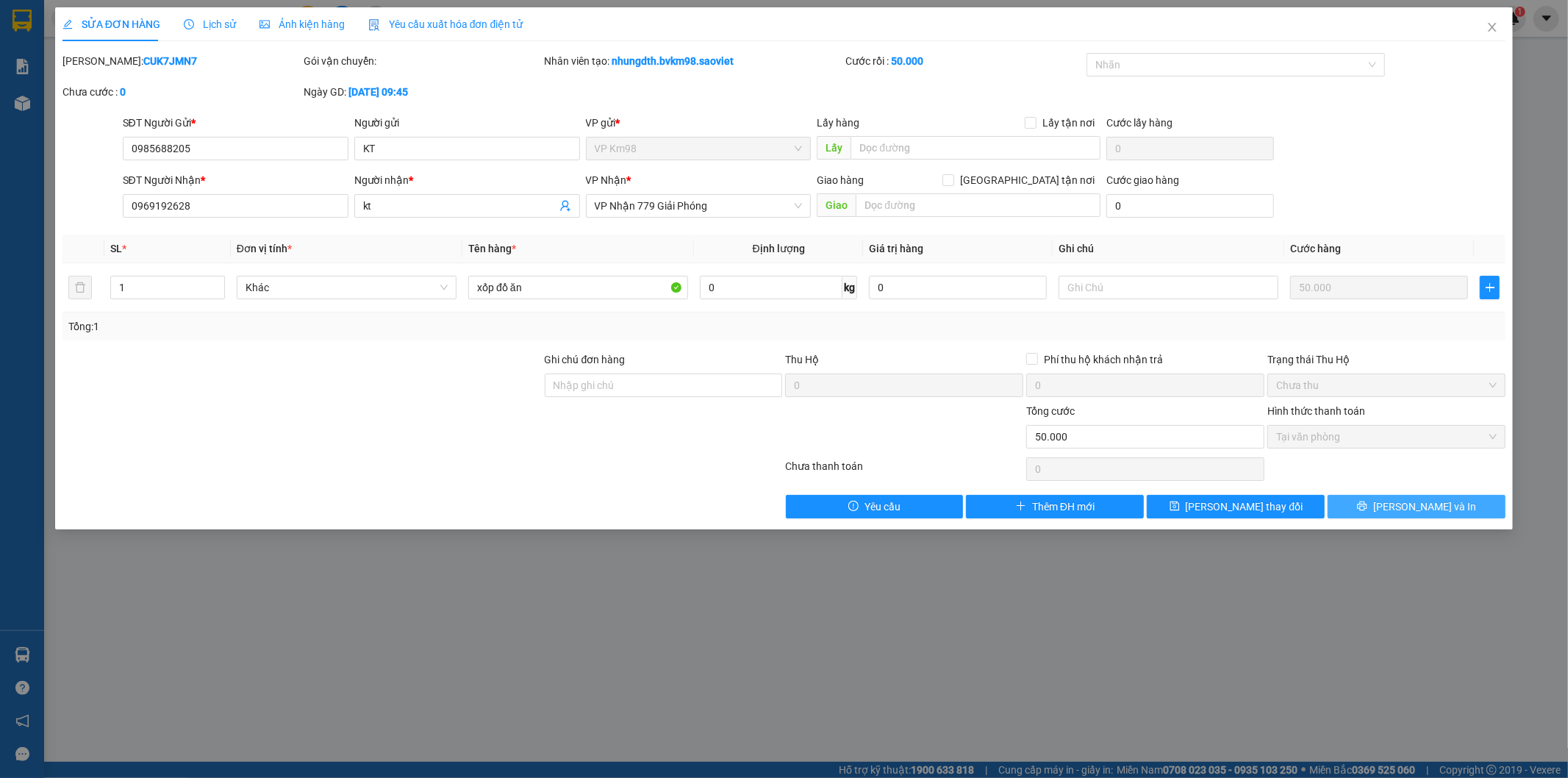
click at [1367, 510] on icon "printer" at bounding box center [1362, 505] width 10 height 10
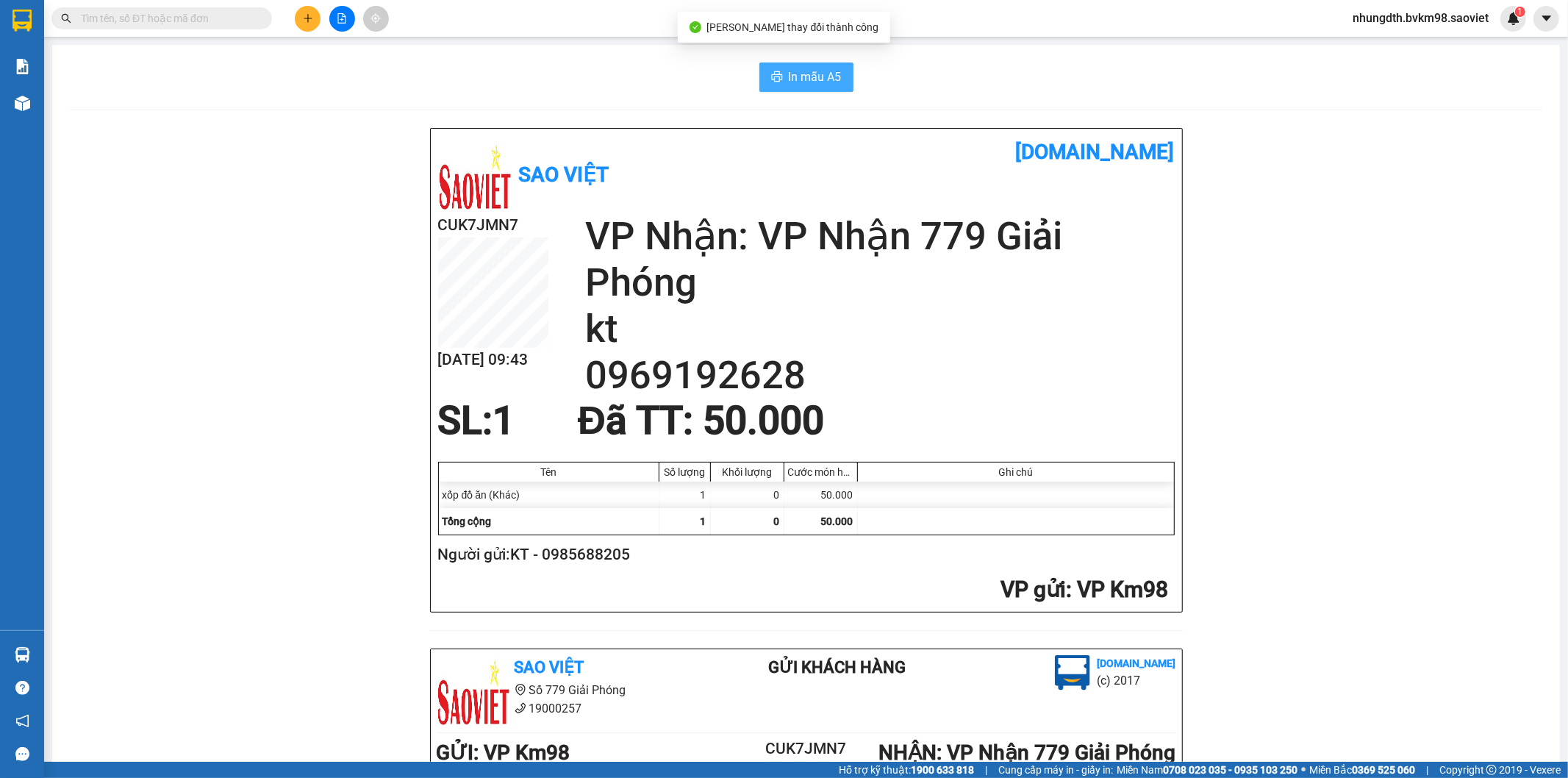
click at [793, 77] on span "In mẫu A5" at bounding box center [815, 76] width 53 height 18
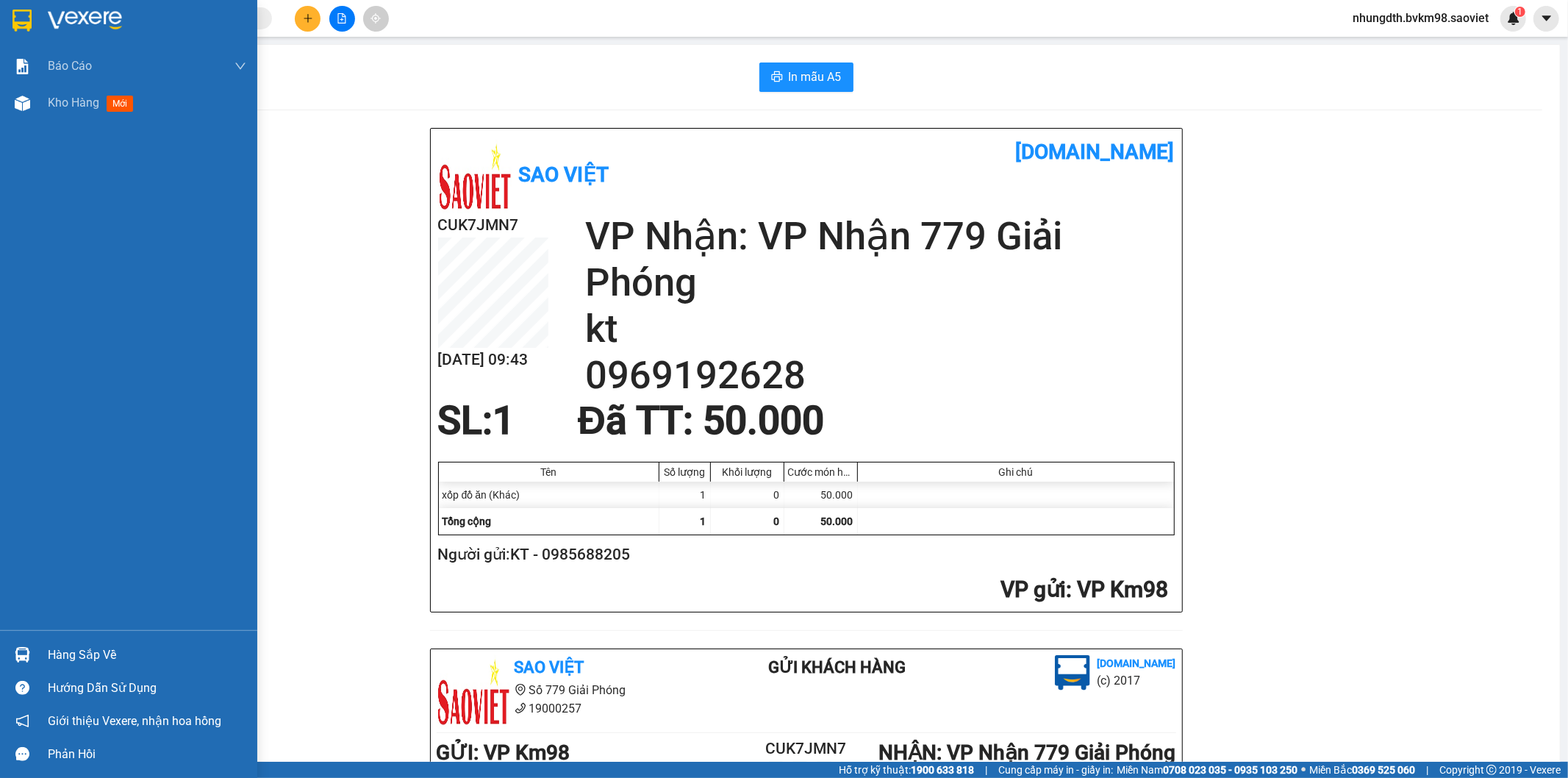
drag, startPoint x: 11, startPoint y: 101, endPoint x: 157, endPoint y: 136, distance: 150.1
click at [11, 101] on div at bounding box center [22, 103] width 26 height 26
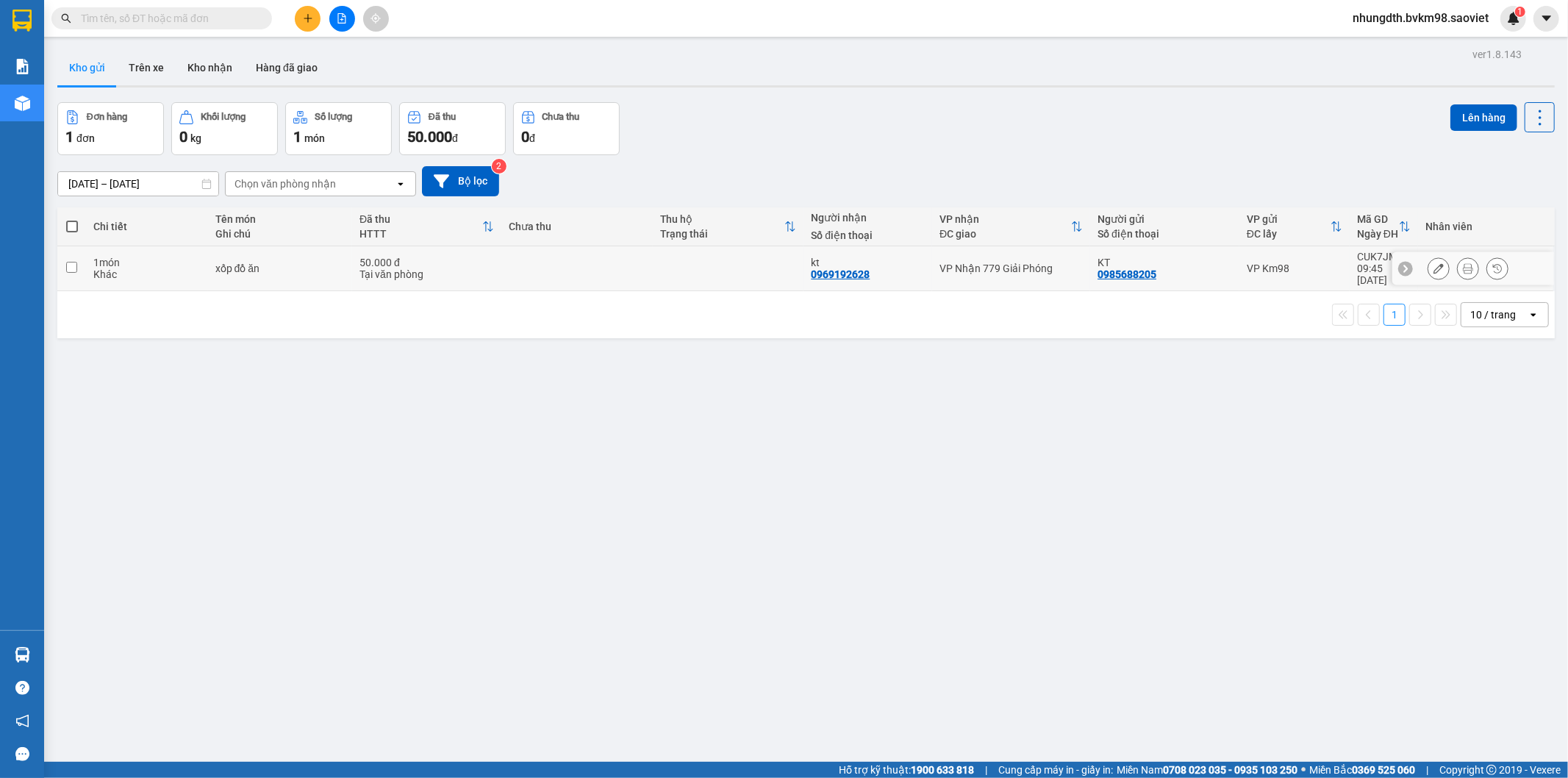
click at [61, 260] on td at bounding box center [71, 268] width 29 height 45
checkbox input "true"
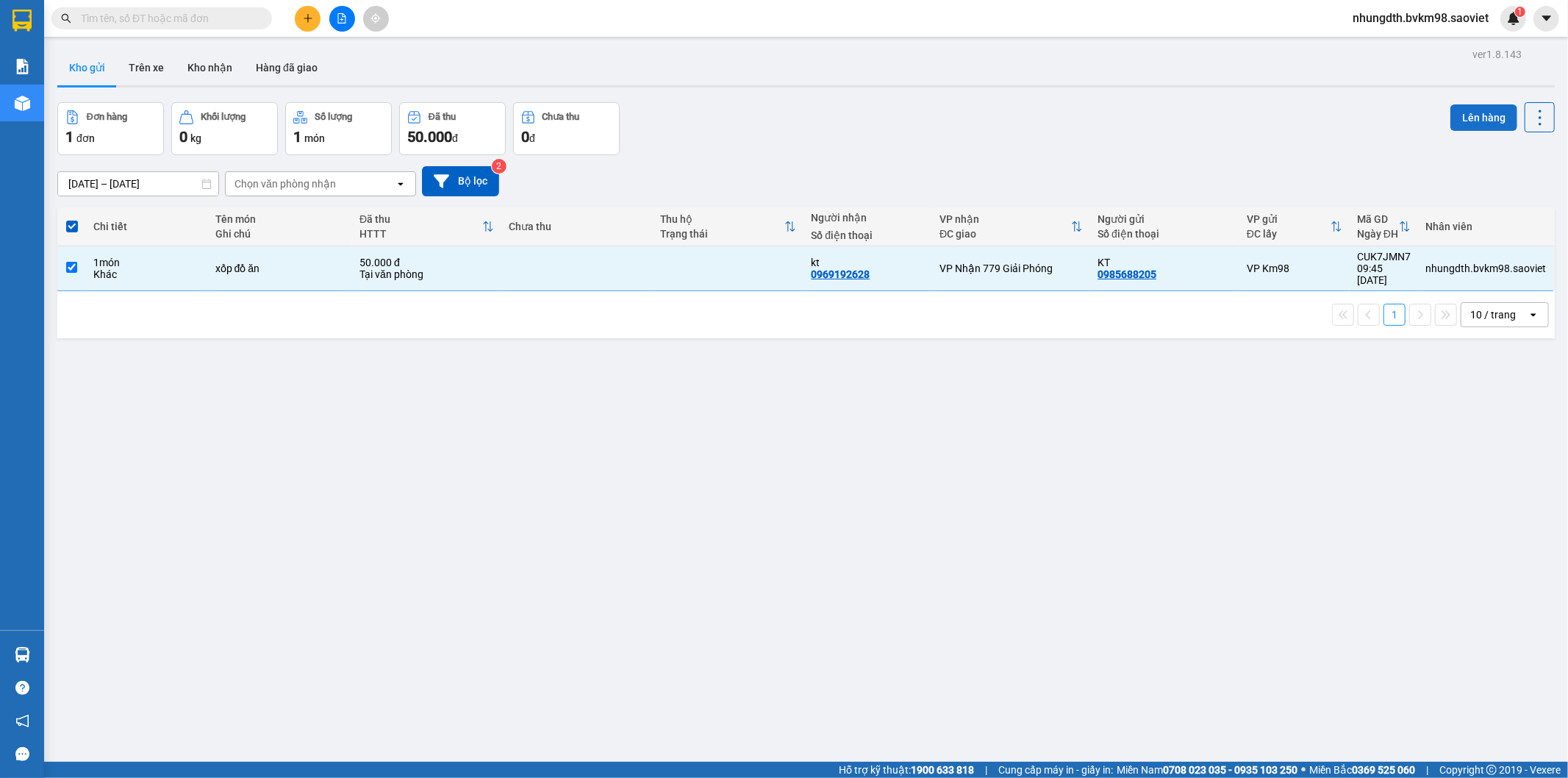
click at [1467, 107] on button "Lên hàng" at bounding box center [1483, 118] width 67 height 27
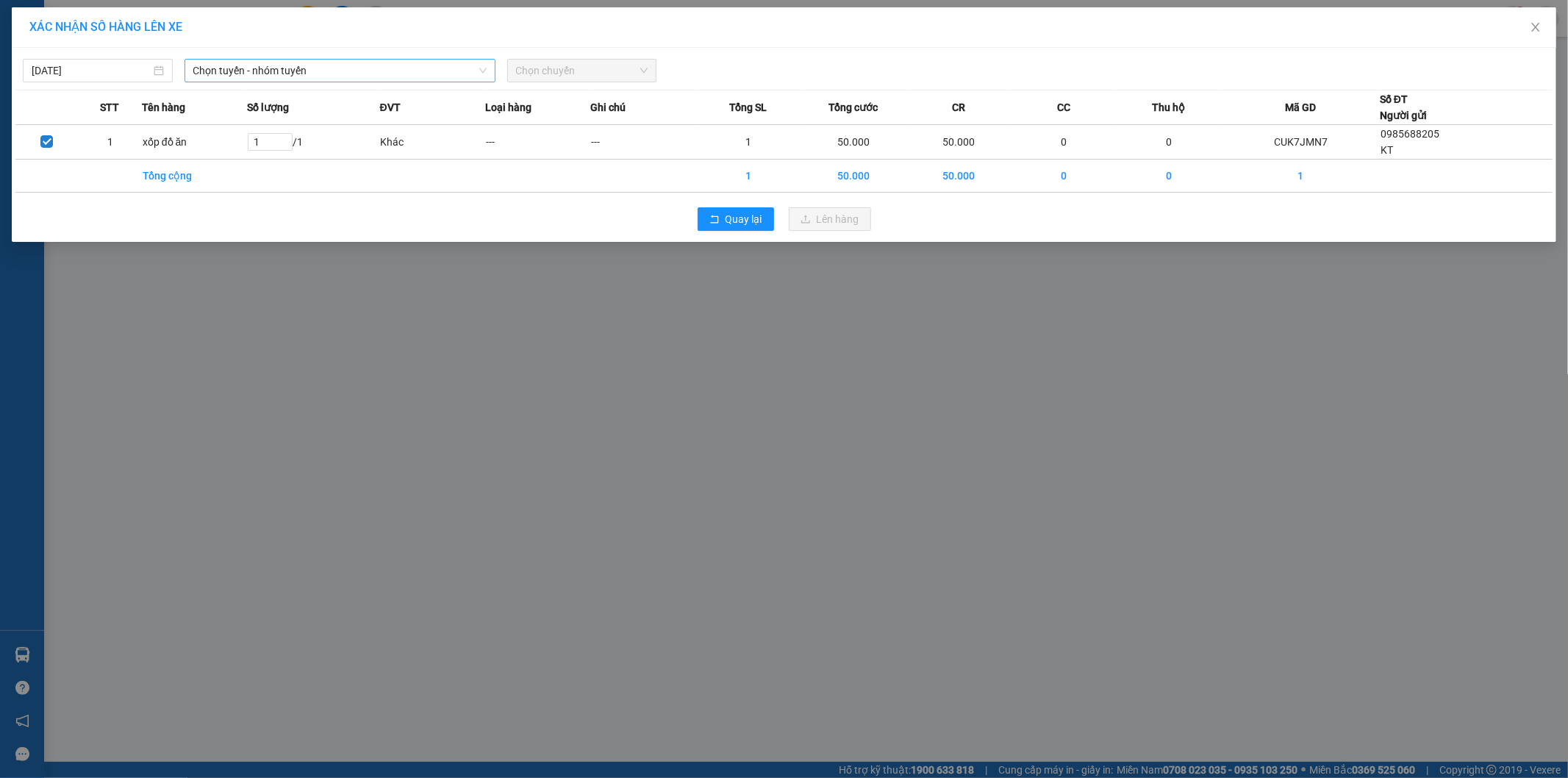
click at [299, 71] on span "Chọn tuyến - nhóm tuyến" at bounding box center [340, 71] width 293 height 22
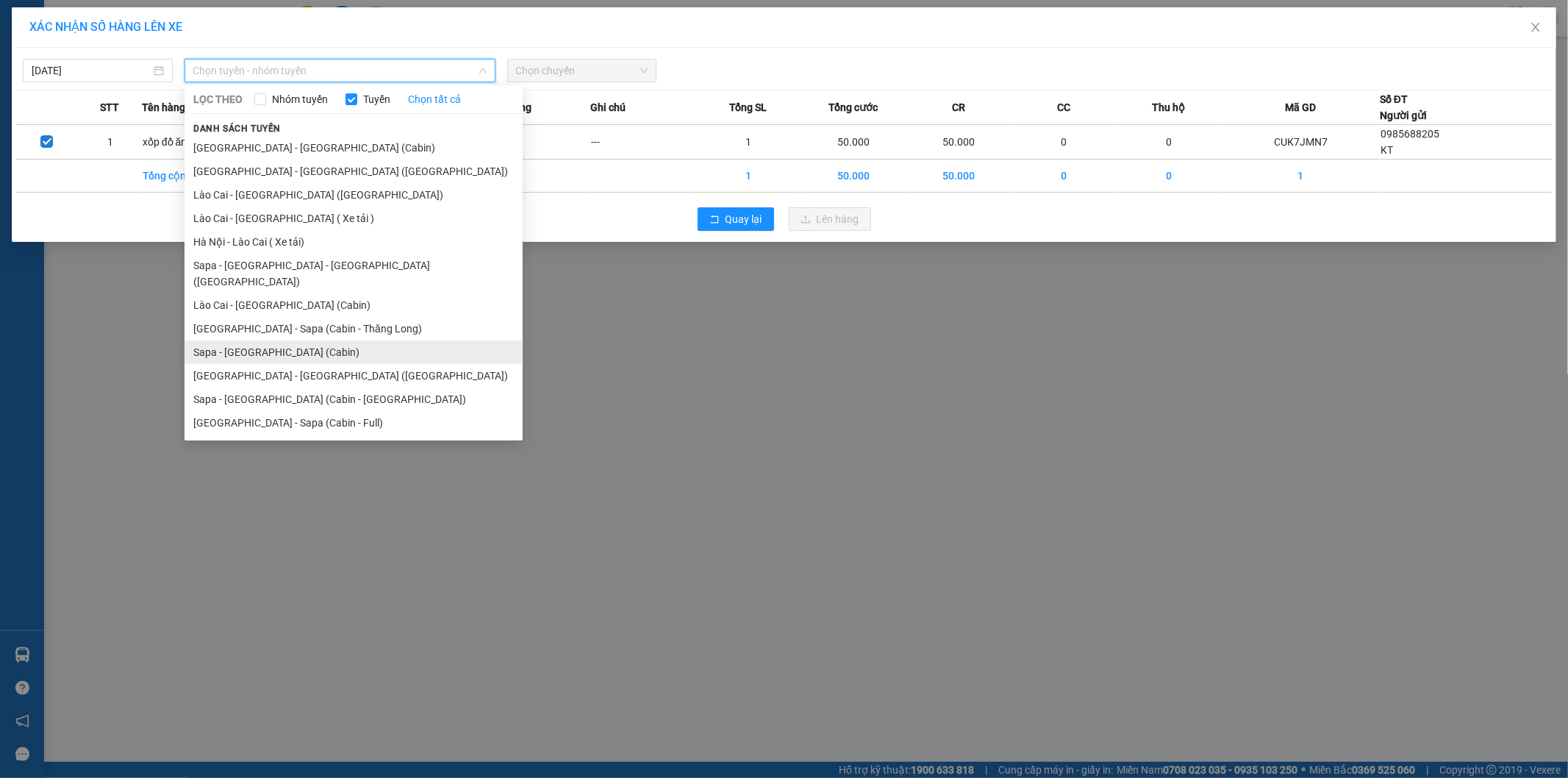
click at [277, 340] on li "Sapa - [GEOGRAPHIC_DATA] (Cabin)" at bounding box center [353, 352] width 338 height 24
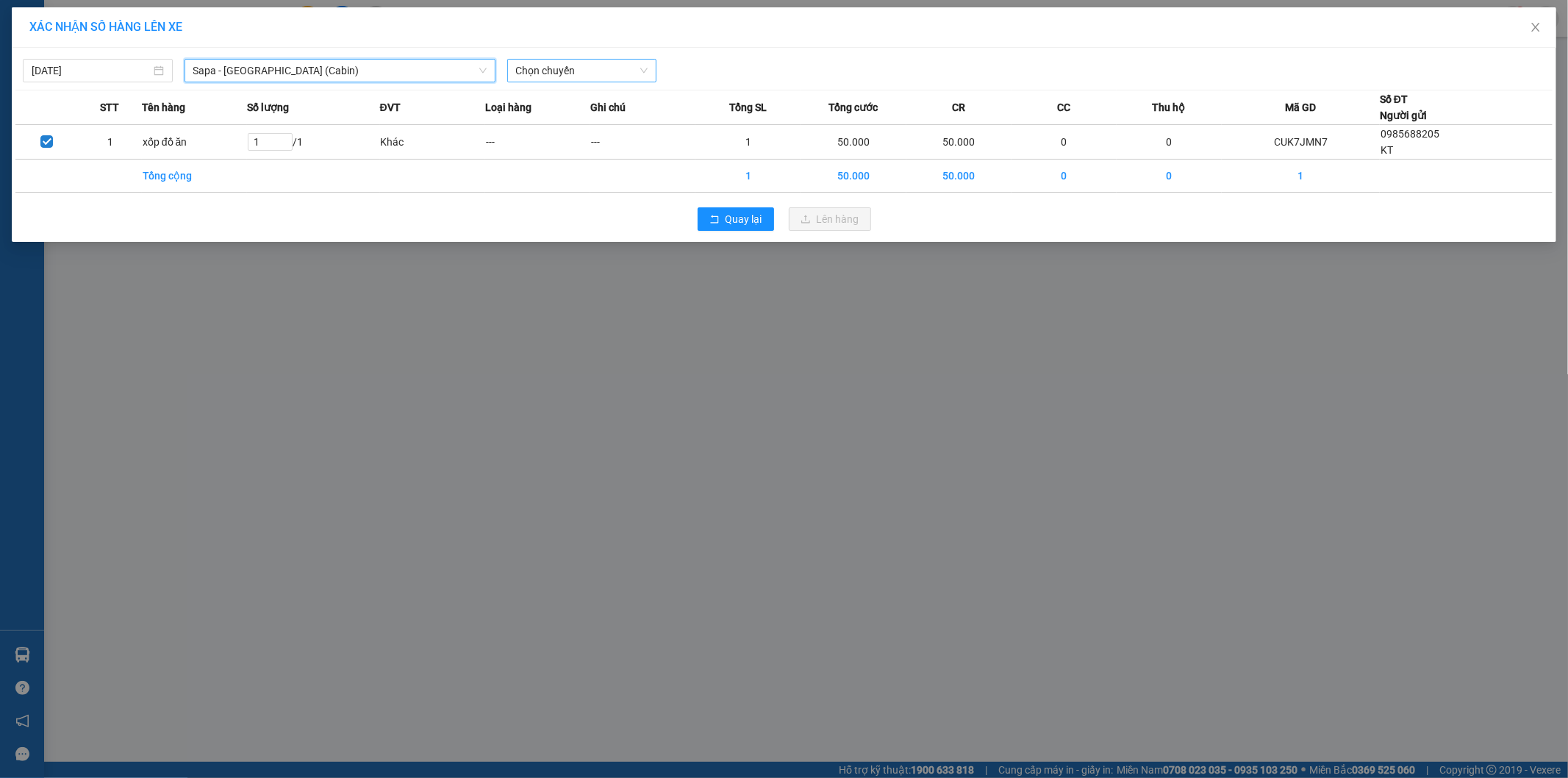
click at [593, 77] on span "Chọn chuyến" at bounding box center [582, 71] width 132 height 22
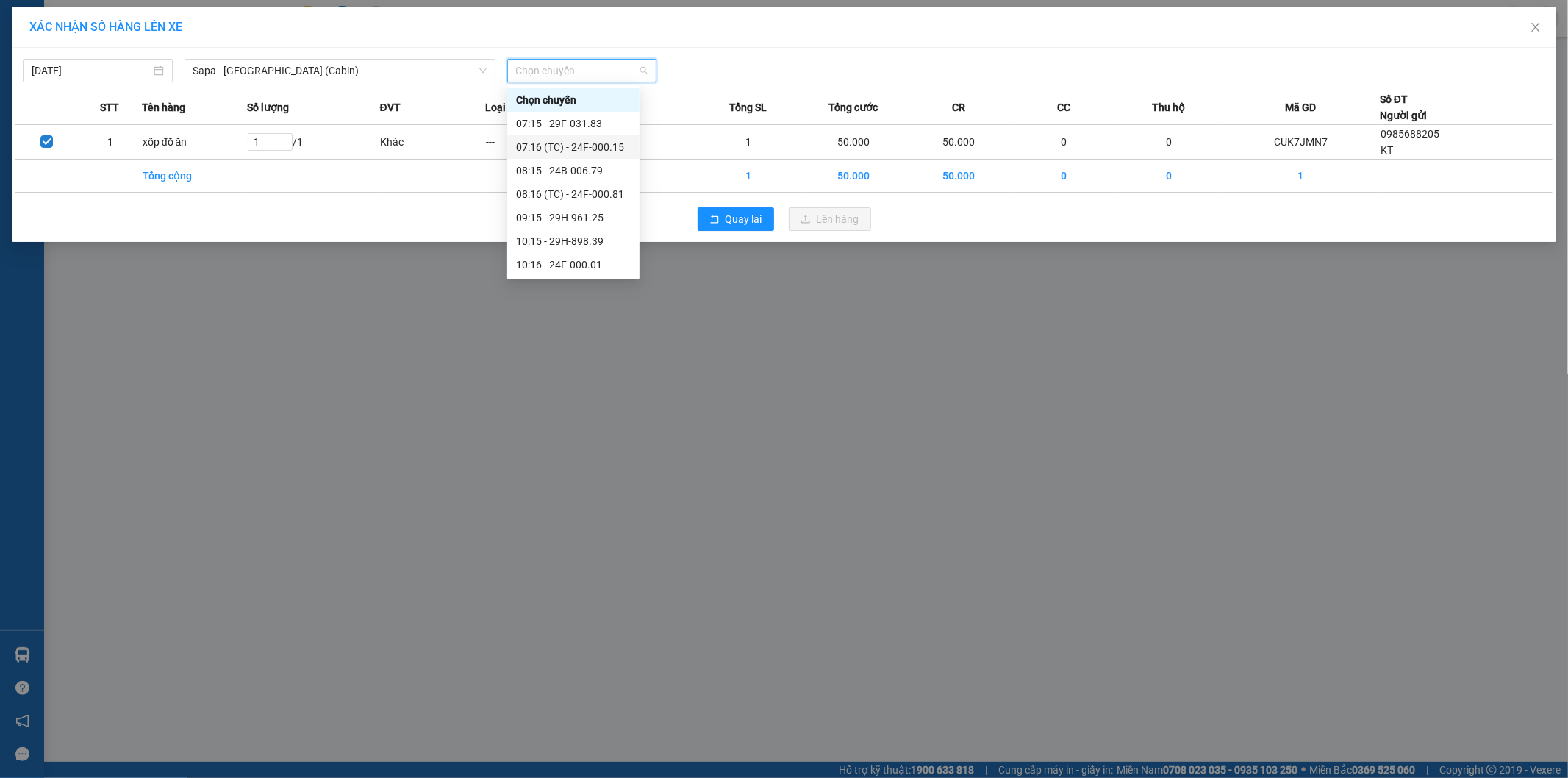
click at [585, 144] on div "07:16 (TC) - 24F-000.15" at bounding box center [573, 147] width 114 height 16
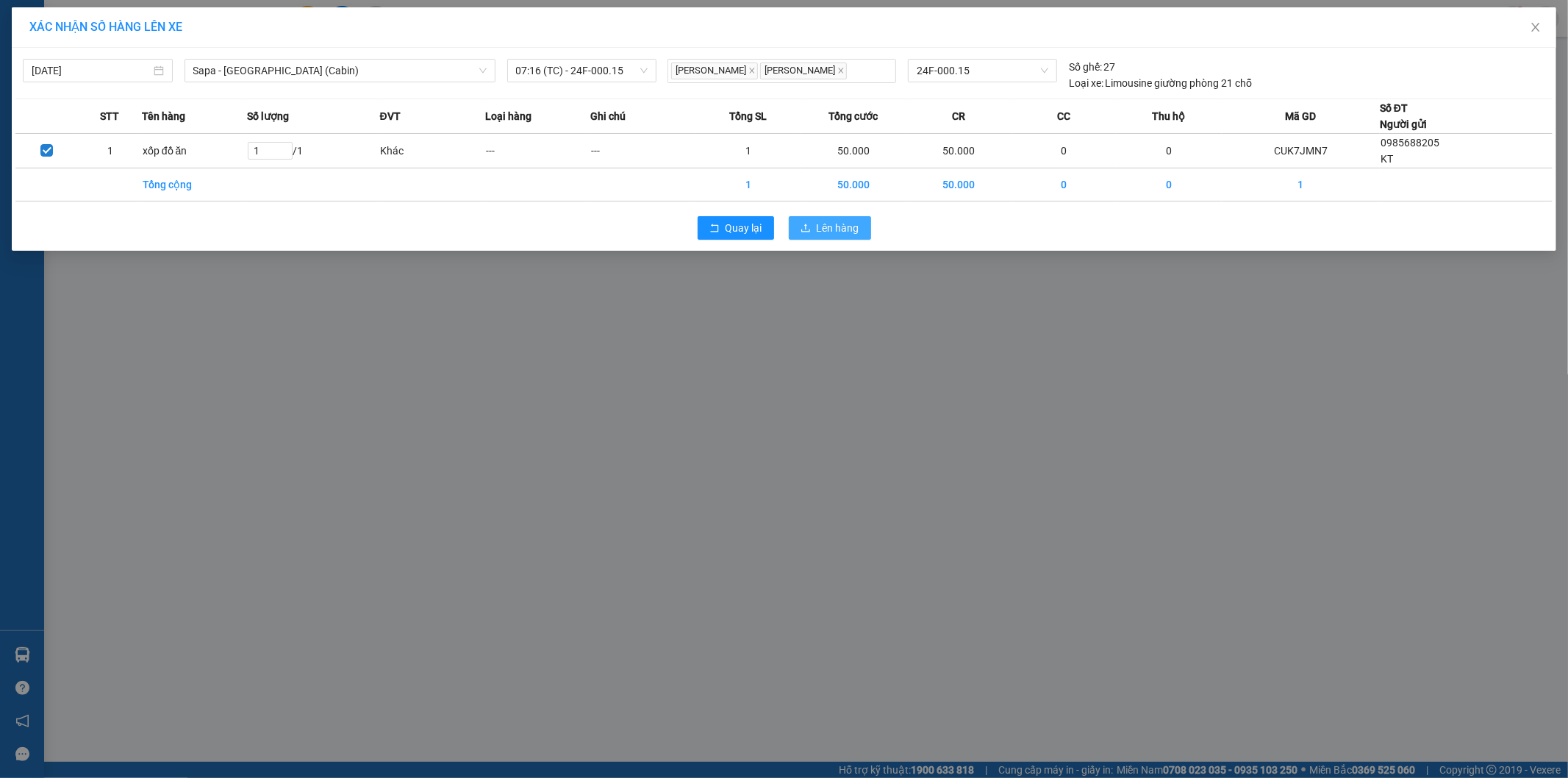
click at [838, 224] on span "Lên hàng" at bounding box center [838, 227] width 42 height 16
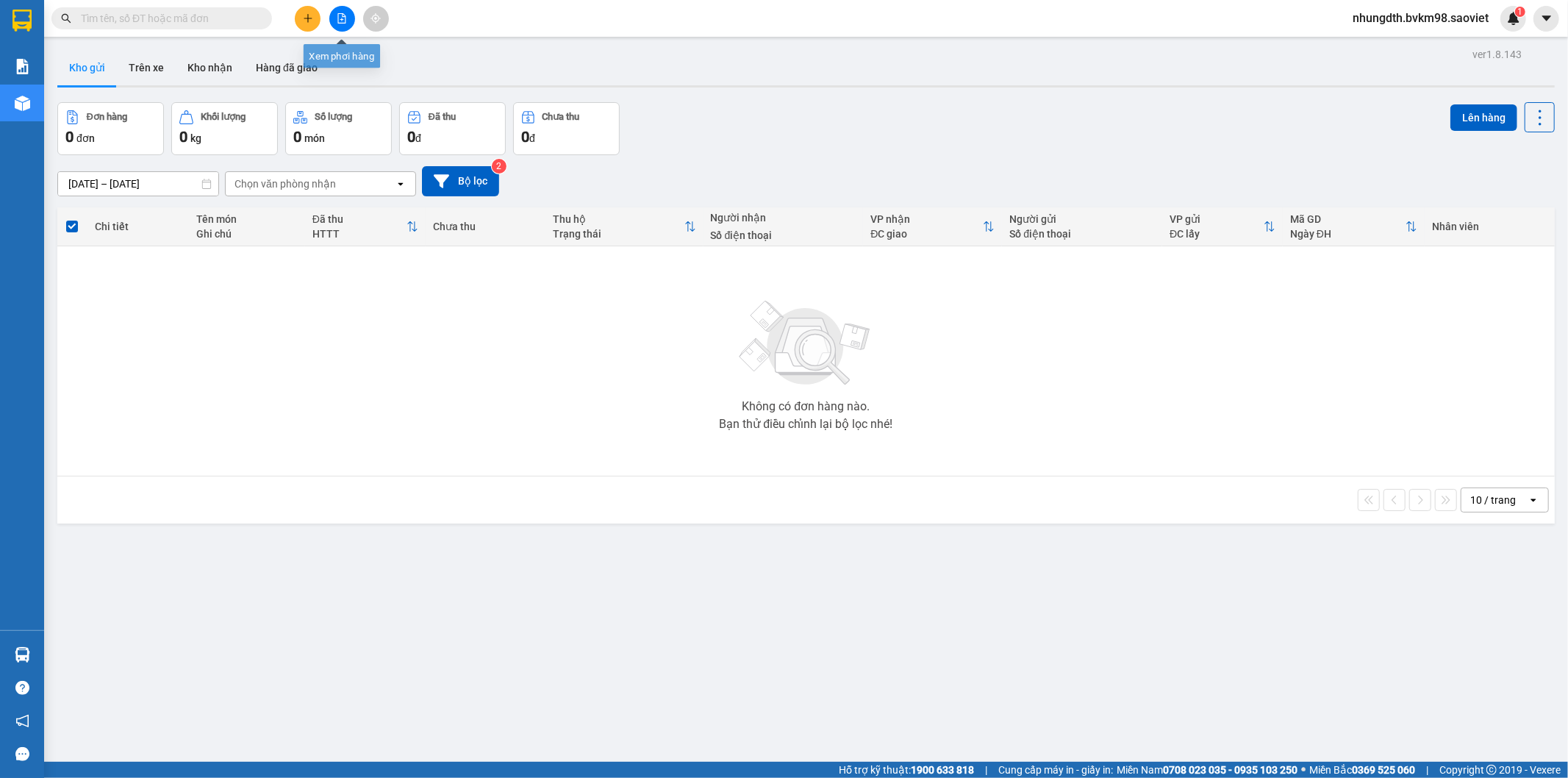
click at [339, 15] on icon "file-add" at bounding box center [341, 18] width 10 height 10
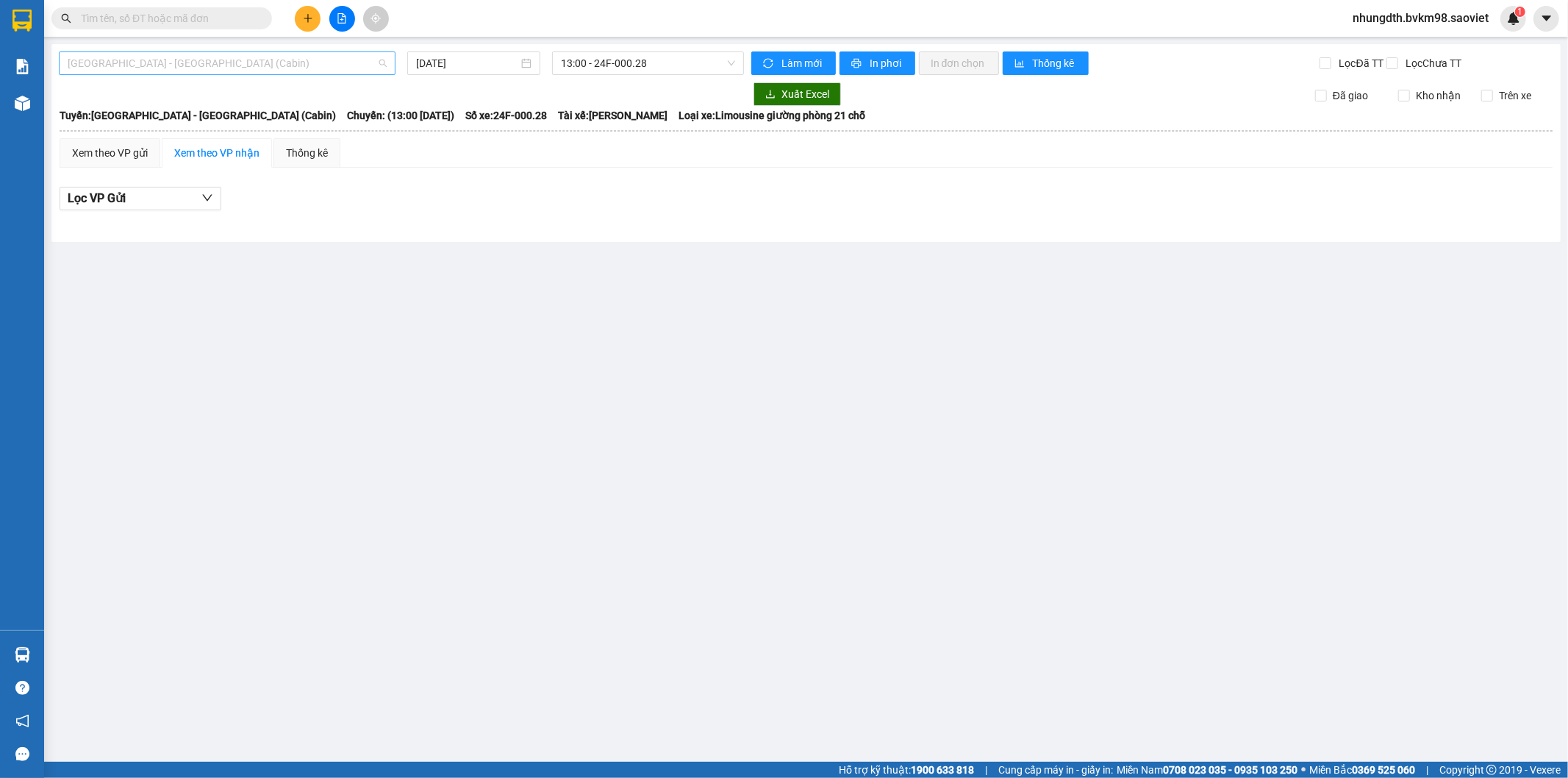
click at [192, 65] on span "[GEOGRAPHIC_DATA] - [GEOGRAPHIC_DATA] (Cabin)" at bounding box center [227, 64] width 319 height 22
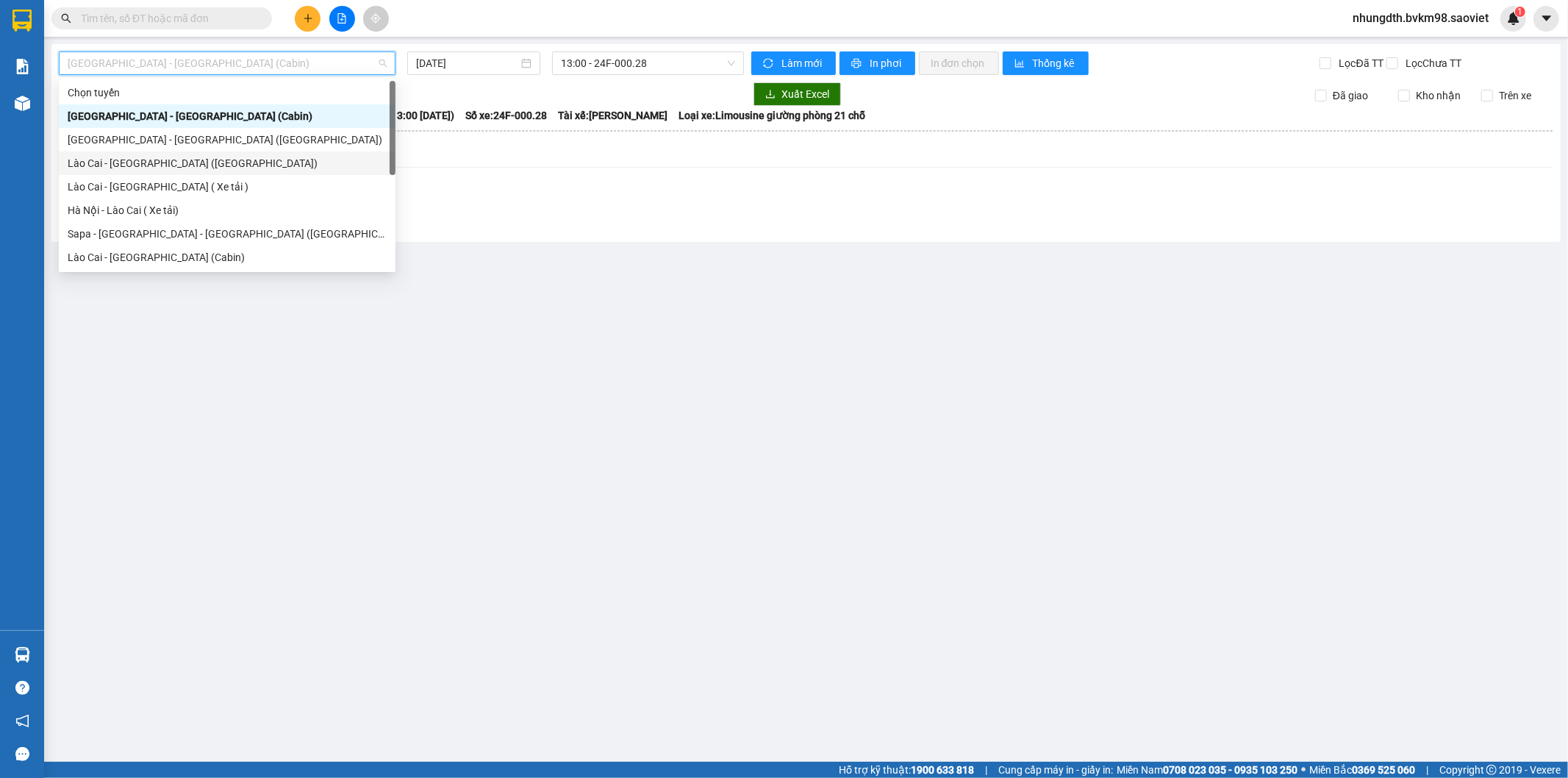
scroll to position [82, 0]
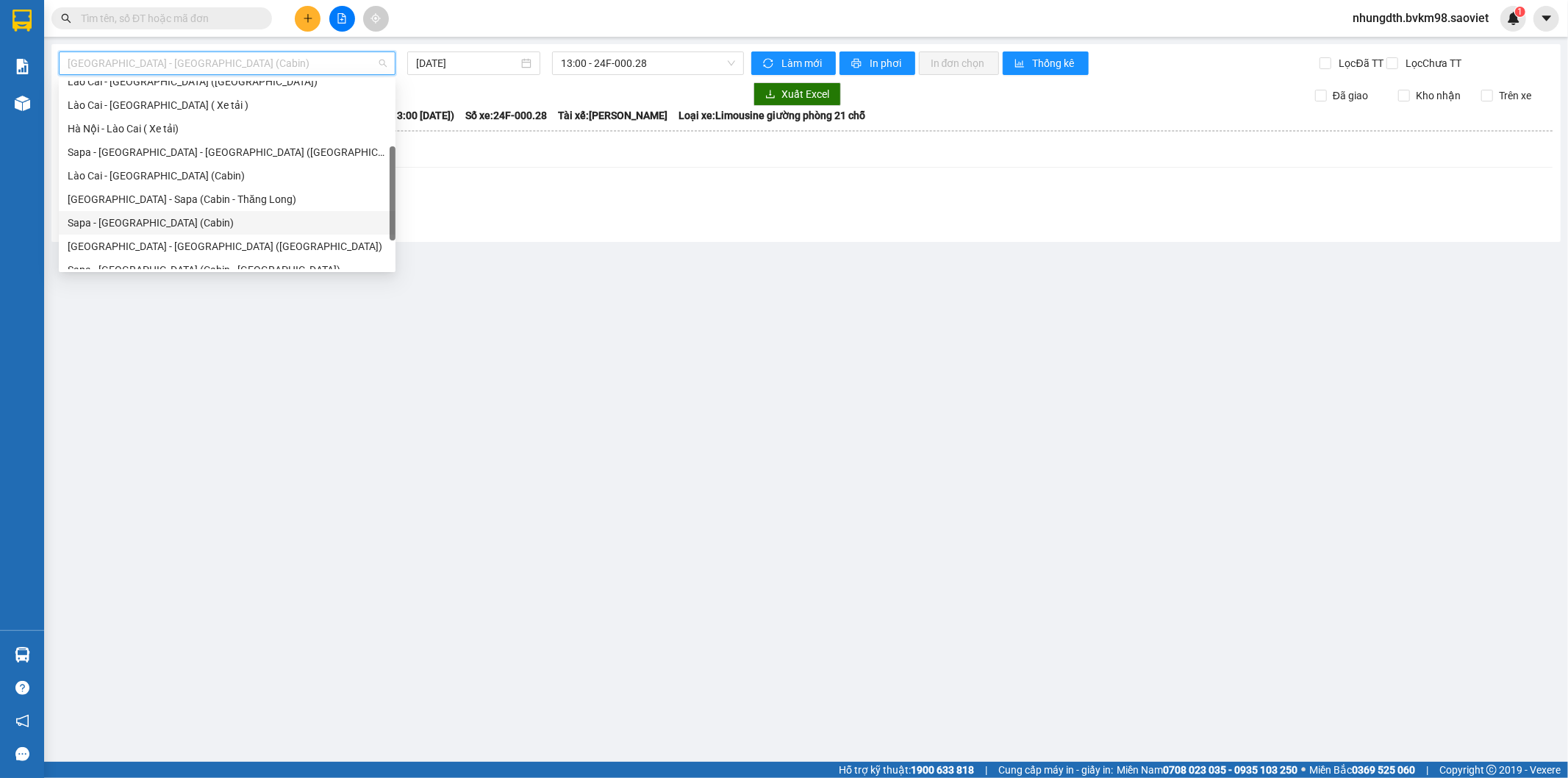
click at [136, 224] on div "Sapa - [GEOGRAPHIC_DATA] (Cabin)" at bounding box center [227, 223] width 319 height 16
type input "[DATE]"
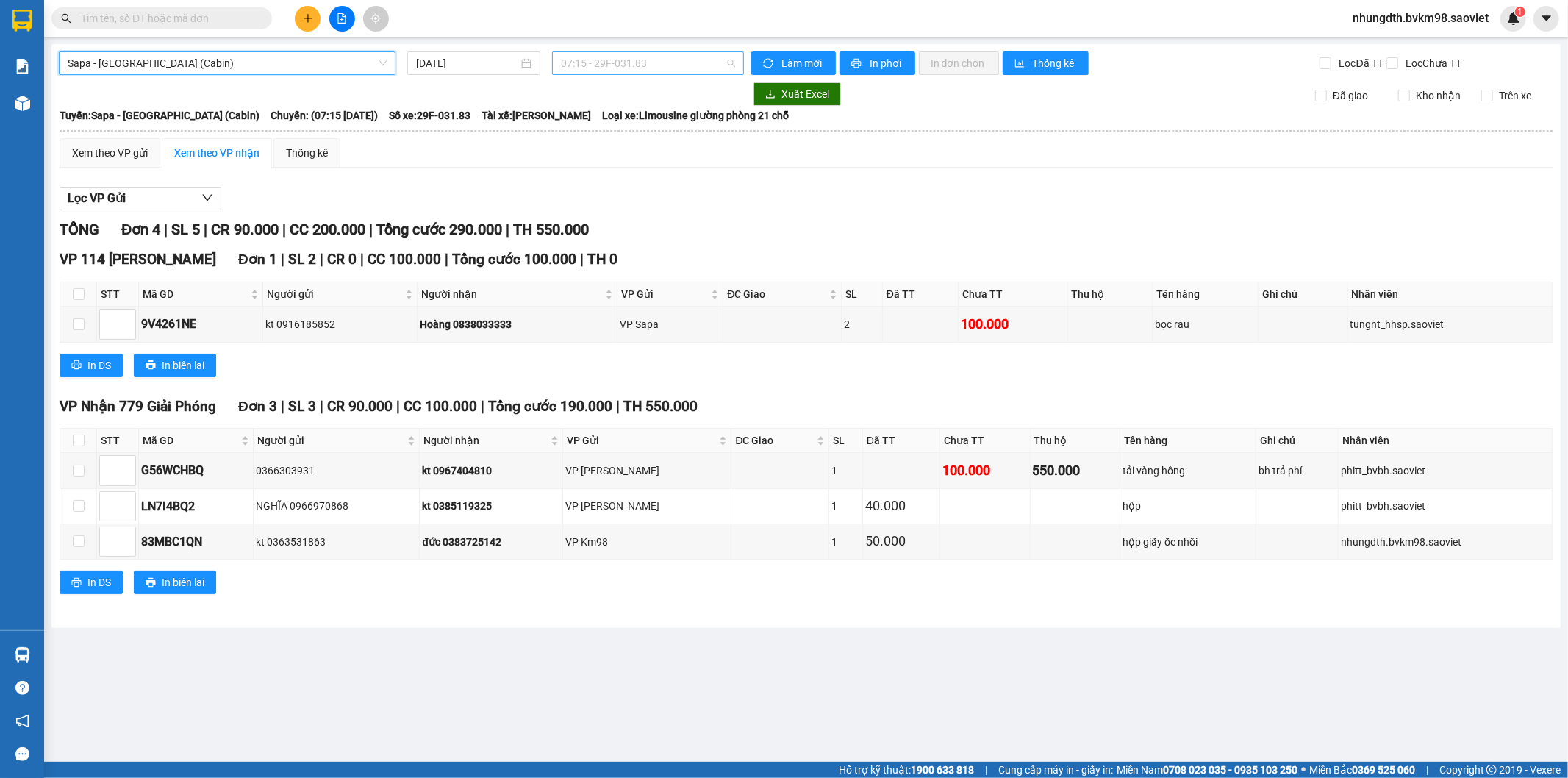
click at [650, 63] on span "07:15 - 29F-031.83" at bounding box center [647, 64] width 173 height 22
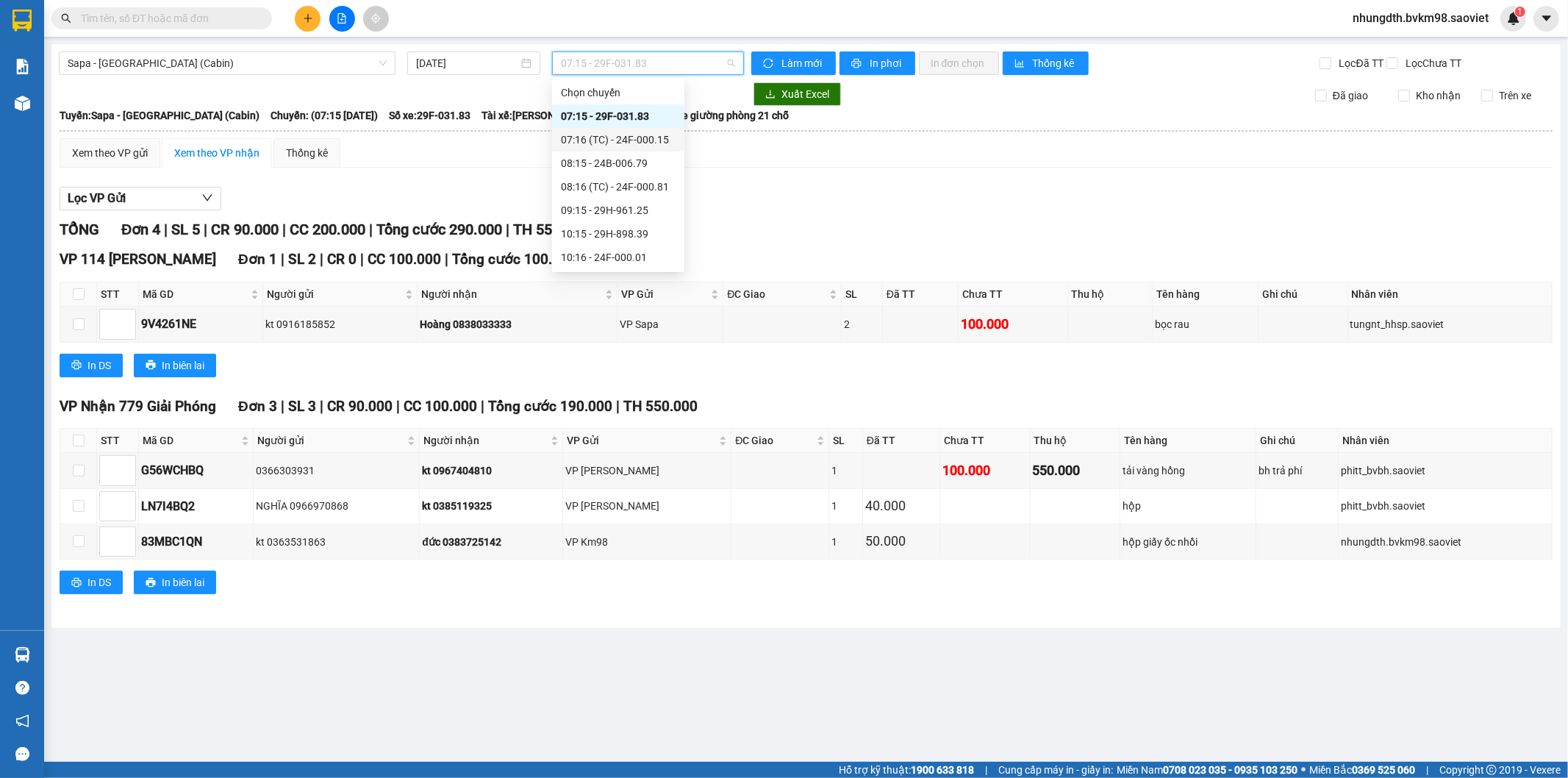
click at [655, 141] on div "07:16 (TC) - 24F-000.15" at bounding box center [618, 140] width 114 height 16
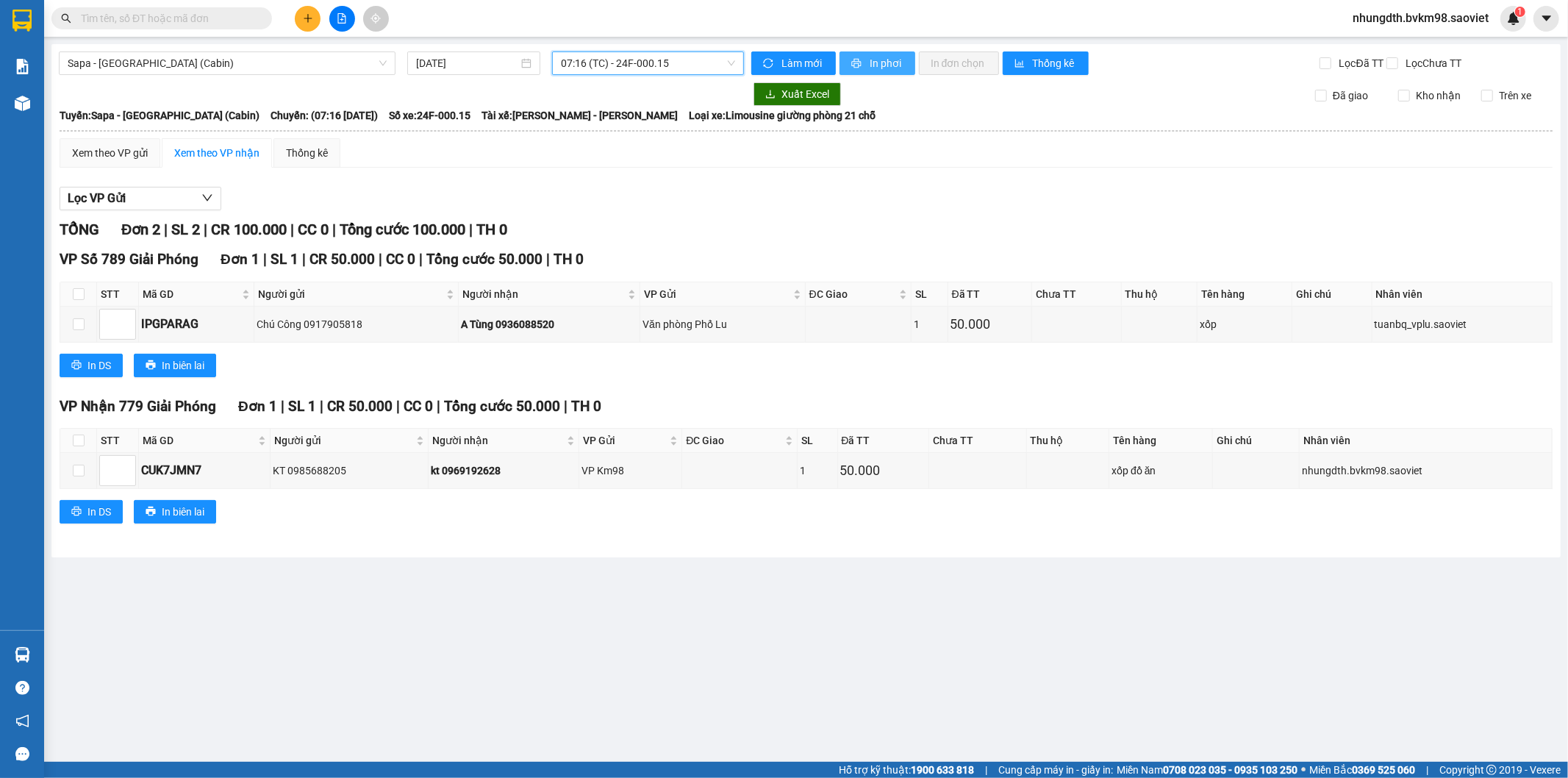
click at [869, 60] on span "In phơi" at bounding box center [886, 63] width 34 height 16
click at [347, 20] on icon "file-add" at bounding box center [341, 18] width 10 height 10
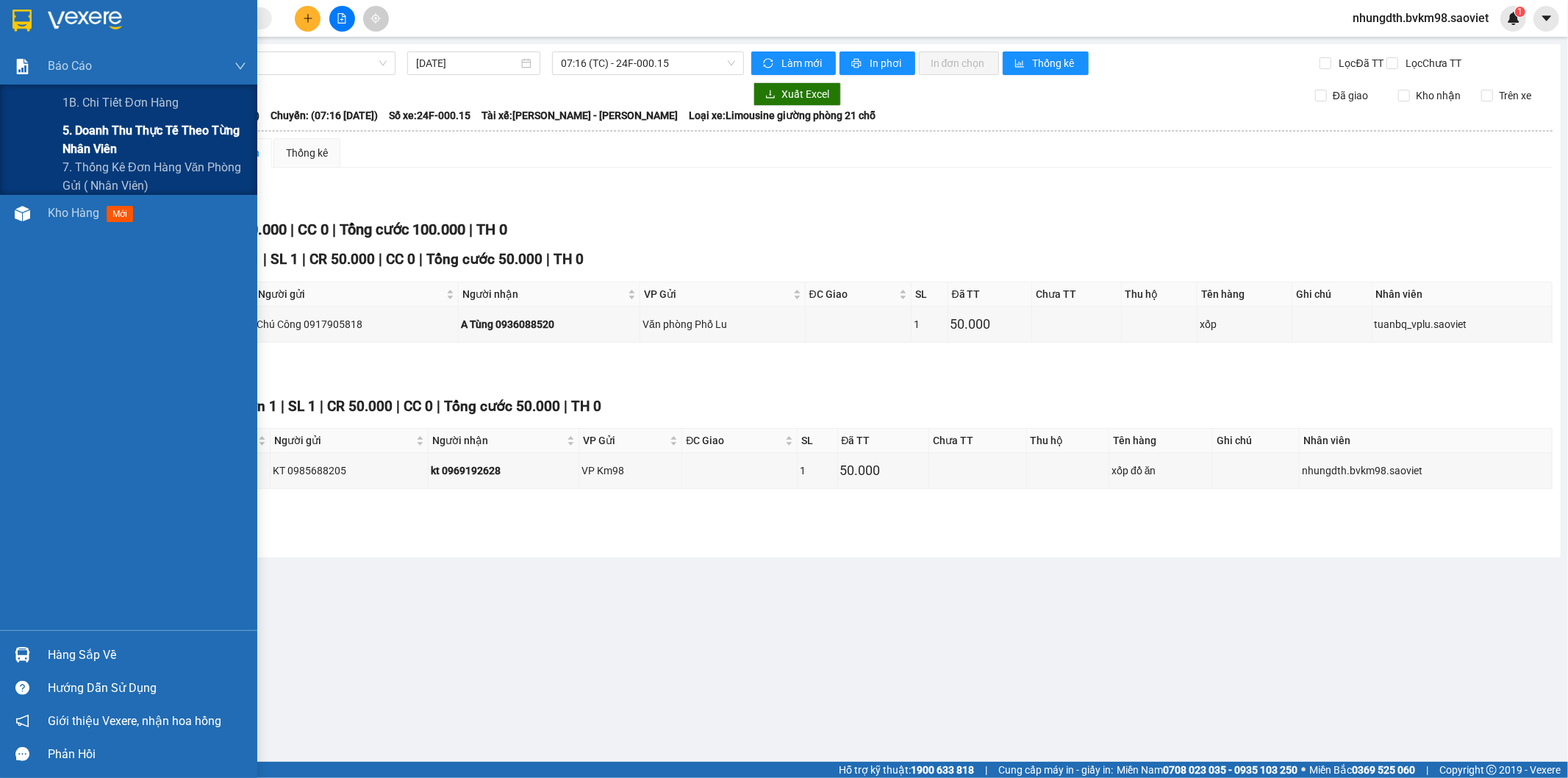
click at [112, 131] on span "5. Doanh thu thực tế theo từng nhân viên" at bounding box center [154, 140] width 183 height 37
